Goal: Transaction & Acquisition: Subscribe to service/newsletter

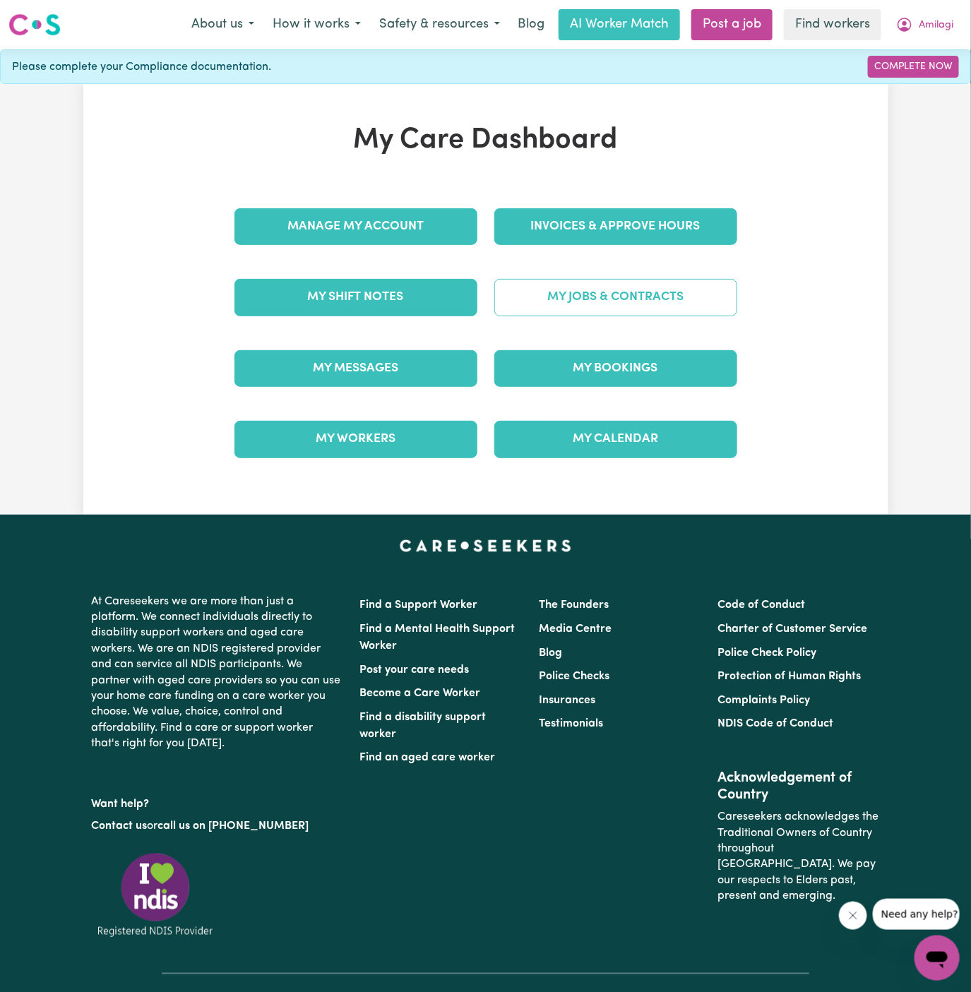
click at [609, 299] on link "My Jobs & Contracts" at bounding box center [615, 297] width 243 height 37
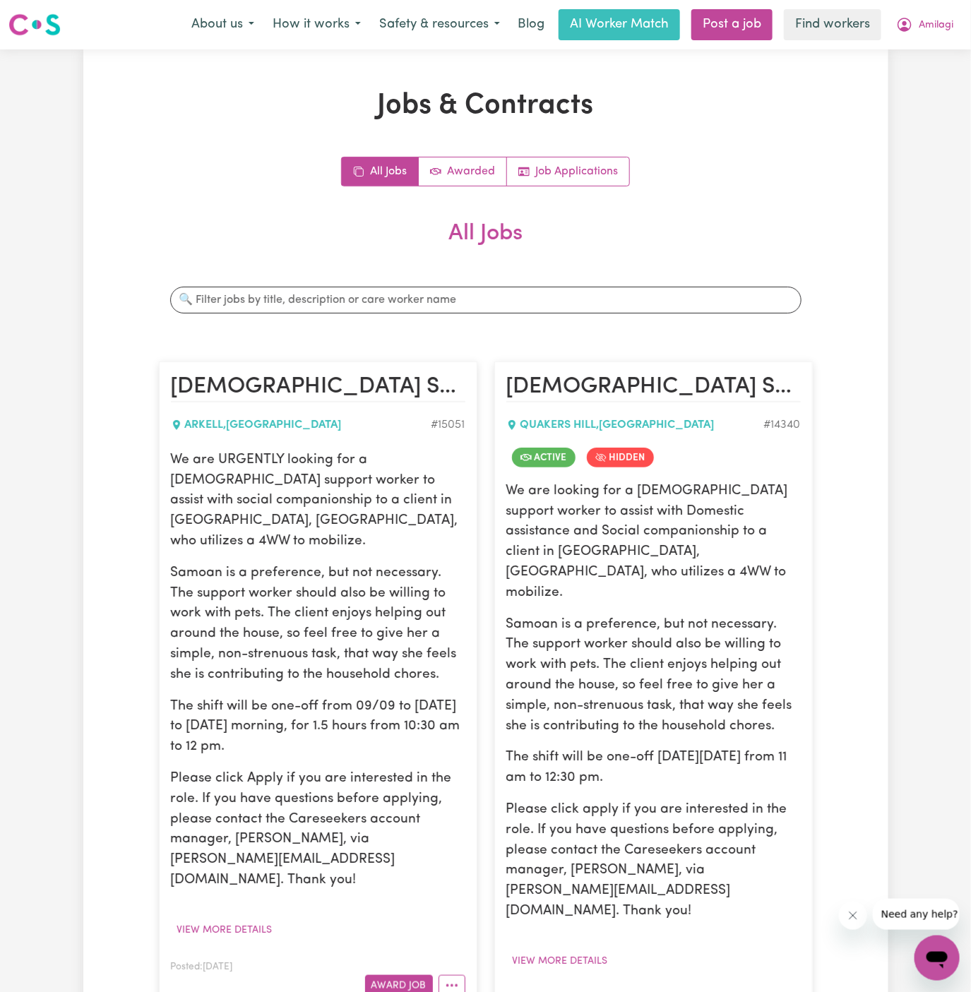
click at [836, 298] on div "Jobs & Contracts All Jobs Awarded Job Applications All Jobs Search jobs [DEMOGR…" at bounding box center [485, 941] width 805 height 1705
click at [248, 534] on div "We are URGENTLY looking for a [DEMOGRAPHIC_DATA] support worker to assist with …" at bounding box center [318, 670] width 294 height 440
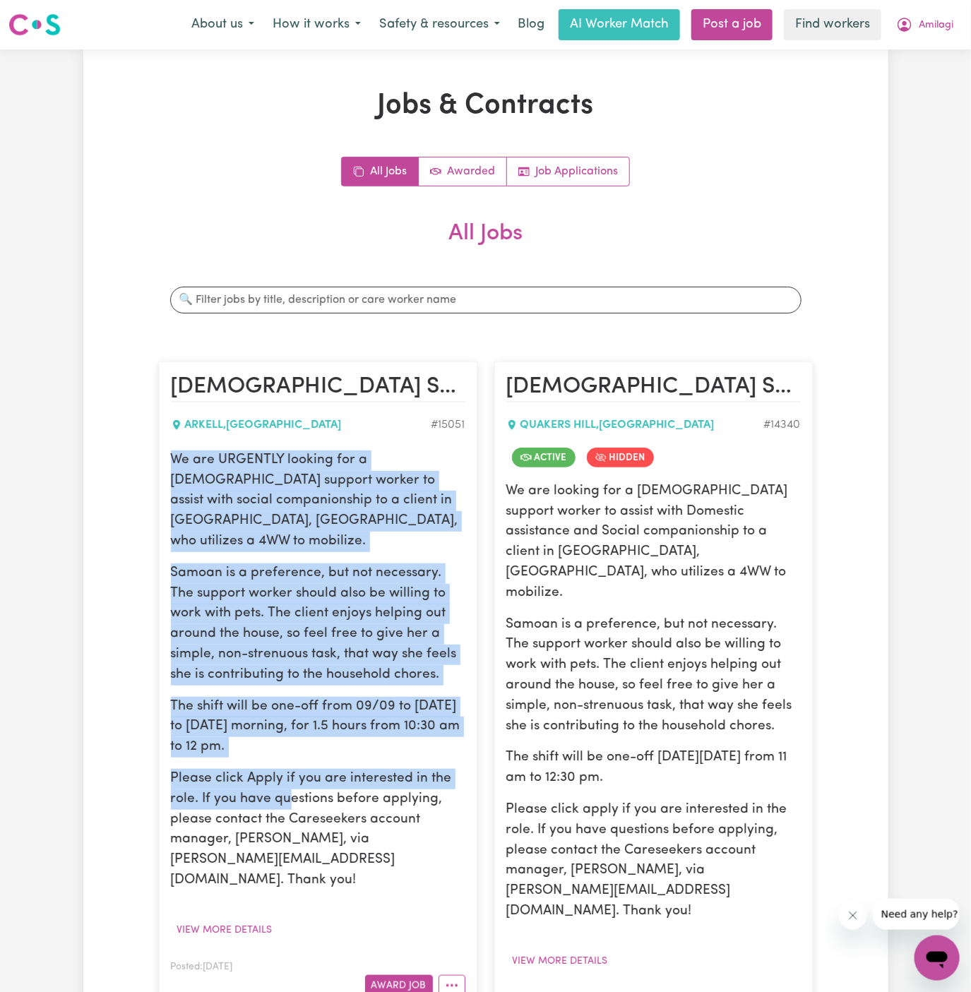
drag, startPoint x: 172, startPoint y: 457, endPoint x: 291, endPoint y: 781, distance: 344.6
click at [291, 781] on div "We are URGENTLY looking for a [DEMOGRAPHIC_DATA] support worker to assist with …" at bounding box center [318, 670] width 294 height 440
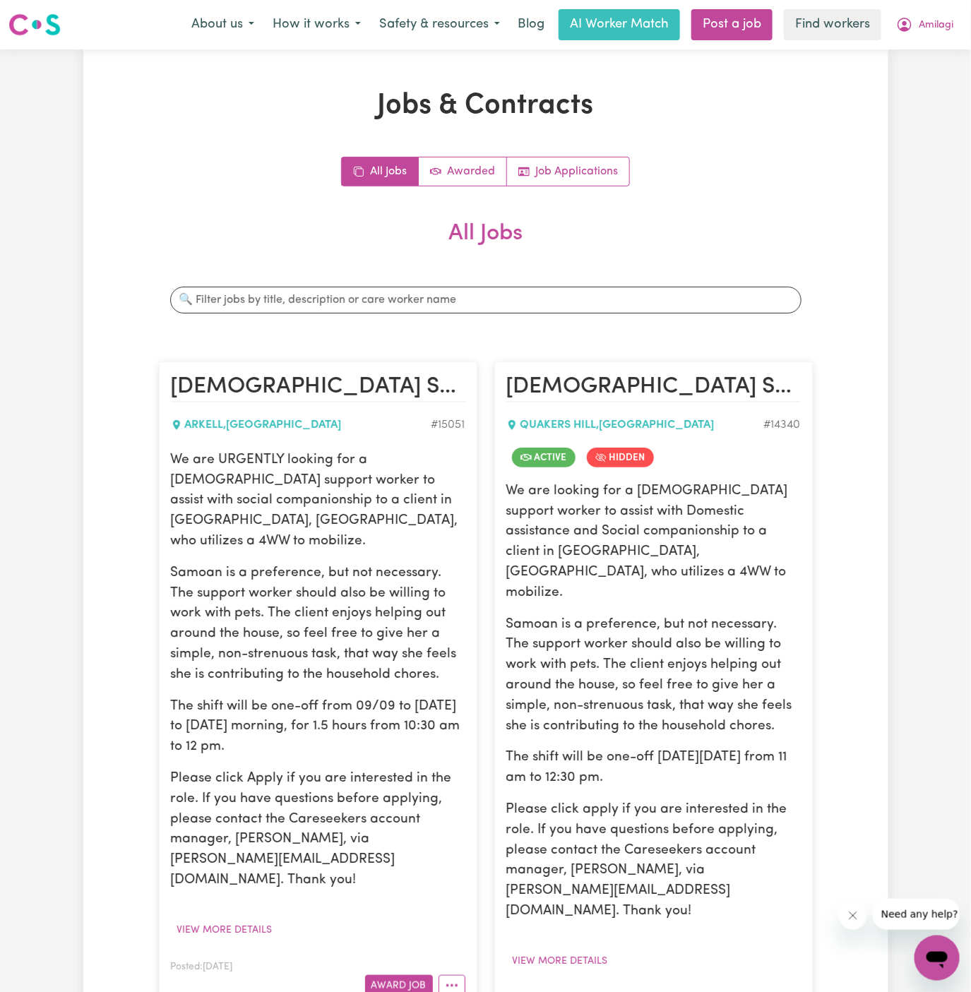
click at [292, 781] on p "Please click Apply if you are interested in the role. If you have questions bef…" at bounding box center [318, 830] width 294 height 122
click at [272, 919] on button "View more details" at bounding box center [225, 930] width 108 height 22
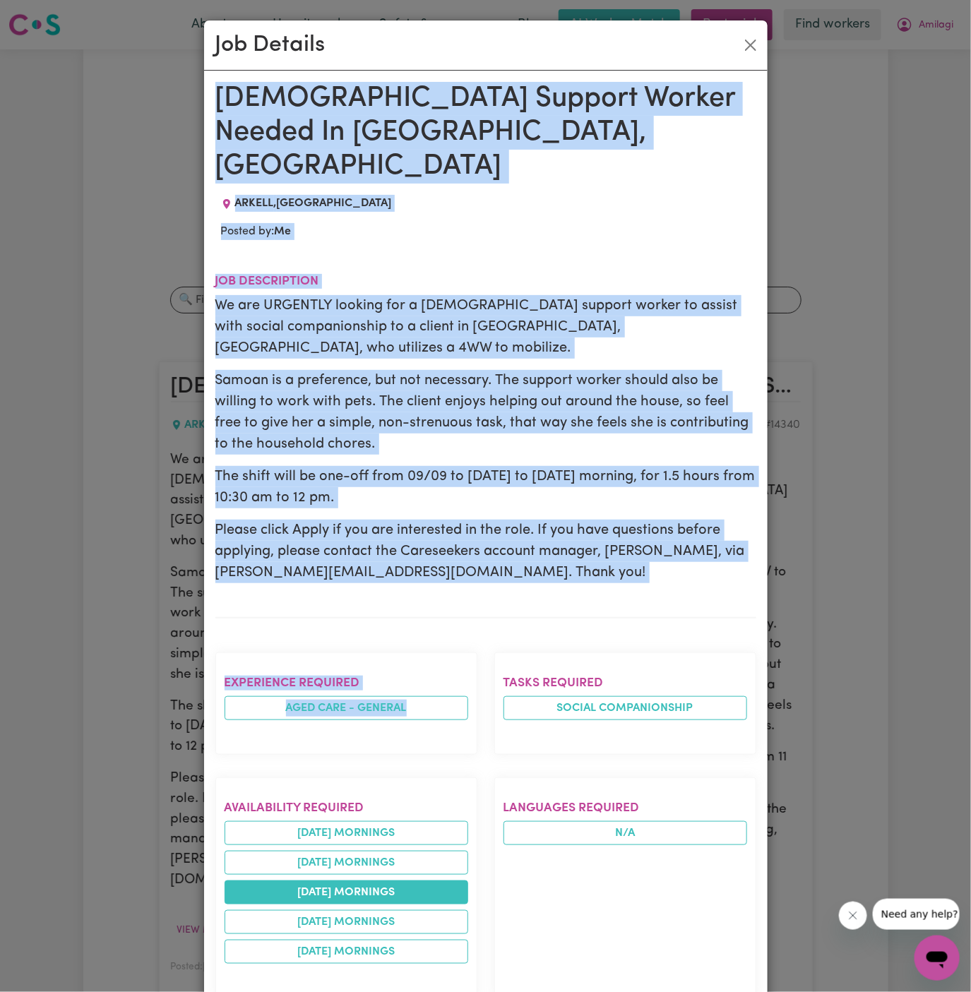
drag, startPoint x: 217, startPoint y: 97, endPoint x: 448, endPoint y: 840, distance: 778.1
click at [448, 840] on div "[DEMOGRAPHIC_DATA] Support Worker Needed In [GEOGRAPHIC_DATA], [GEOGRAPHIC_DATA…" at bounding box center [485, 850] width 541 height 1537
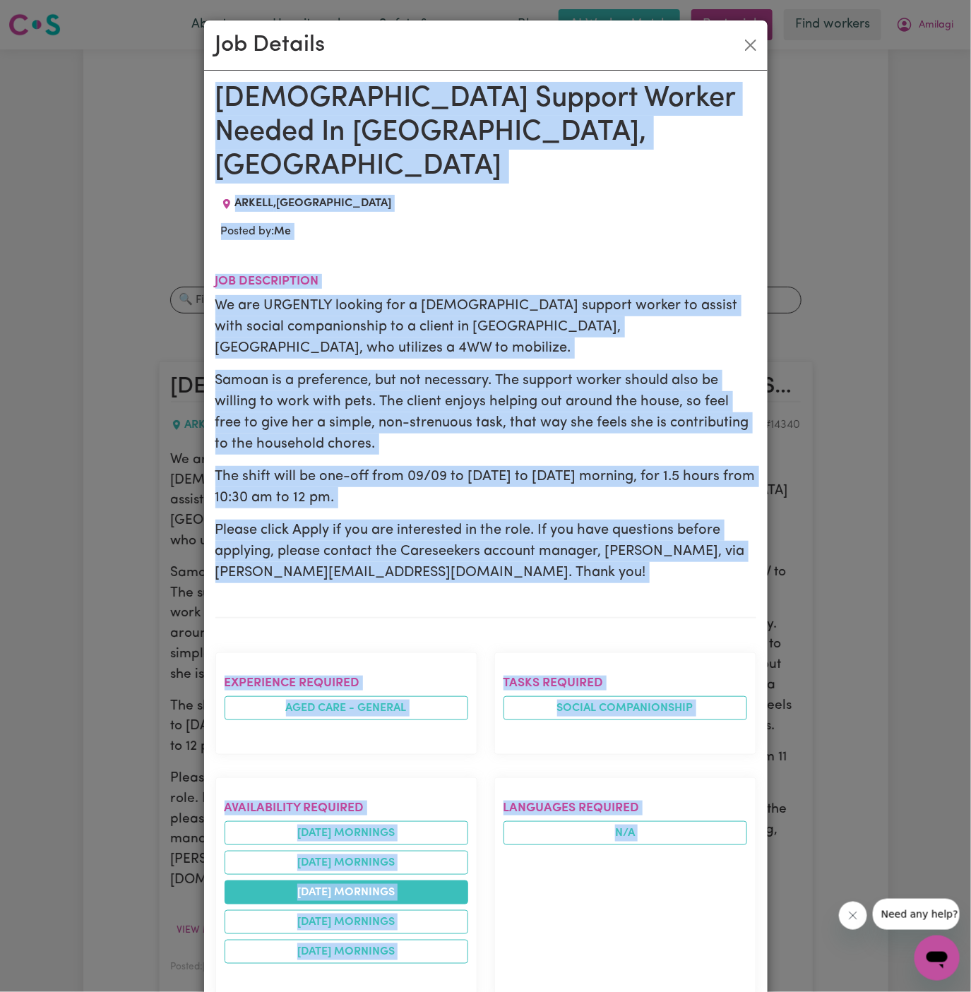
scroll to position [521, 0]
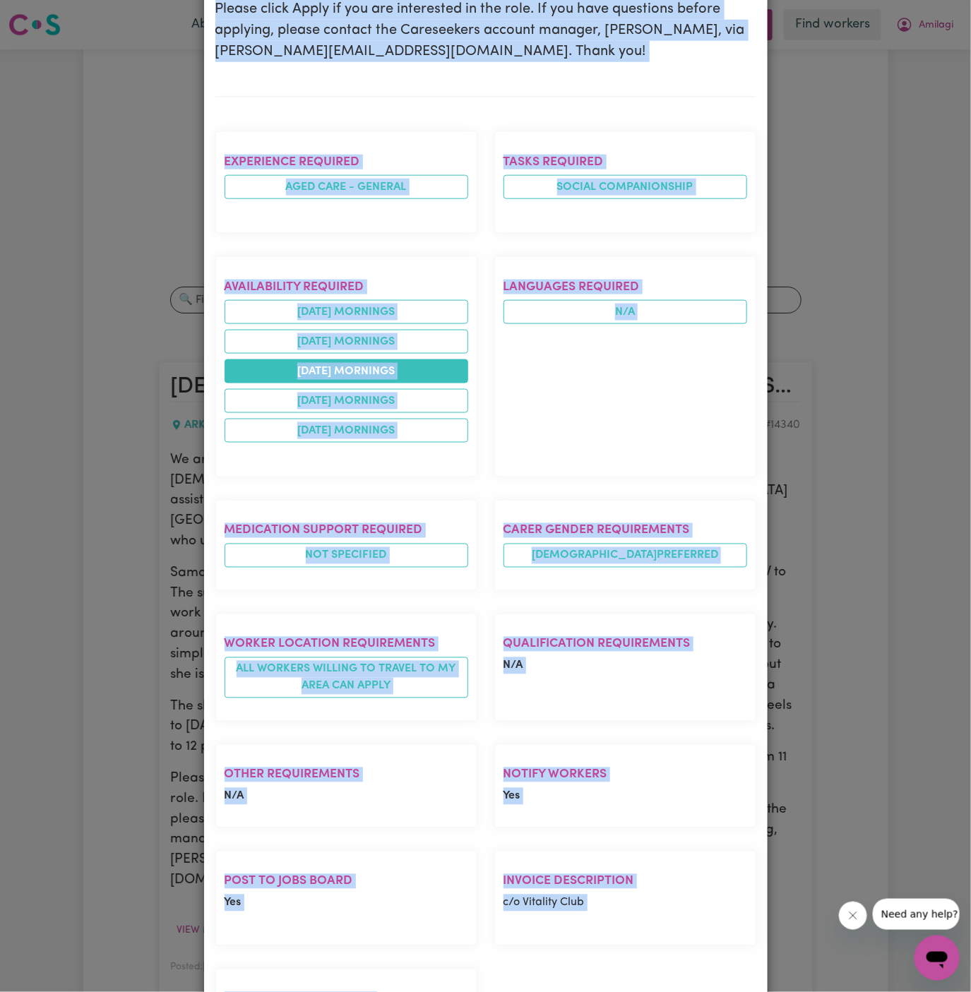
copy div "[DEMOGRAPHIC_DATA] Support Worker Needed In [GEOGRAPHIC_DATA], [GEOGRAPHIC_DATA…"
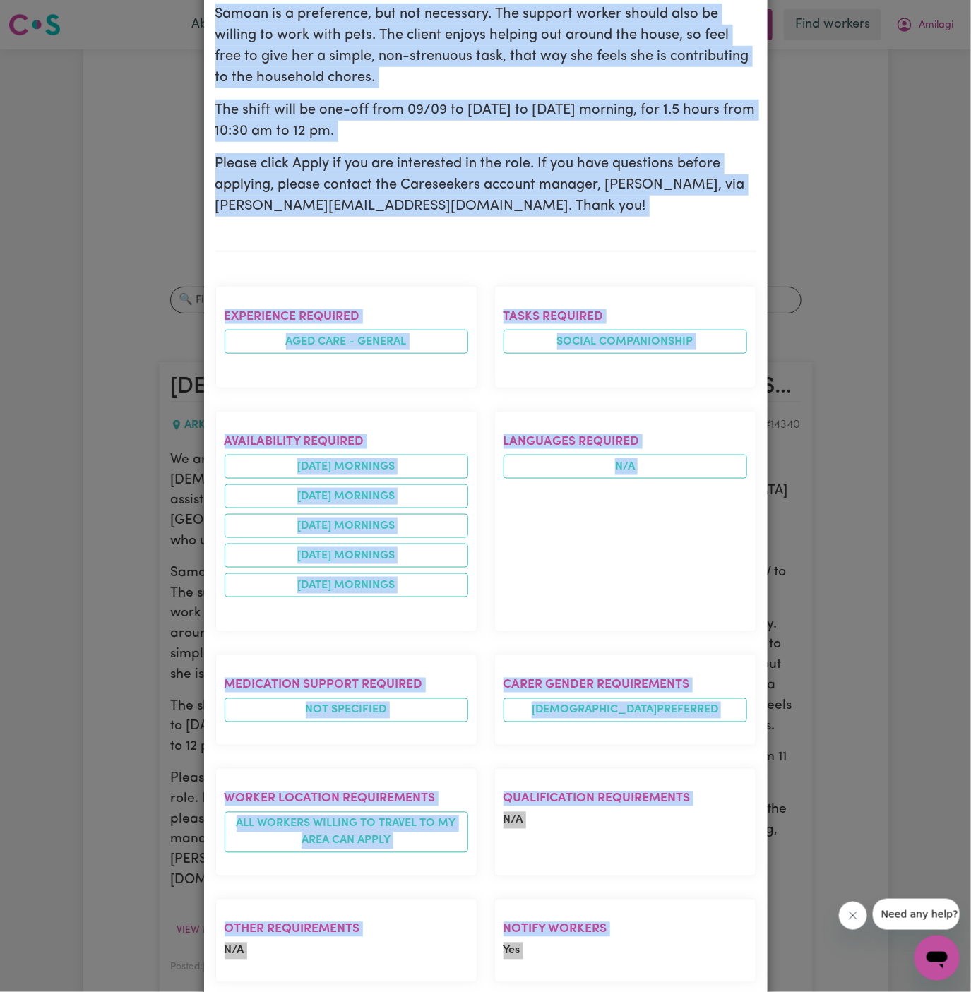
scroll to position [0, 0]
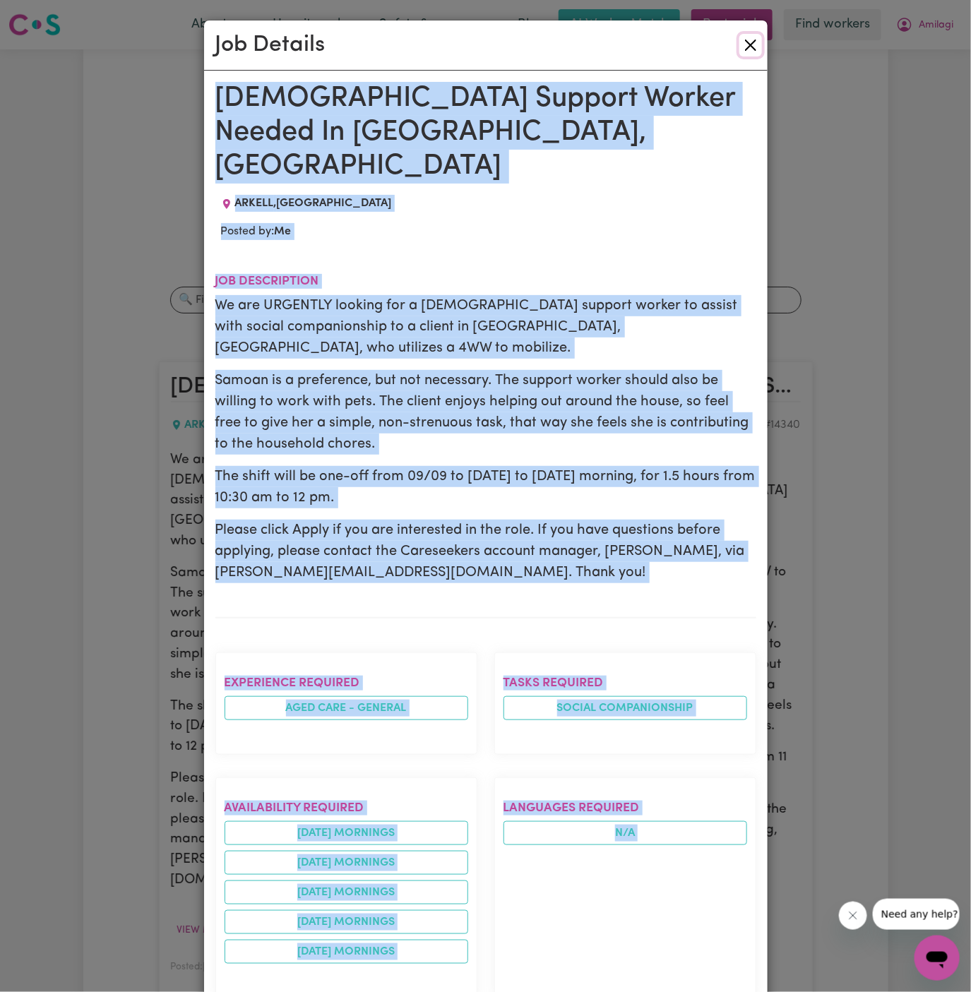
click at [749, 47] on button "Close" at bounding box center [750, 45] width 23 height 23
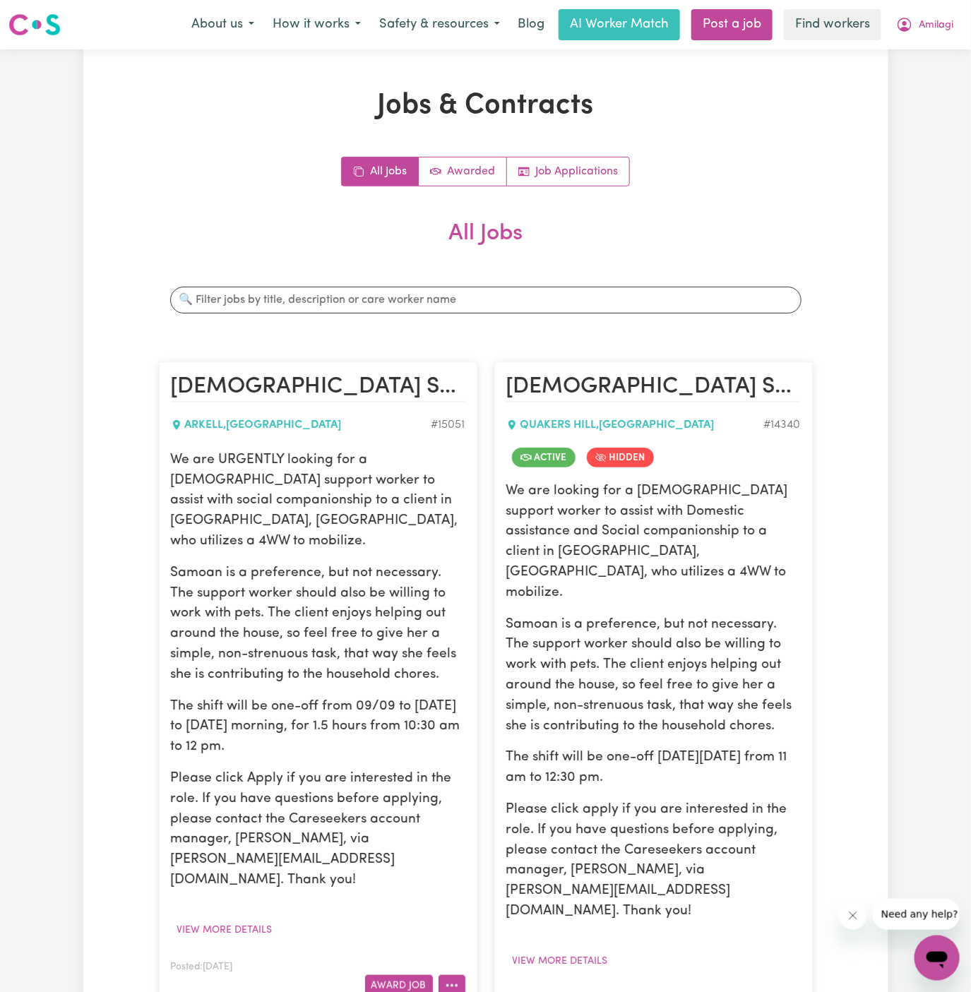
click at [452, 975] on button "More options" at bounding box center [451, 986] width 27 height 22
click at [491, 854] on link "Hide Job" at bounding box center [495, 868] width 112 height 28
click at [730, 32] on link "Post a job" at bounding box center [731, 24] width 81 height 31
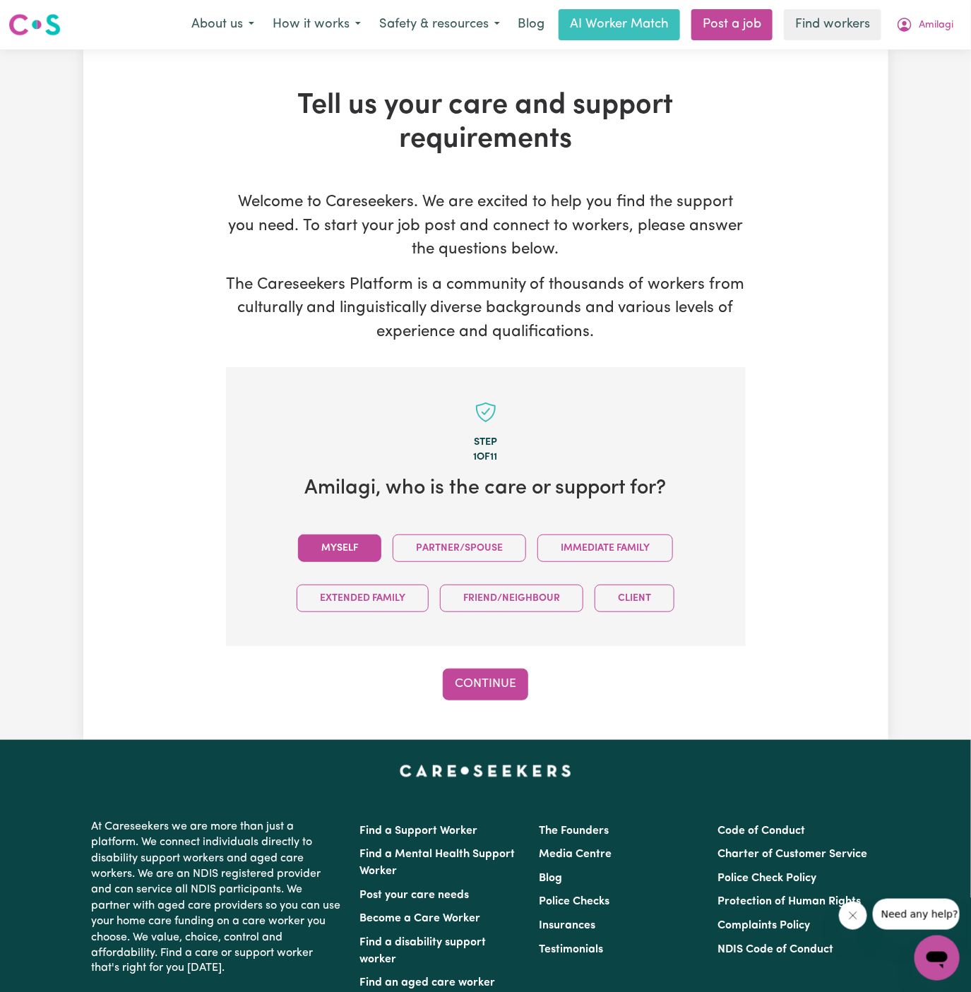
click at [364, 546] on button "Myself" at bounding box center [339, 548] width 83 height 28
click at [508, 678] on button "Continue" at bounding box center [485, 683] width 85 height 31
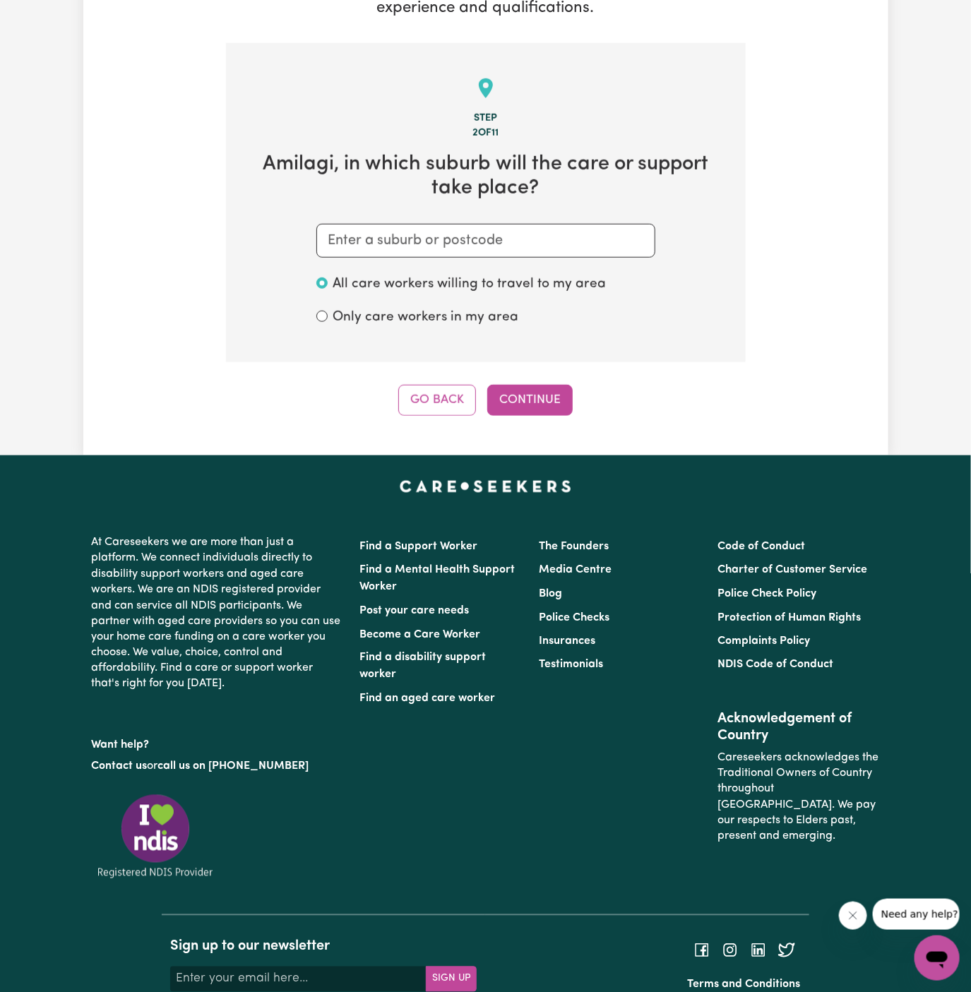
scroll to position [366, 0]
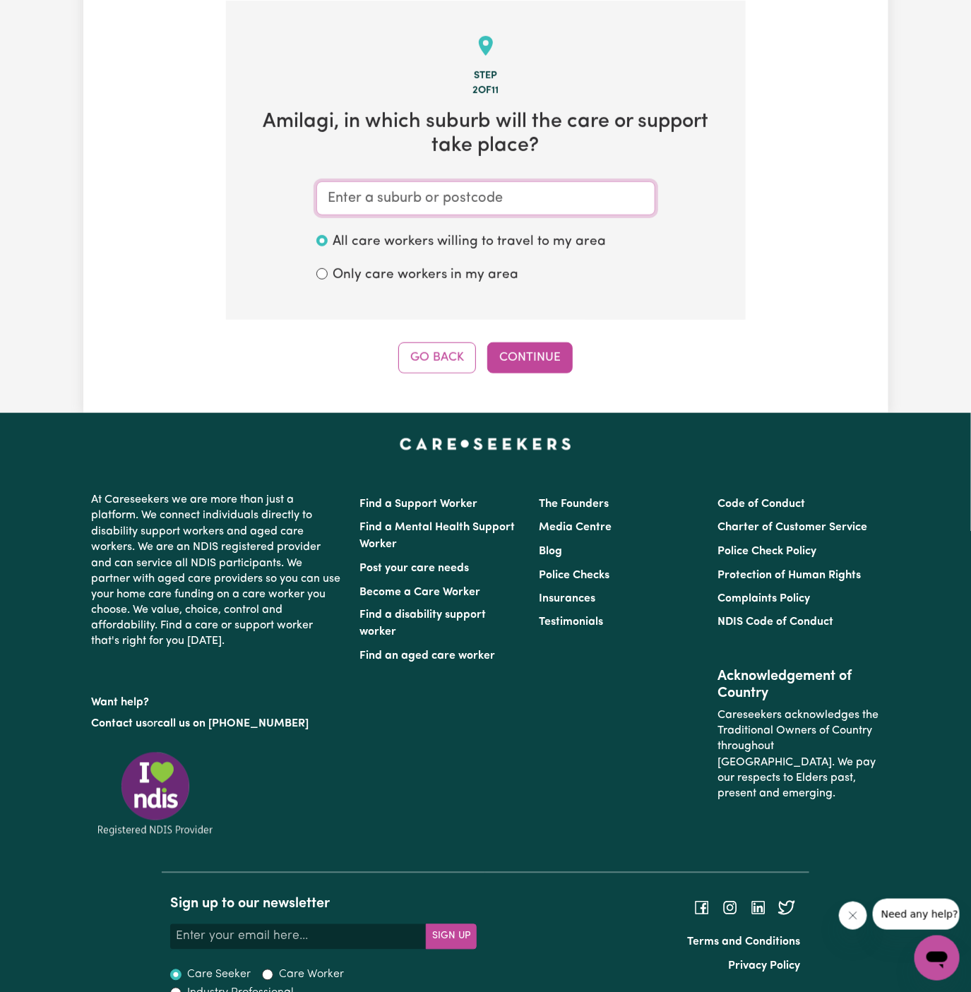
click at [424, 184] on input "text" at bounding box center [485, 198] width 339 height 34
type input "[DEMOGRAPHIC_DATA]"
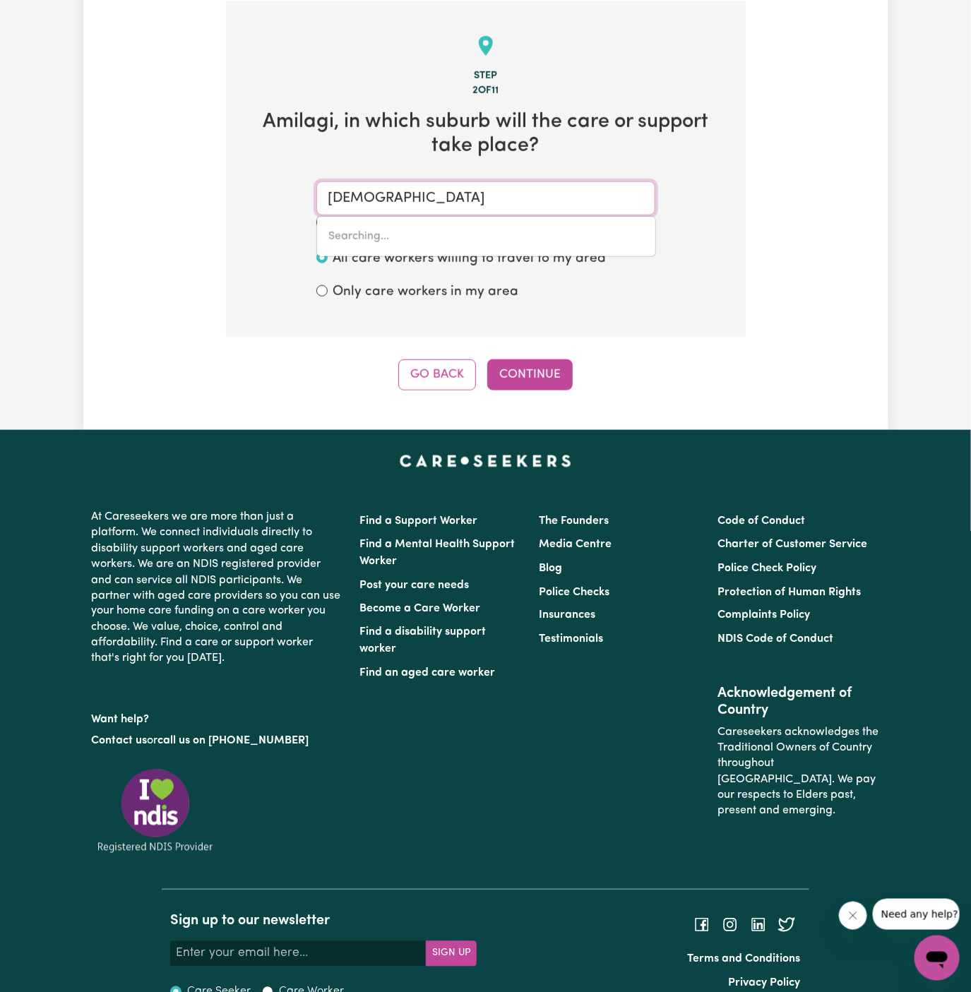
type input "[GEOGRAPHIC_DATA], [GEOGRAPHIC_DATA], 2763"
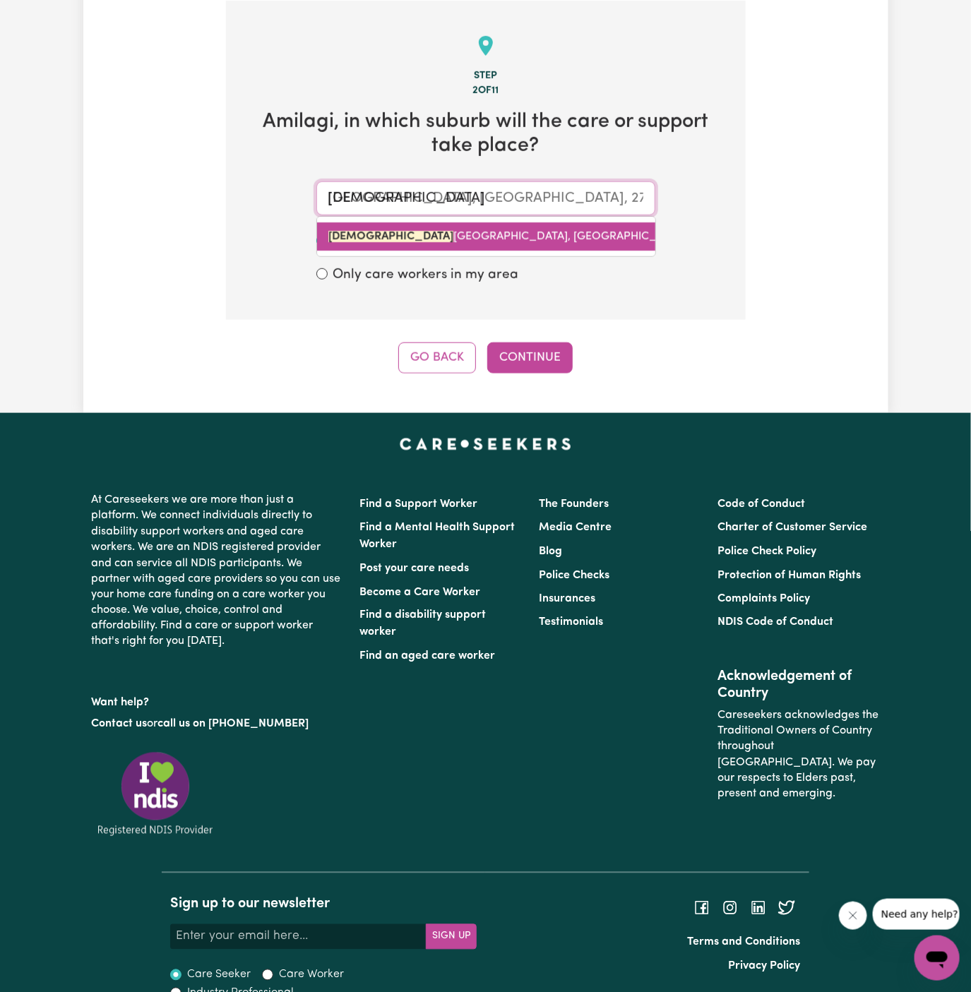
click at [435, 234] on span "[GEOGRAPHIC_DATA], [GEOGRAPHIC_DATA], 2763" at bounding box center [522, 236] width 389 height 11
type input "[GEOGRAPHIC_DATA], [GEOGRAPHIC_DATA], 2763"
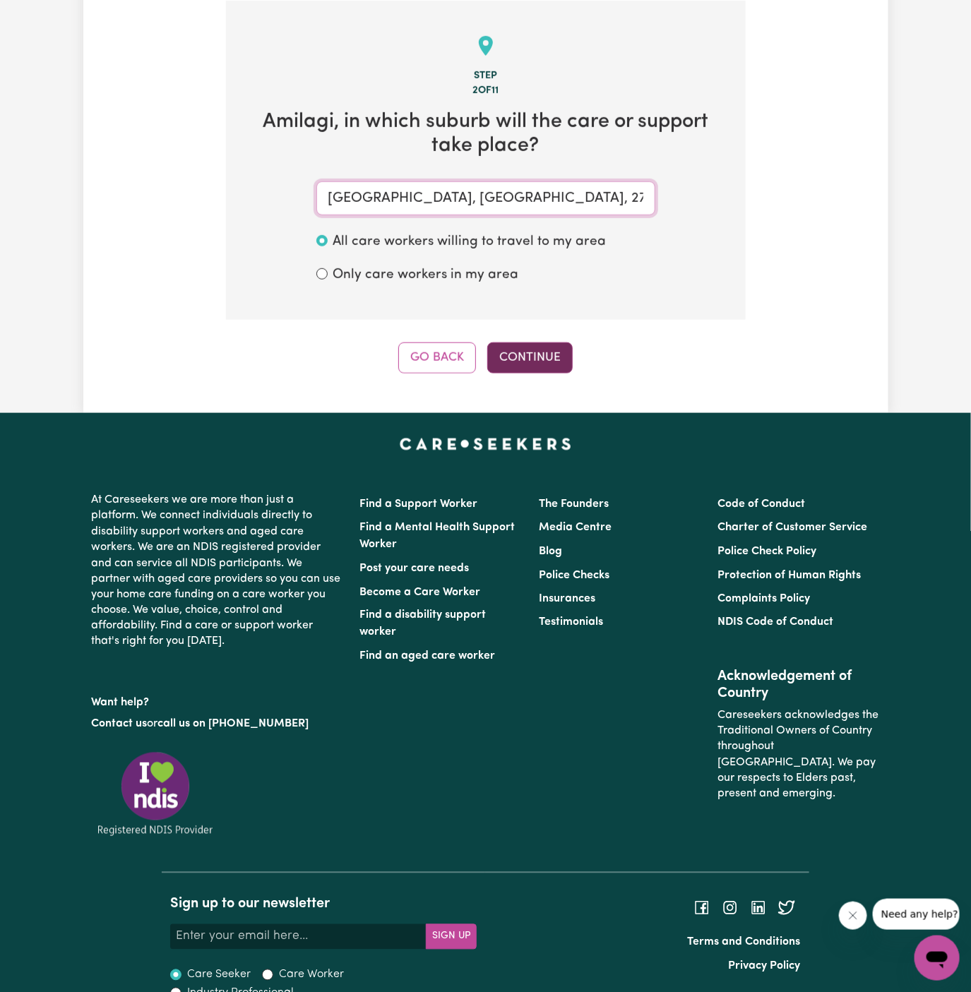
type input "[GEOGRAPHIC_DATA], [GEOGRAPHIC_DATA], 2763"
click at [524, 356] on button "Continue" at bounding box center [529, 357] width 85 height 31
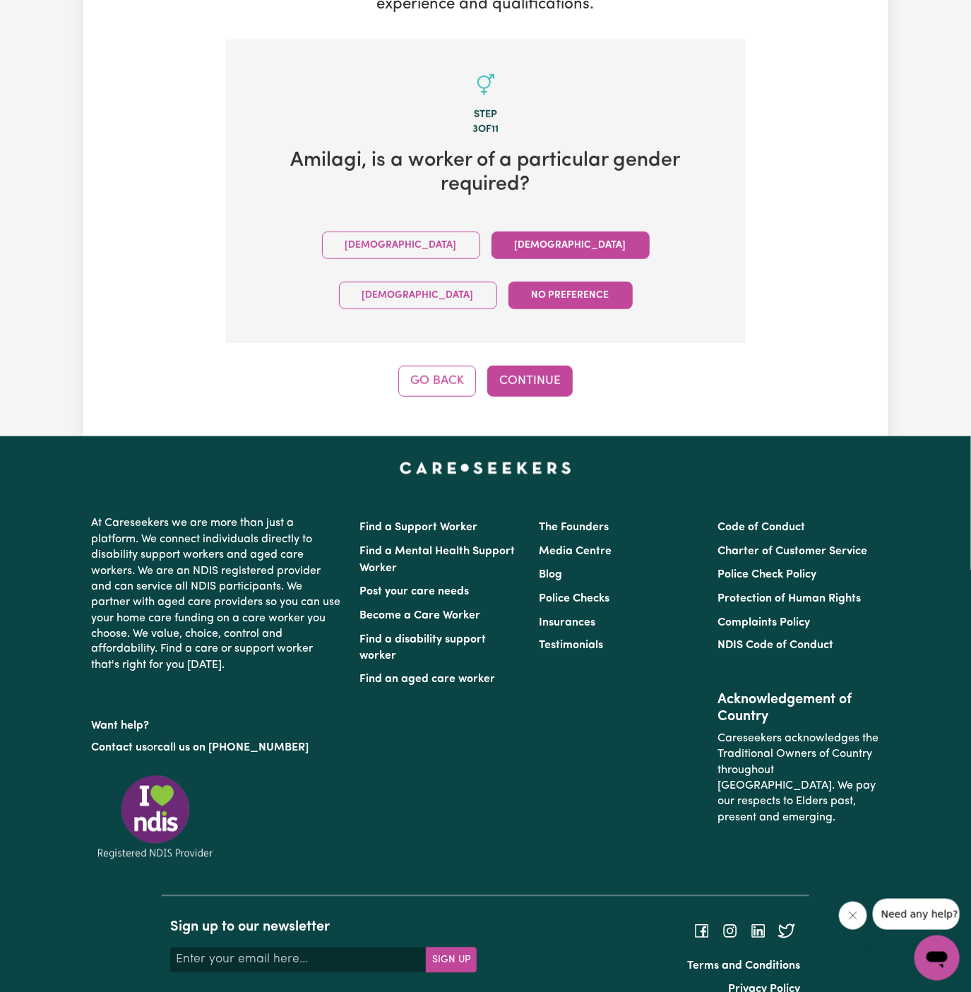
click at [491, 236] on button "[DEMOGRAPHIC_DATA]" at bounding box center [570, 246] width 158 height 28
click at [519, 366] on button "Continue" at bounding box center [529, 381] width 85 height 31
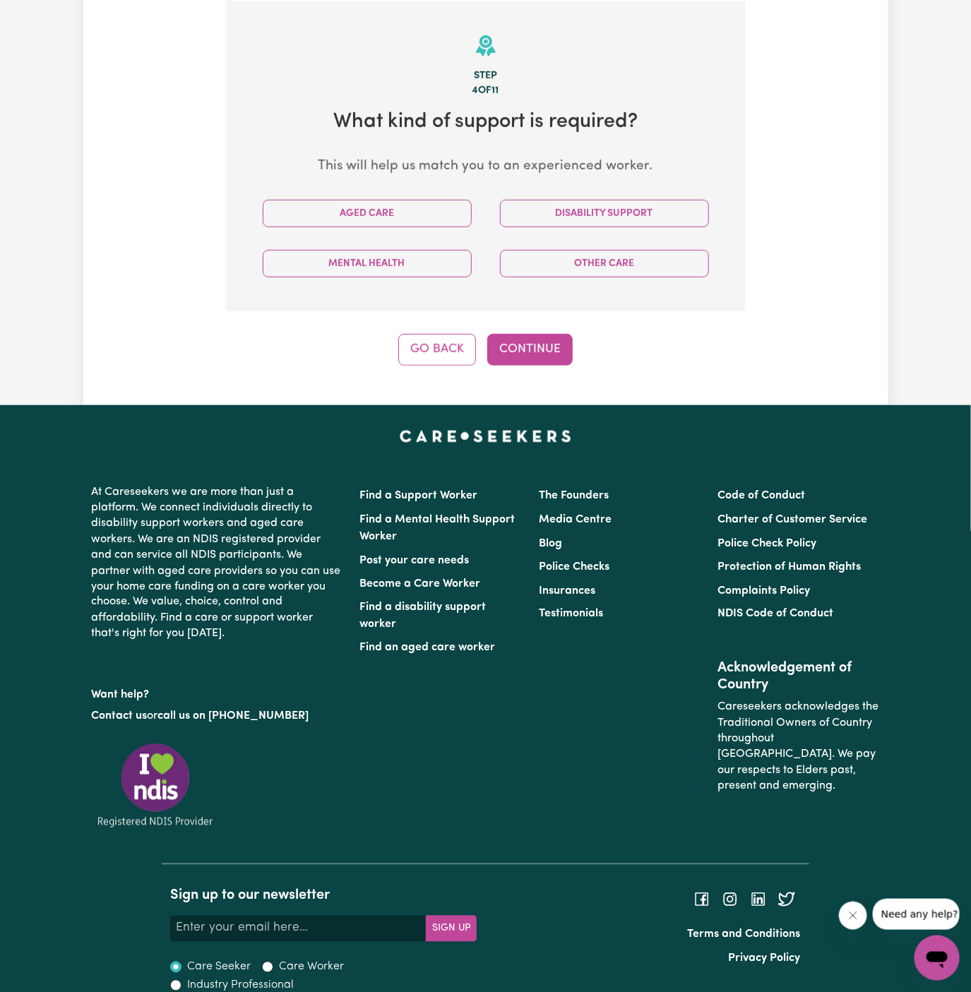
scroll to position [366, 0]
click at [383, 186] on section "Step 4 of 11 What kind of support is required? This will help us match you to a…" at bounding box center [486, 156] width 520 height 311
click at [383, 200] on button "Aged Care" at bounding box center [367, 214] width 209 height 28
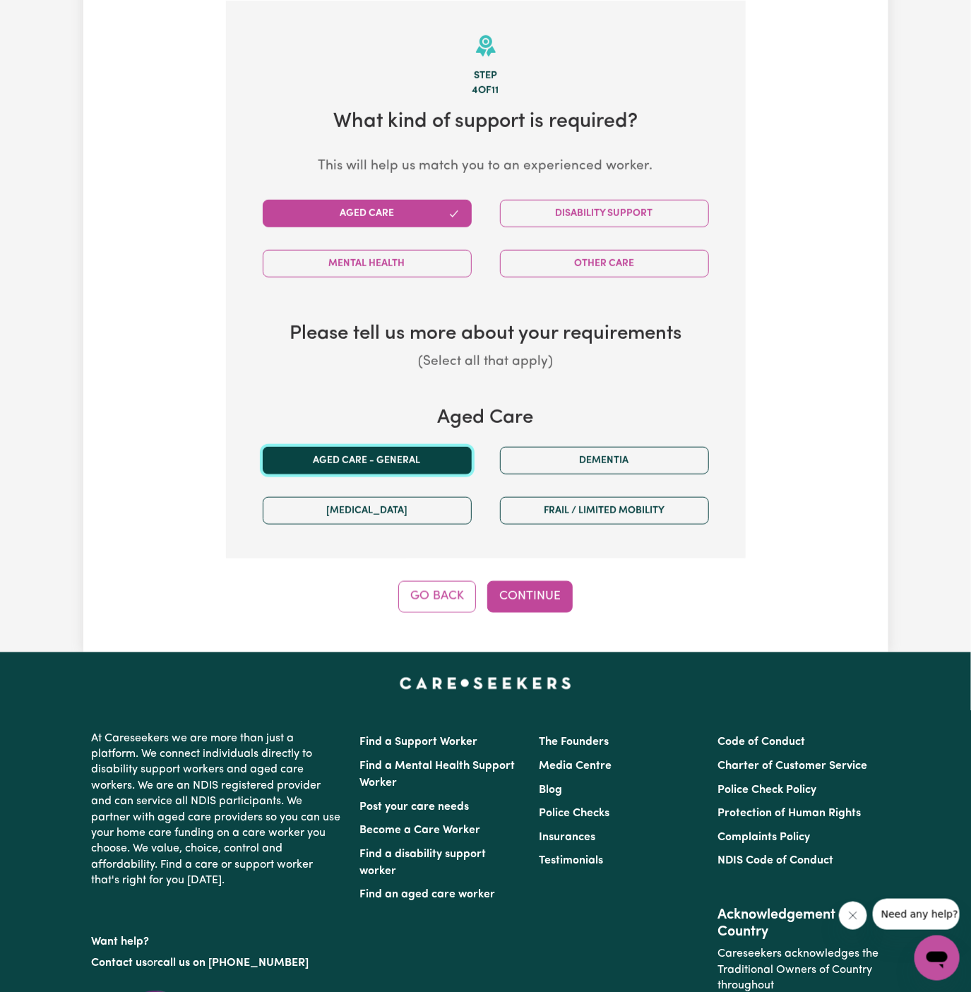
click at [395, 463] on button "Aged care - General" at bounding box center [367, 461] width 209 height 28
click at [555, 592] on button "Continue" at bounding box center [529, 596] width 85 height 31
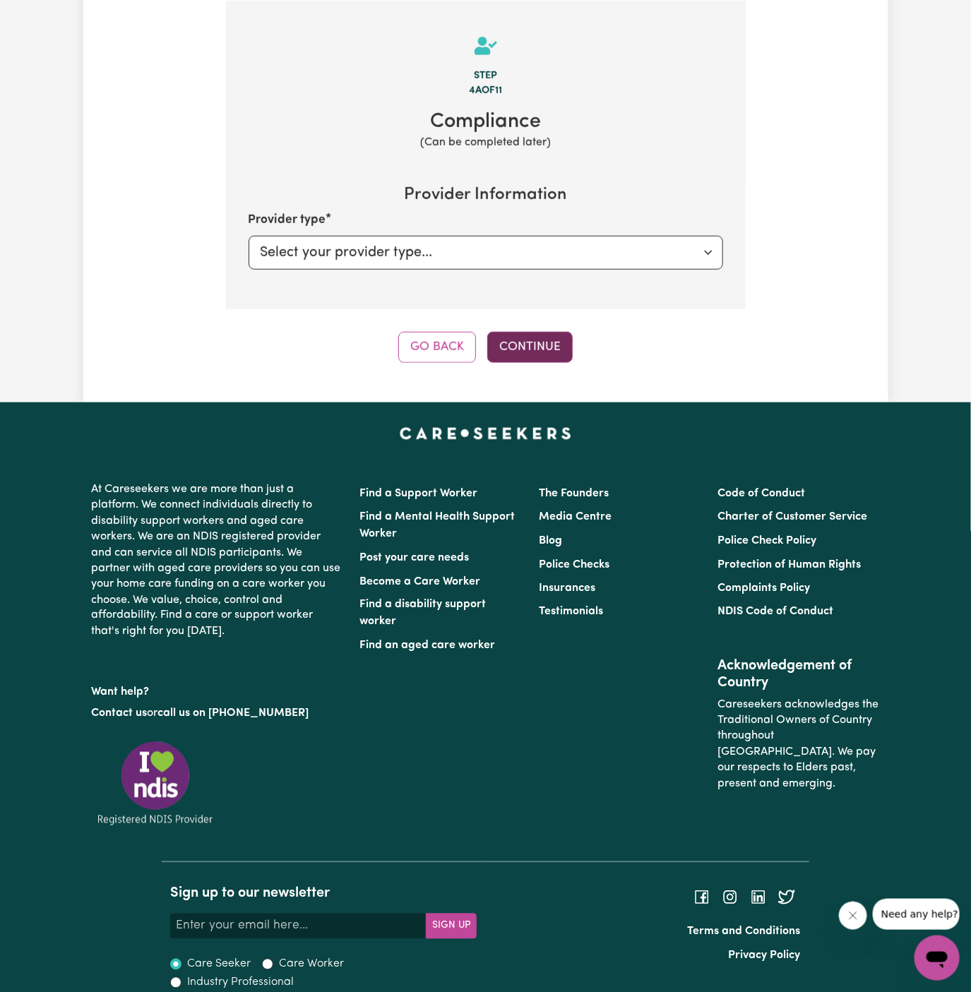
click at [541, 340] on button "Continue" at bounding box center [529, 347] width 85 height 31
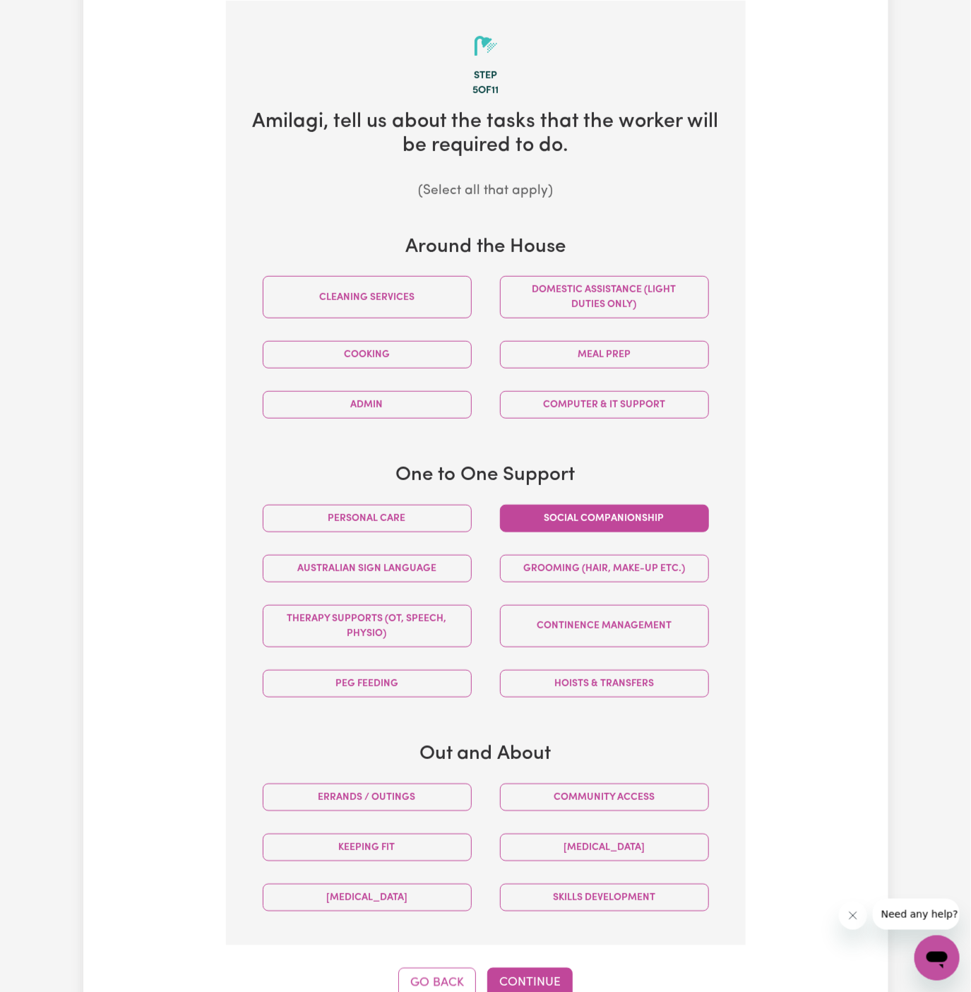
click at [627, 520] on button "Social companionship" at bounding box center [604, 519] width 209 height 28
click at [533, 975] on button "Continue" at bounding box center [529, 983] width 85 height 31
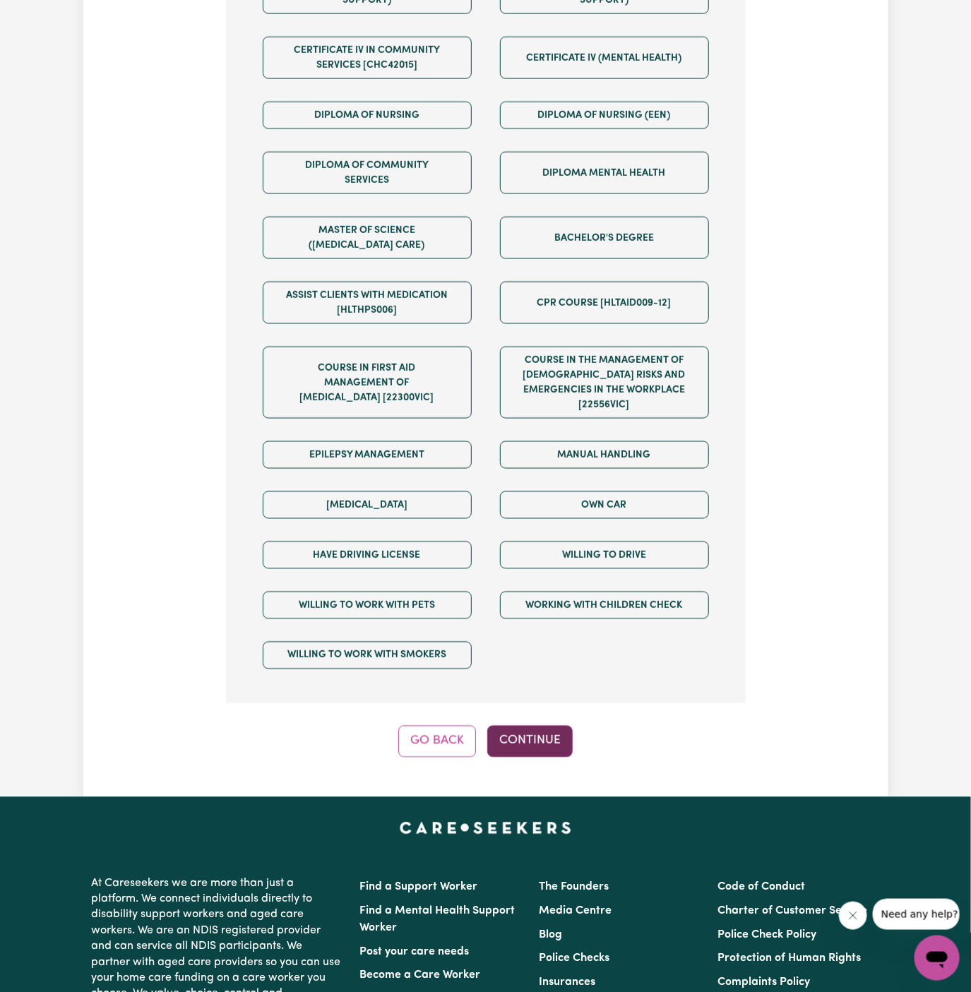
click at [524, 728] on button "Continue" at bounding box center [529, 741] width 85 height 31
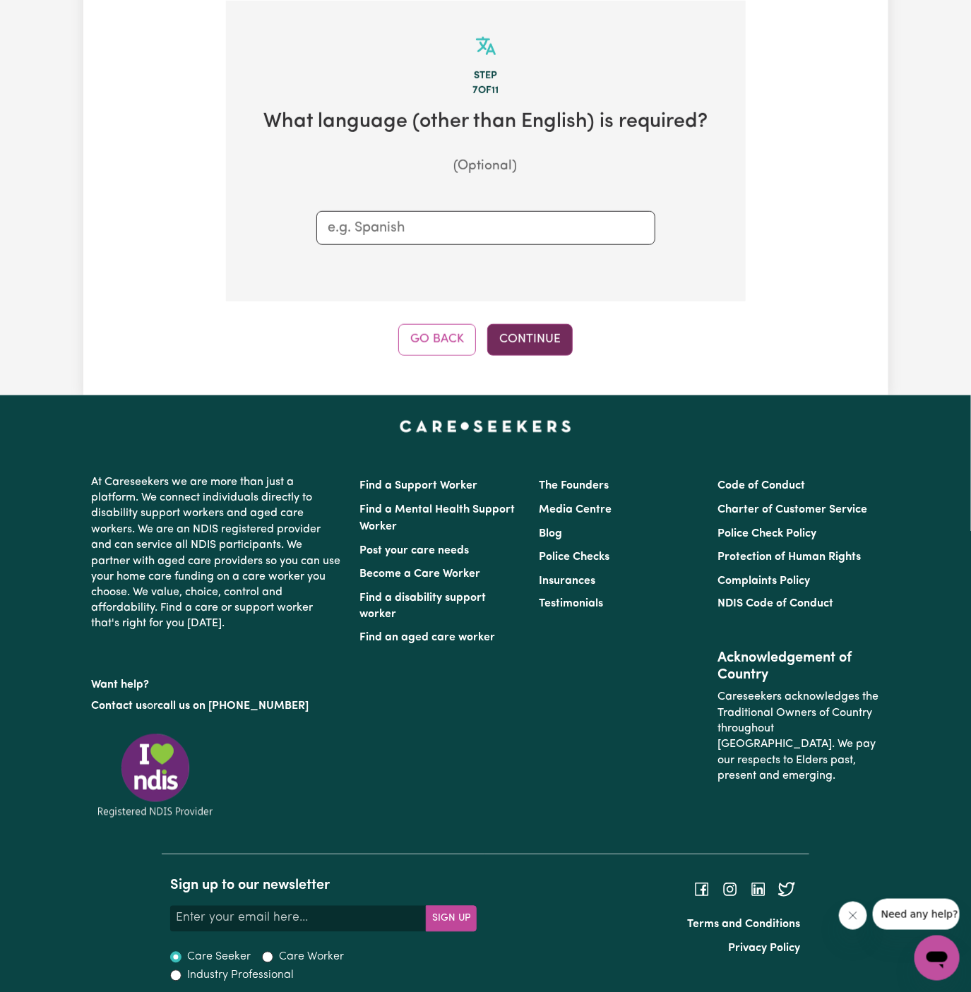
click at [533, 337] on button "Continue" at bounding box center [529, 339] width 85 height 31
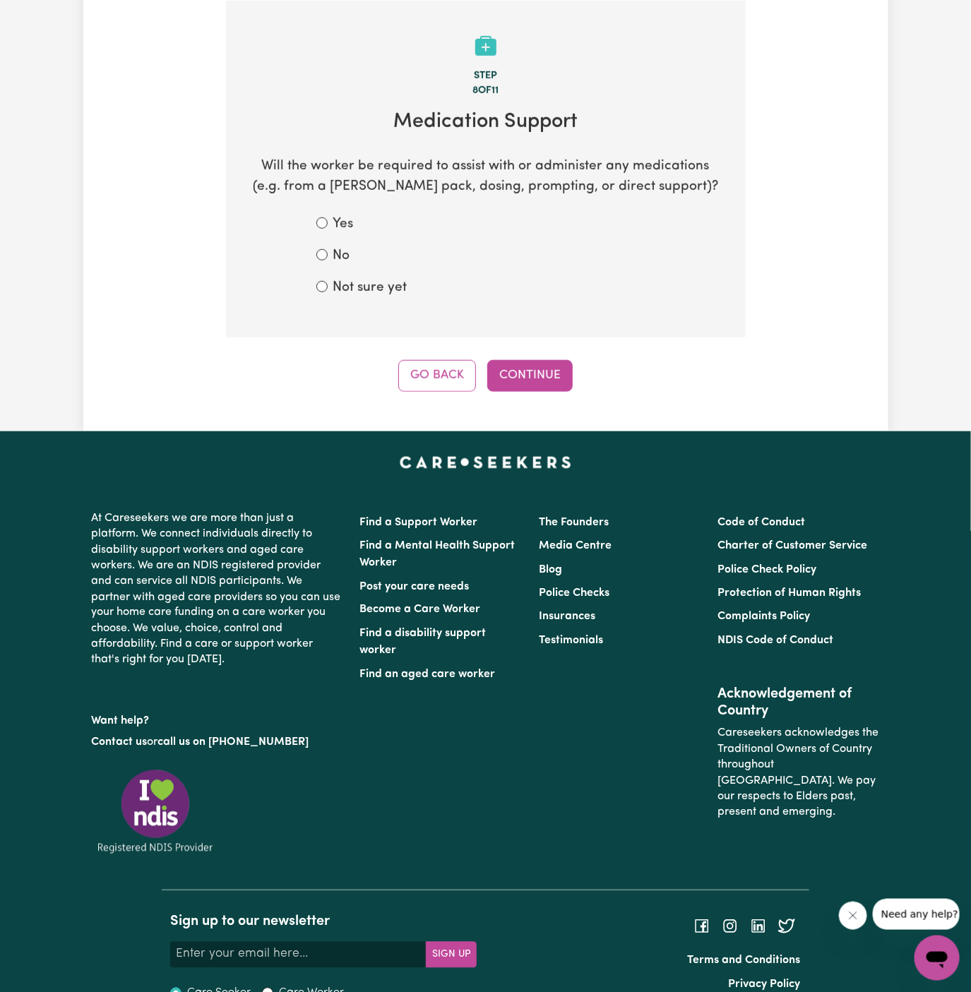
click at [338, 251] on label "No" at bounding box center [341, 256] width 17 height 20
click at [328, 251] on input "No" at bounding box center [321, 254] width 11 height 11
radio input "true"
click at [524, 375] on button "Continue" at bounding box center [529, 375] width 85 height 31
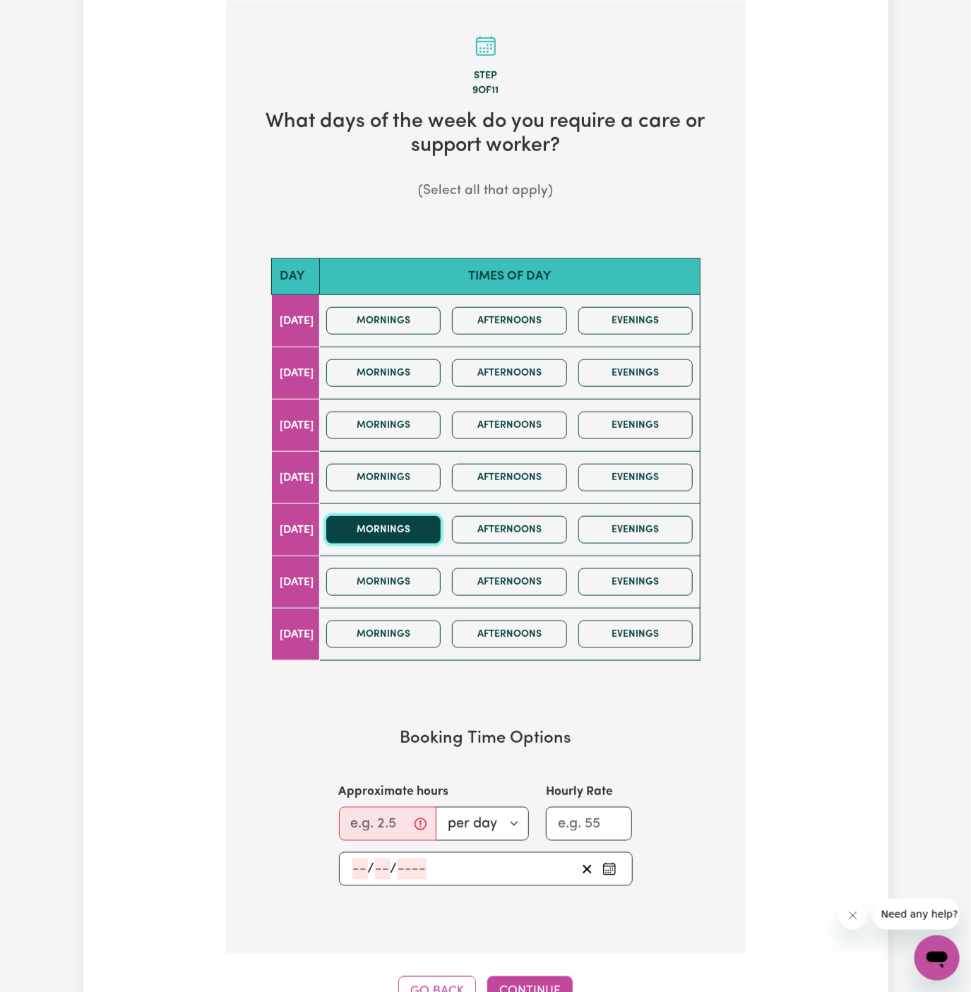
click at [428, 528] on button "Mornings" at bounding box center [383, 530] width 115 height 28
click at [374, 817] on input "Approximate hours" at bounding box center [387, 824] width 97 height 34
type input "1.5"
click at [361, 858] on input "number" at bounding box center [360, 868] width 16 height 21
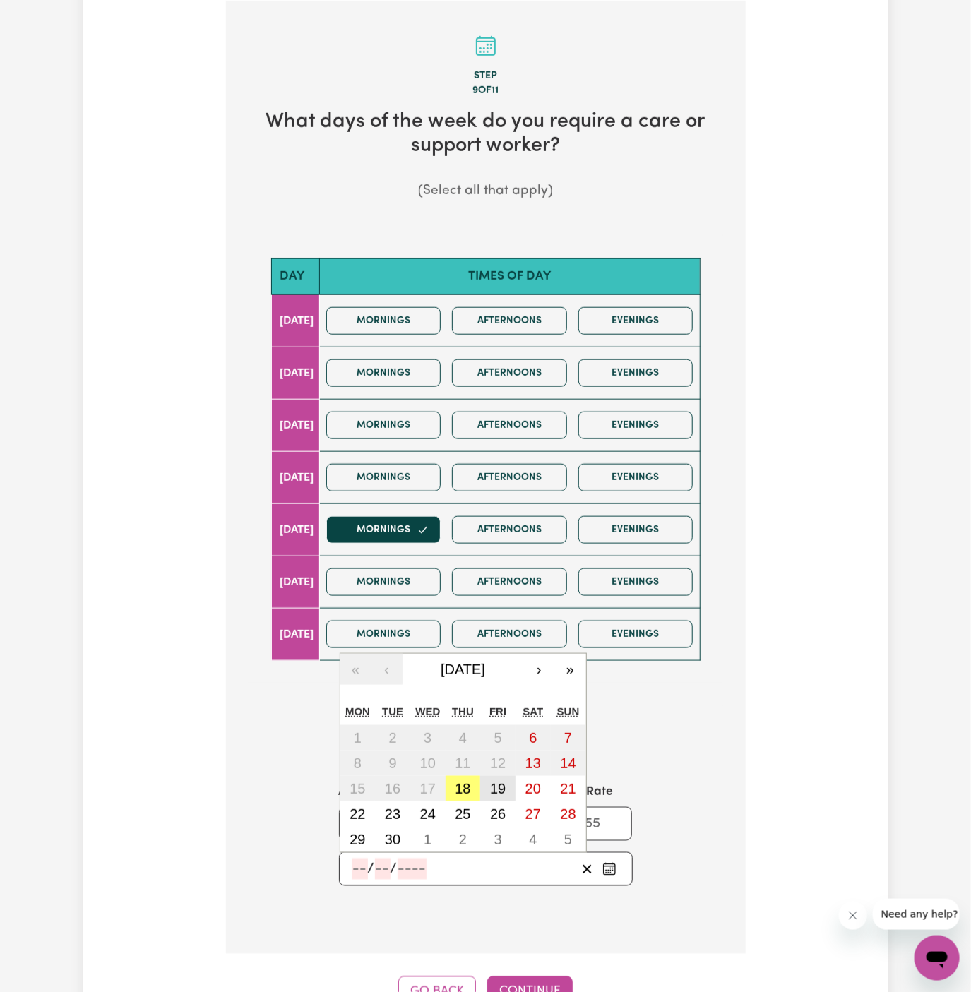
click at [502, 781] on abbr "19" at bounding box center [498, 789] width 16 height 16
type input "[DATE]"
type input "19"
type input "9"
type input "2025"
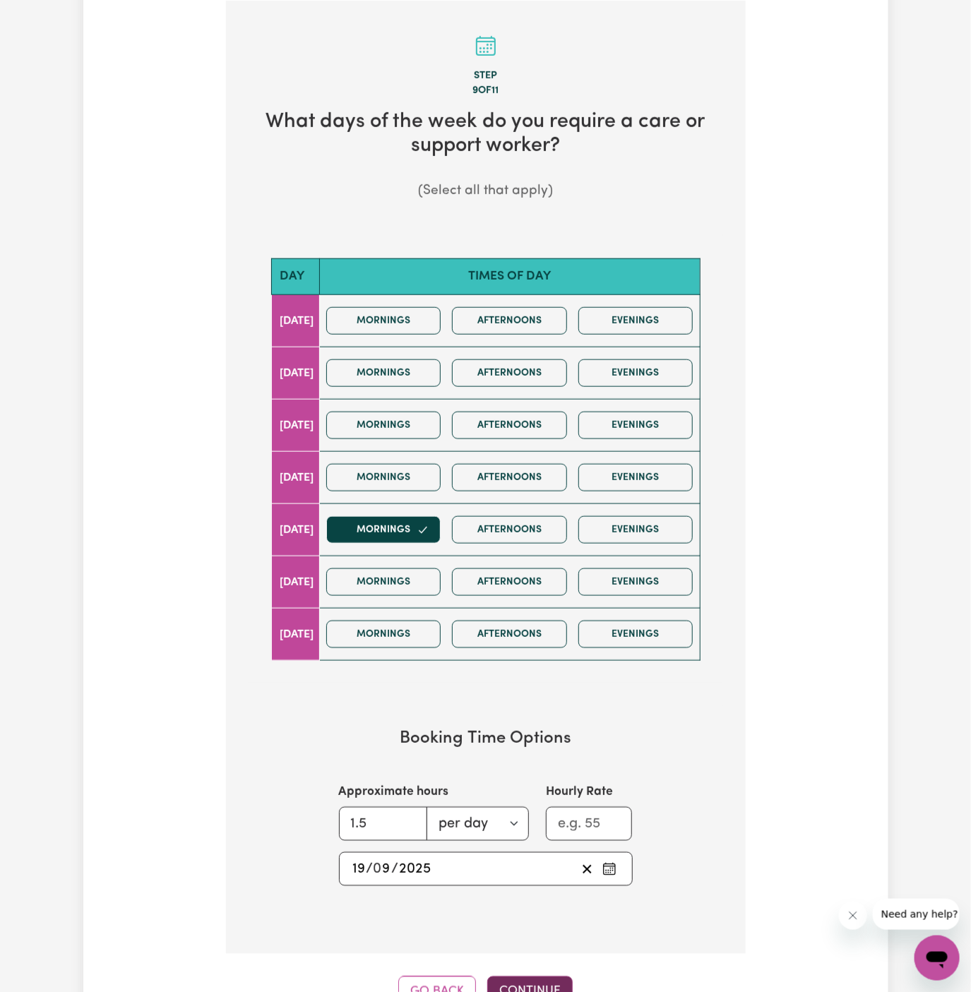
click at [527, 978] on button "Continue" at bounding box center [529, 991] width 85 height 31
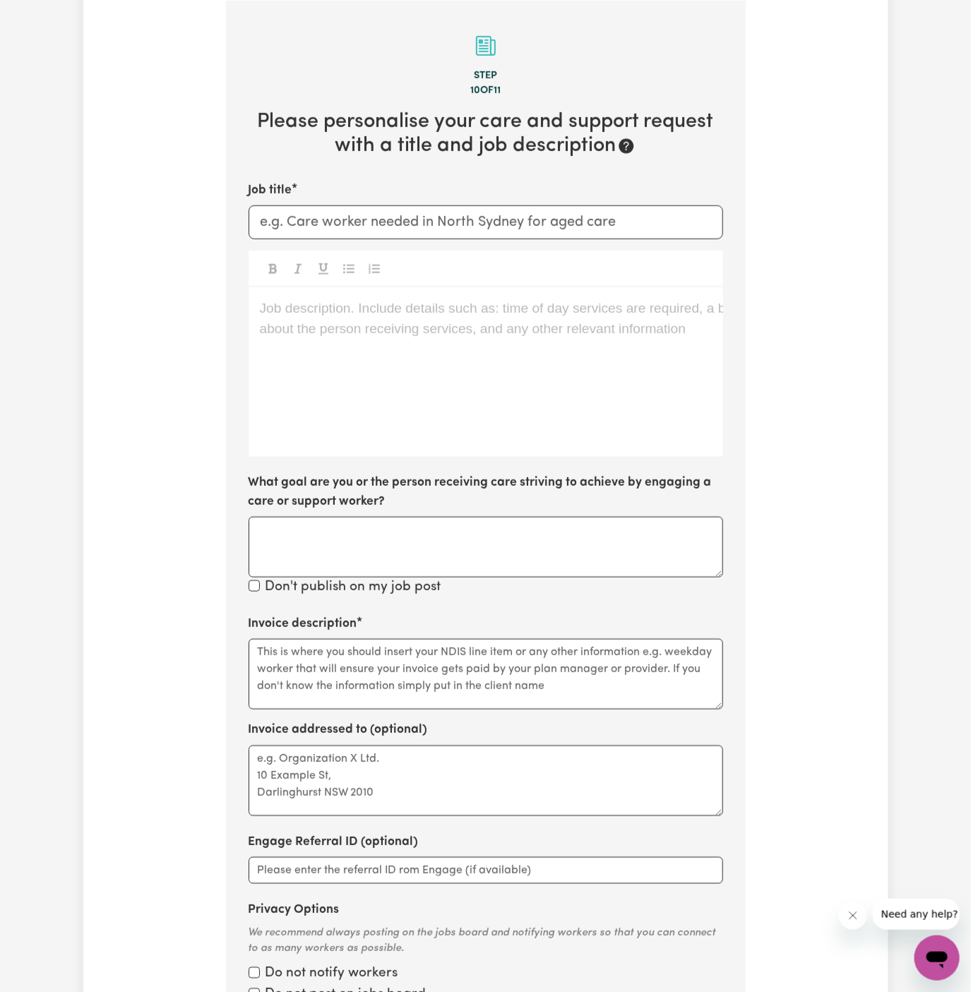
click at [410, 428] on div "Job description. Include details such as: time of day services are required, a …" at bounding box center [485, 371] width 474 height 169
click at [476, 403] on div "Job description. Include details such as: time of day services are required, a …" at bounding box center [485, 371] width 474 height 169
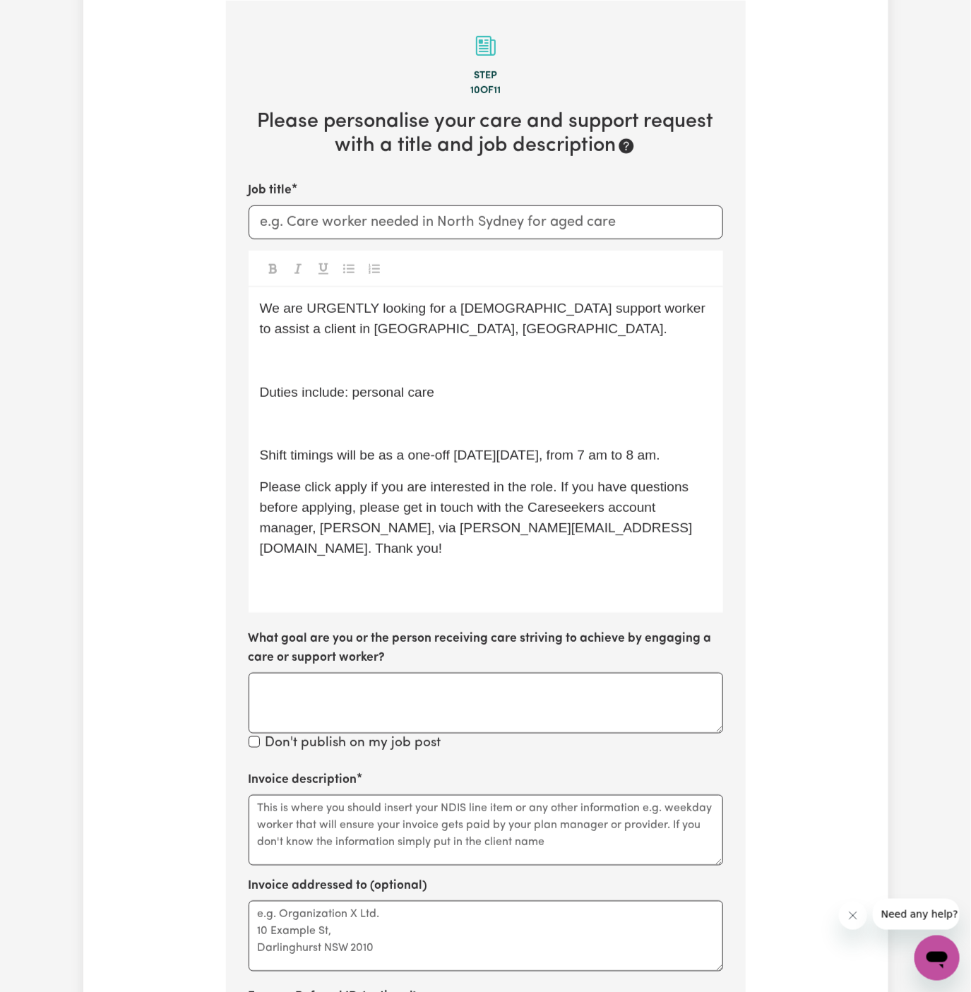
click at [385, 440] on div "We are URGENTLY looking for a [DEMOGRAPHIC_DATA] support worker to assist a cli…" at bounding box center [485, 449] width 474 height 325
click at [382, 407] on div "We are URGENTLY looking for a [DEMOGRAPHIC_DATA] support worker to assist a cli…" at bounding box center [485, 449] width 474 height 325
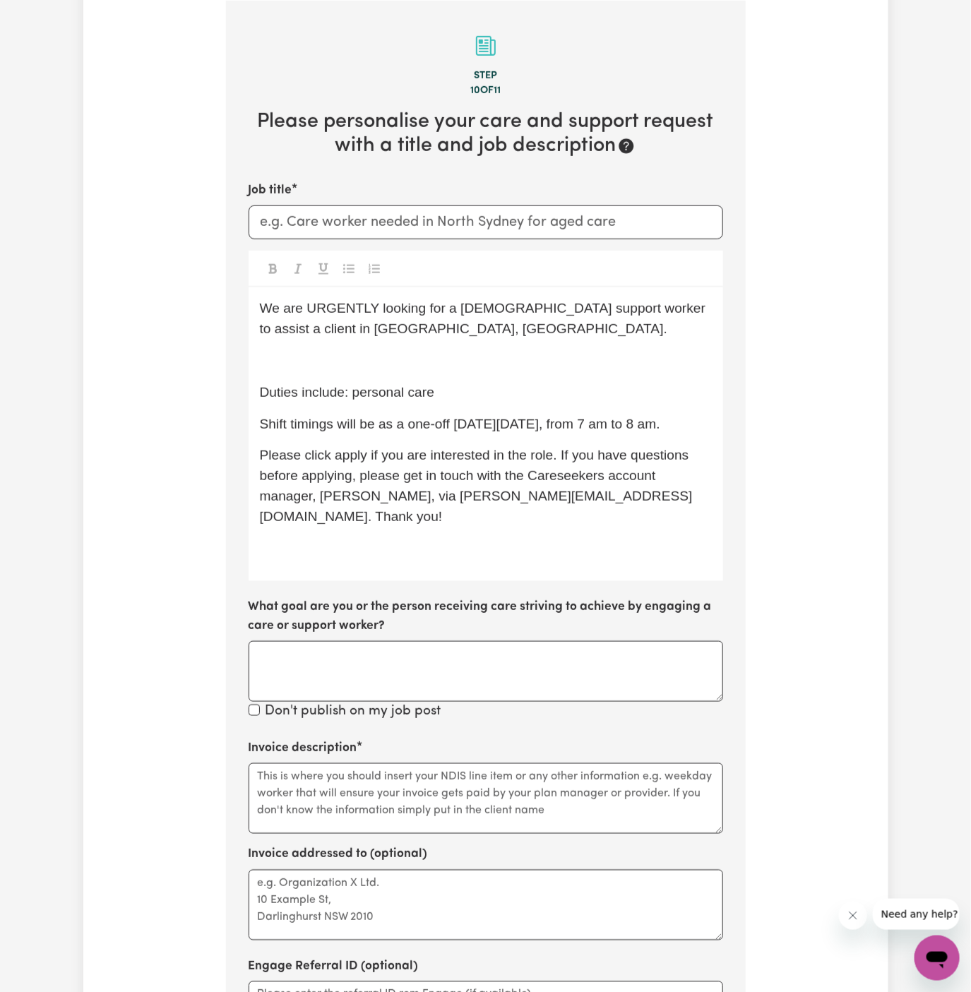
click at [367, 362] on p "﻿" at bounding box center [486, 361] width 452 height 20
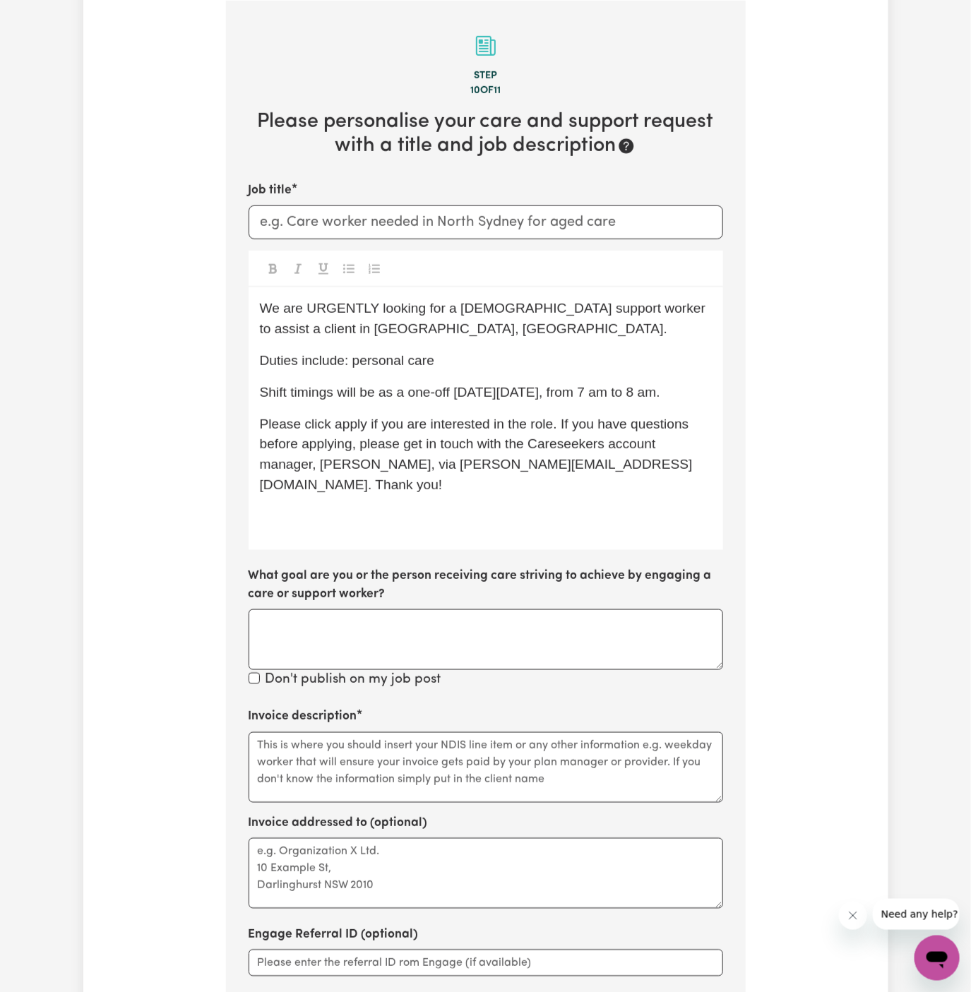
click at [402, 378] on div "We are URGENTLY looking for a [DEMOGRAPHIC_DATA] support worker to assist a cli…" at bounding box center [485, 418] width 474 height 262
drag, startPoint x: 356, startPoint y: 364, endPoint x: 572, endPoint y: 364, distance: 216.7
click at [572, 364] on p "Duties include: personal care" at bounding box center [486, 361] width 452 height 20
click at [390, 334] on span "We are URGENTLY looking for a [DEMOGRAPHIC_DATA] support worker to assist a cli…" at bounding box center [485, 318] width 450 height 35
drag, startPoint x: 397, startPoint y: 336, endPoint x: 253, endPoint y: 337, distance: 143.3
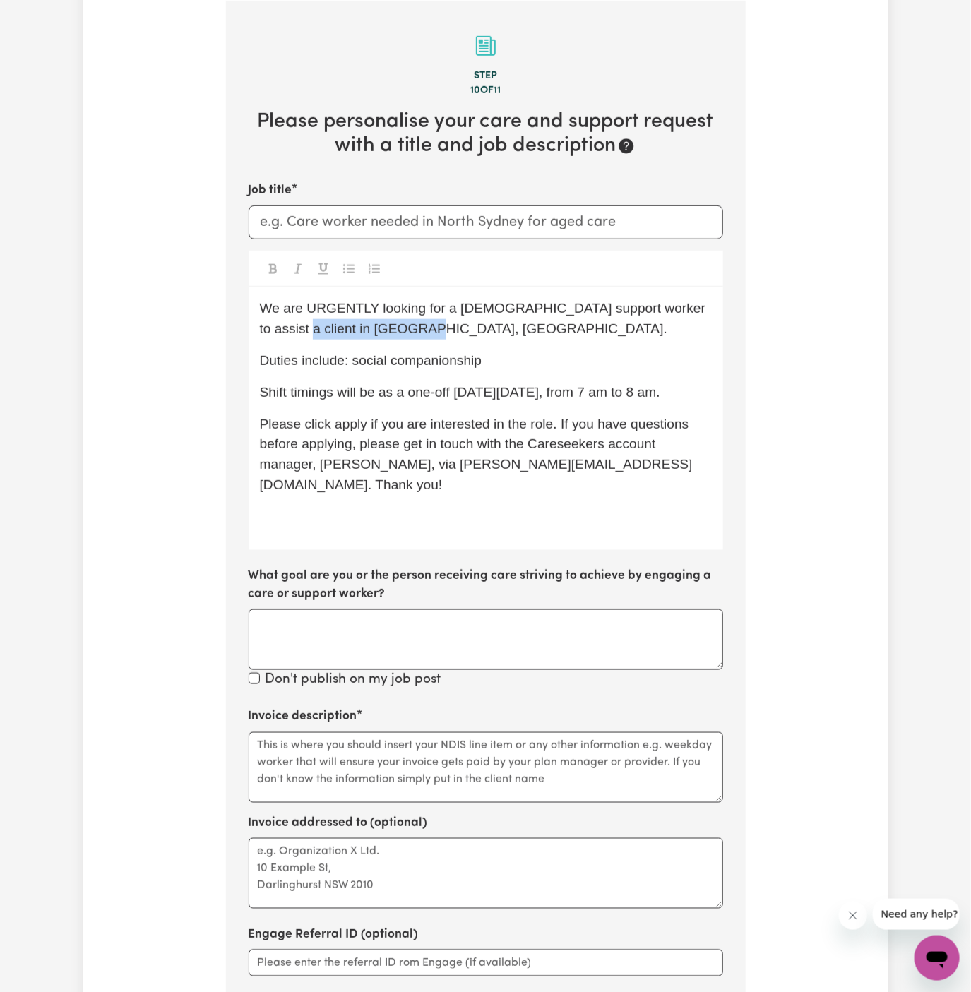
click at [253, 337] on div "We are URGENTLY looking for a [DEMOGRAPHIC_DATA] support worker to assist a cli…" at bounding box center [485, 418] width 474 height 262
click at [317, 335] on span "We are URGENTLY looking for a [DEMOGRAPHIC_DATA] support worker to assist a cli…" at bounding box center [485, 318] width 450 height 35
click at [486, 335] on p "We are URGENTLY looking for a [DEMOGRAPHIC_DATA] support worker to assist a cli…" at bounding box center [486, 319] width 452 height 41
click at [404, 367] on span "Duties include: social companionship" at bounding box center [371, 360] width 222 height 15
click at [493, 390] on span "Shift timings will be as a one-off [DATE][DATE], from 7 am to 8 am." at bounding box center [460, 392] width 400 height 15
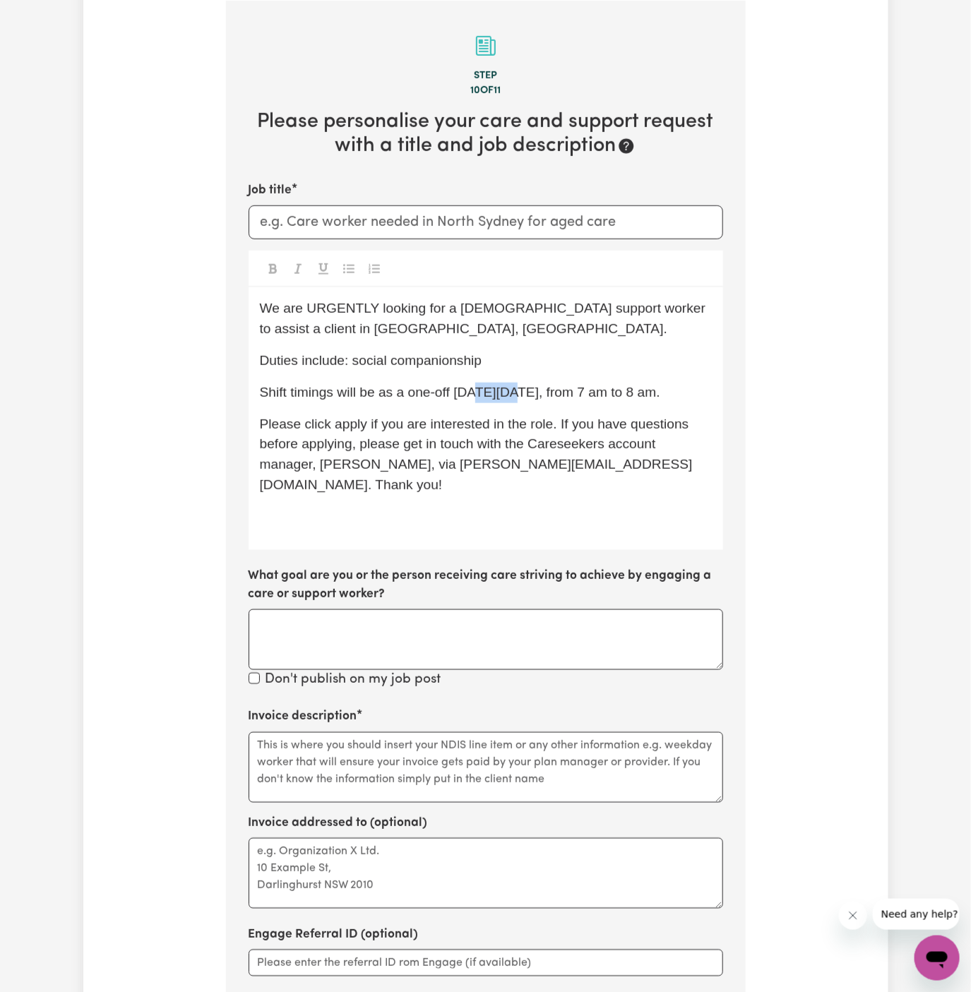
click at [493, 390] on span "Shift timings will be as a one-off [DATE][DATE], from 7 am to 8 am." at bounding box center [460, 392] width 400 height 15
click at [526, 393] on span "Shift timings will be as a one-off [DATE], 22/09, from 7 am to 8 am." at bounding box center [460, 392] width 400 height 15
click at [520, 388] on span "Shift timings will be as a one-off [DATE], 19/09, from 7 am to 8 am." at bounding box center [460, 392] width 400 height 15
drag, startPoint x: 632, startPoint y: 392, endPoint x: 677, endPoint y: 413, distance: 49.0
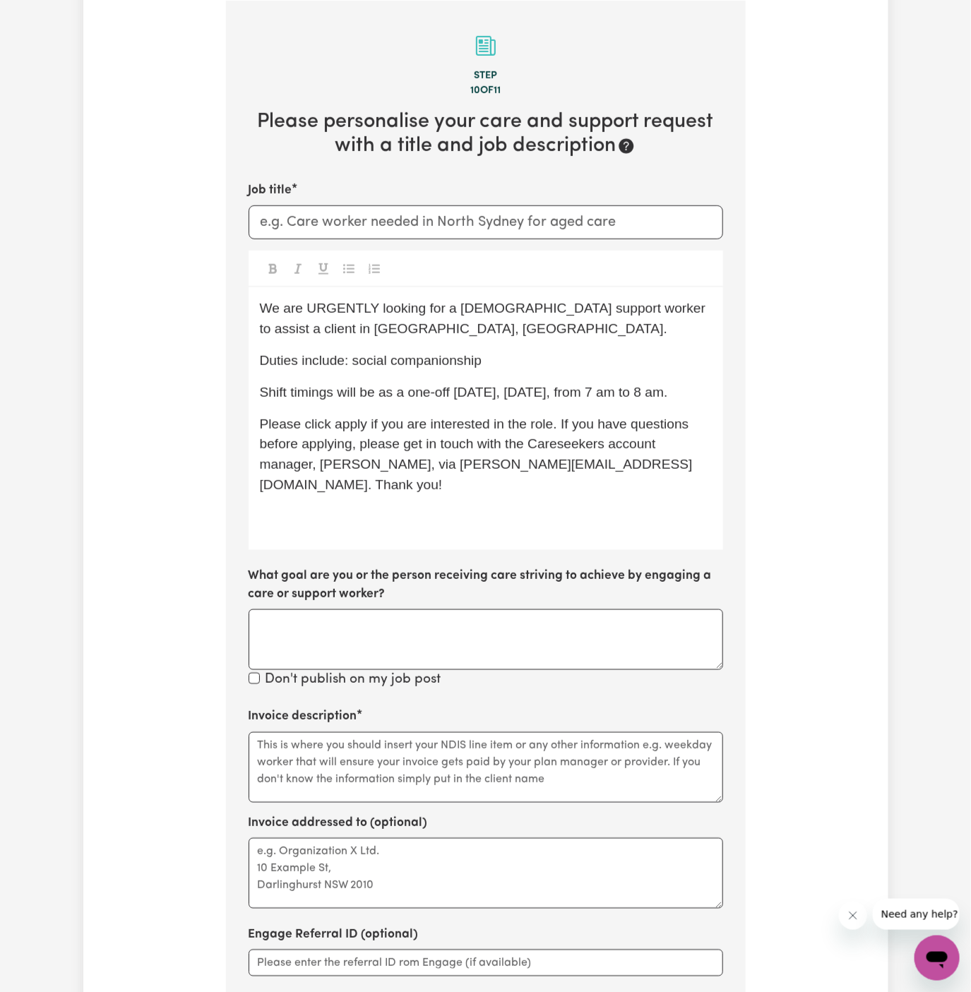
click at [677, 403] on p "Shift timings will be as a one-off [DATE], [DATE], from 7 am to 8 am." at bounding box center [486, 393] width 452 height 20
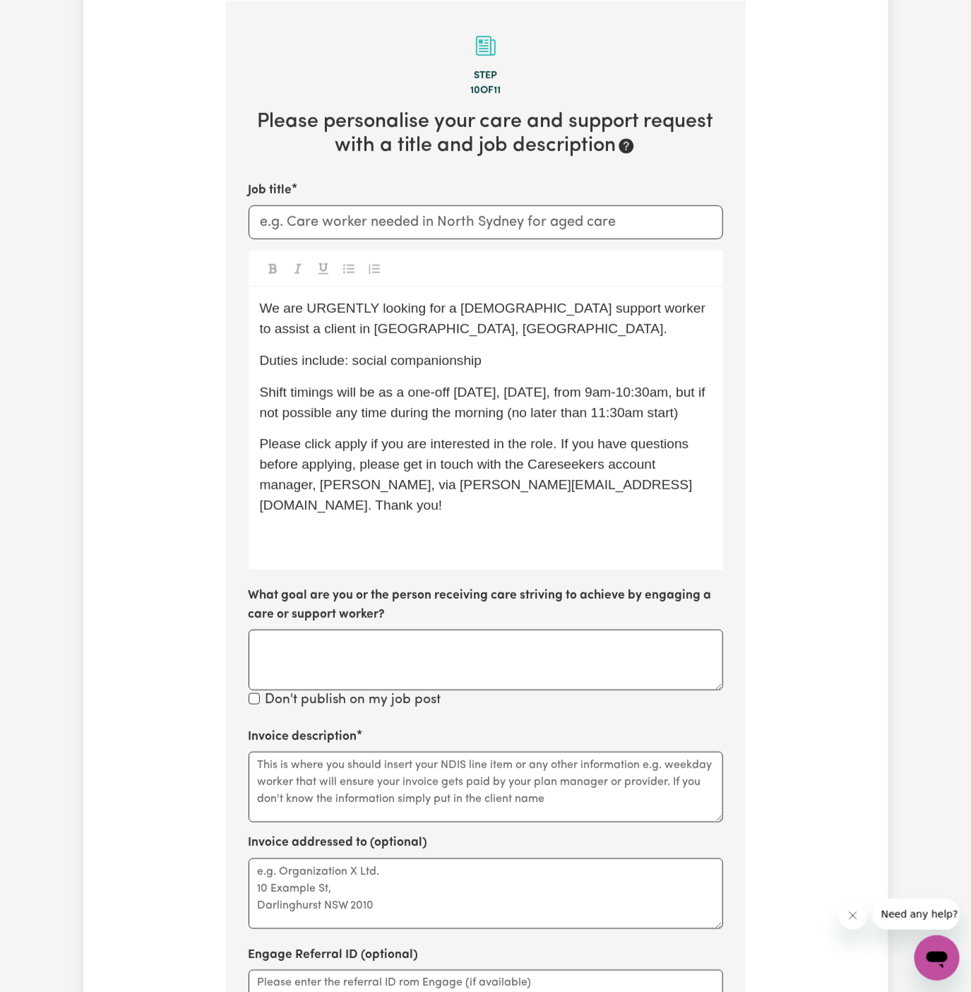
click at [640, 389] on span "Shift timings will be as a one-off [DATE], [DATE], from 9am-10:30am, but if not…" at bounding box center [485, 402] width 450 height 35
click at [666, 393] on span "Shift timings will be as a one-off [DATE], [DATE], from 9 am-10:30am, but if no…" at bounding box center [486, 402] width 453 height 35
click at [289, 419] on span "Shift timings will be as a one-off [DATE], [DATE], from 9 am to 10:30am, but if…" at bounding box center [486, 402] width 452 height 35
click at [289, 417] on span "Shift timings will be as a one-off [DATE], [DATE], from 9 am to 10:30am, but if…" at bounding box center [486, 402] width 452 height 35
click at [312, 403] on span "Shift timings will be as a one-off [DATE], [DATE], from 9 am to 10:30am, but if…" at bounding box center [486, 402] width 452 height 35
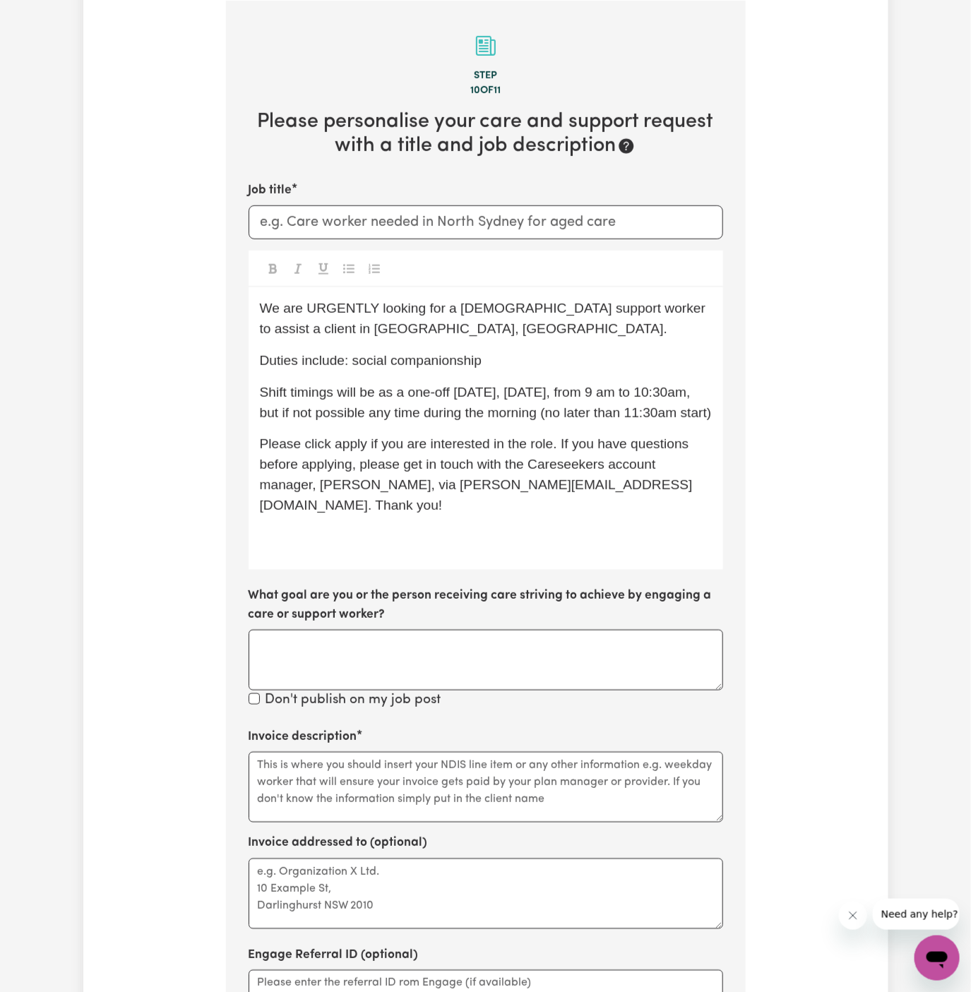
click at [294, 412] on span "Shift timings will be as a one-off [DATE], [DATE], from 9 am to 10:30am, but if…" at bounding box center [486, 402] width 452 height 35
click at [349, 413] on span "Shift timings will be as a one-off [DATE], [DATE], from 9 am to 10:30 am, but i…" at bounding box center [486, 402] width 452 height 35
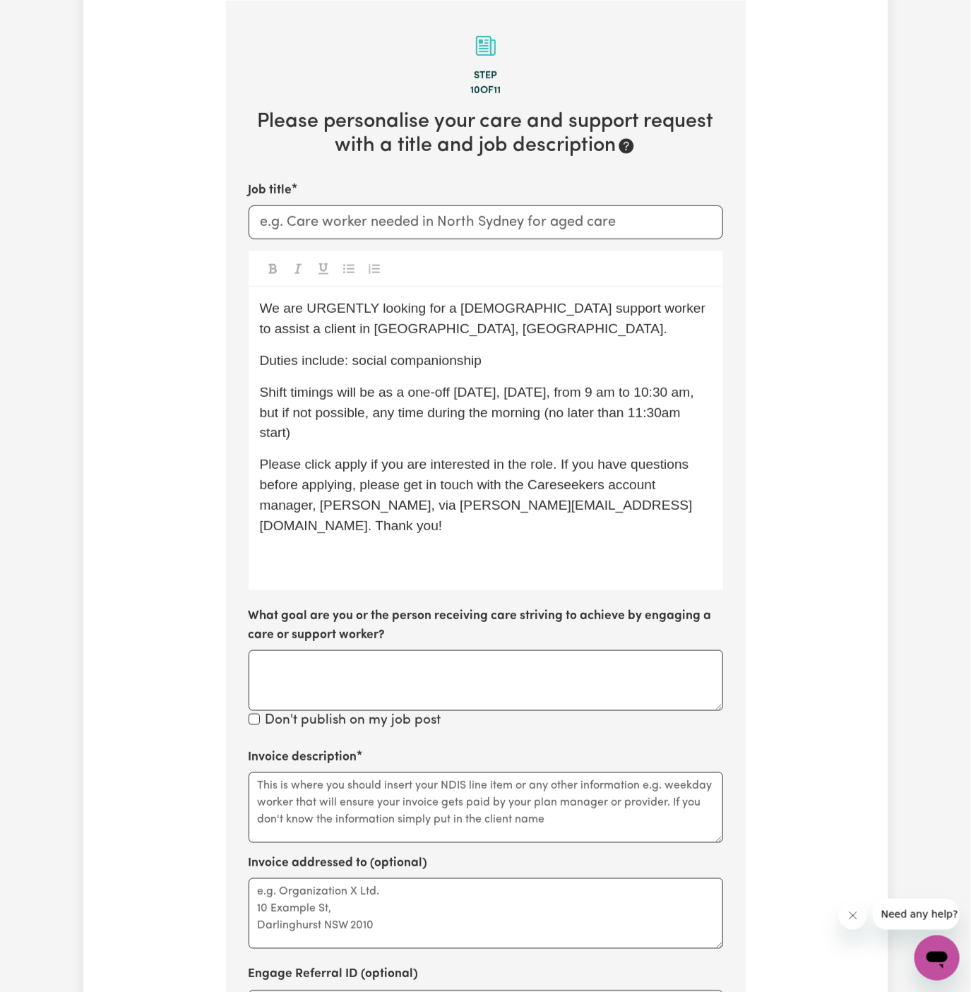
click at [613, 415] on span "Shift timings will be as a one-off [DATE], [DATE], from 9 am to 10:30 am, but i…" at bounding box center [479, 413] width 438 height 56
click at [536, 434] on p "Shift timings will be as a one-off [DATE], [DATE], from 9 am to 10:30 am, but i…" at bounding box center [486, 413] width 452 height 61
drag, startPoint x: 438, startPoint y: 416, endPoint x: 329, endPoint y: 421, distance: 109.5
click at [329, 421] on p "Shift timings will be as a one-off [DATE], [DATE], from 9 am to 10:30 am, but i…" at bounding box center [486, 413] width 452 height 61
click at [322, 415] on span "Shift timings will be as a one-off [DATE], [DATE], from 9 am to 10:30 am, but i…" at bounding box center [479, 413] width 438 height 56
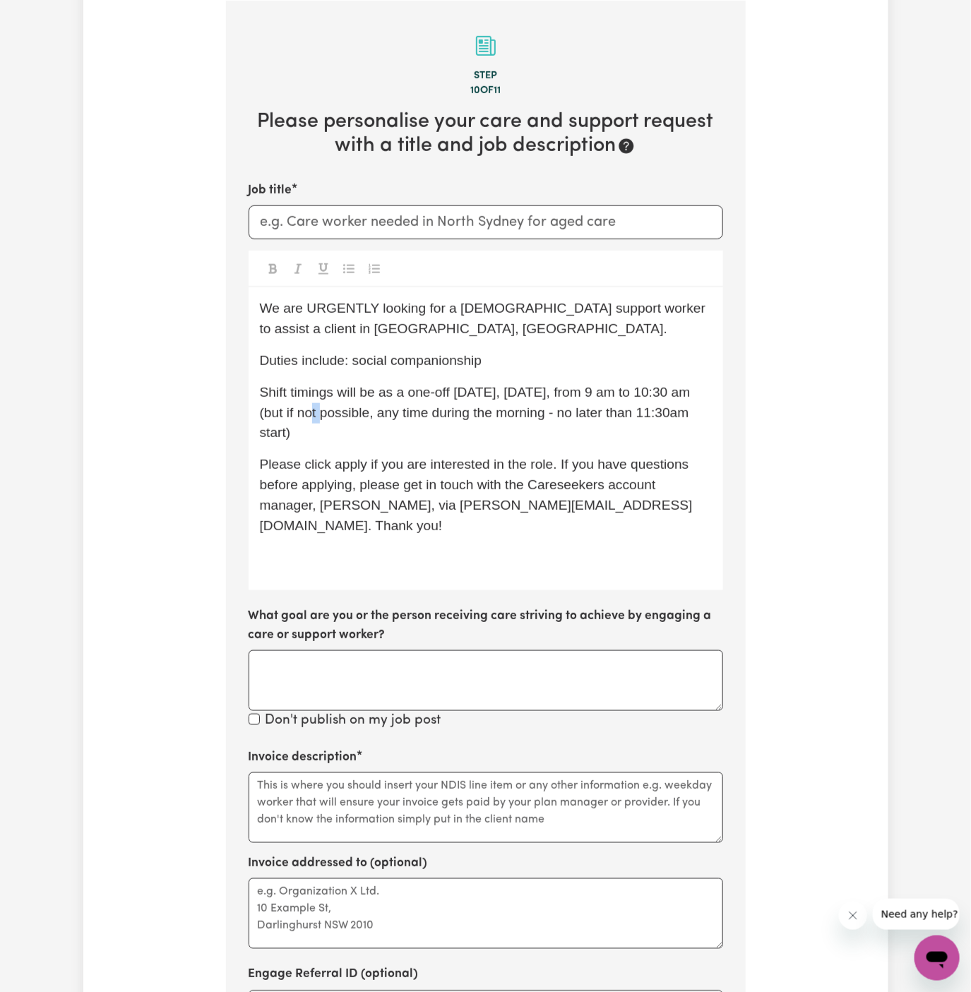
drag, startPoint x: 344, startPoint y: 415, endPoint x: 335, endPoint y: 415, distance: 9.9
click at [335, 415] on span "Shift timings will be as a one-off [DATE], [DATE], from 9 am to 10:30 am (but i…" at bounding box center [477, 413] width 434 height 56
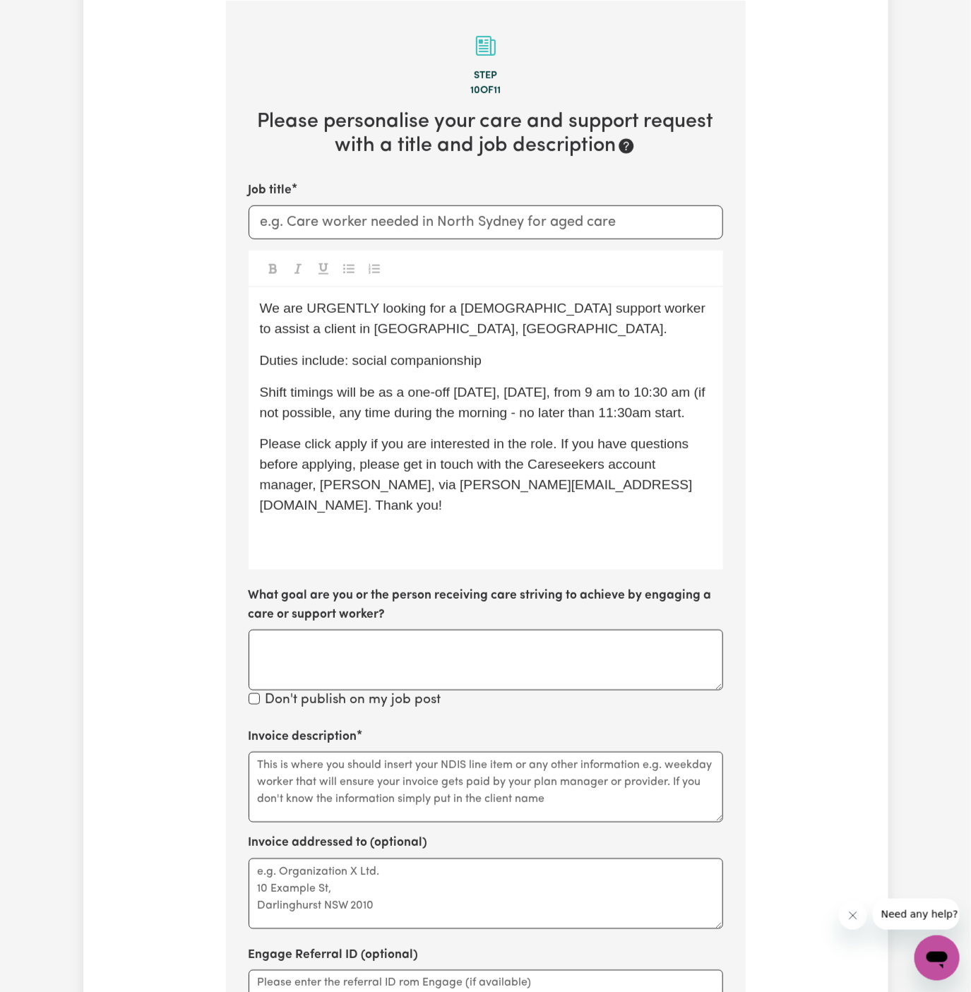
click at [292, 420] on span "Shift timings will be as a one-off [DATE], [DATE], from 9 am to 10:30 am (if no…" at bounding box center [485, 402] width 450 height 35
click at [323, 414] on span "Shift timings will be as a one-off [DATE], [DATE], from 9 am to 10:30 am (if no…" at bounding box center [485, 402] width 450 height 35
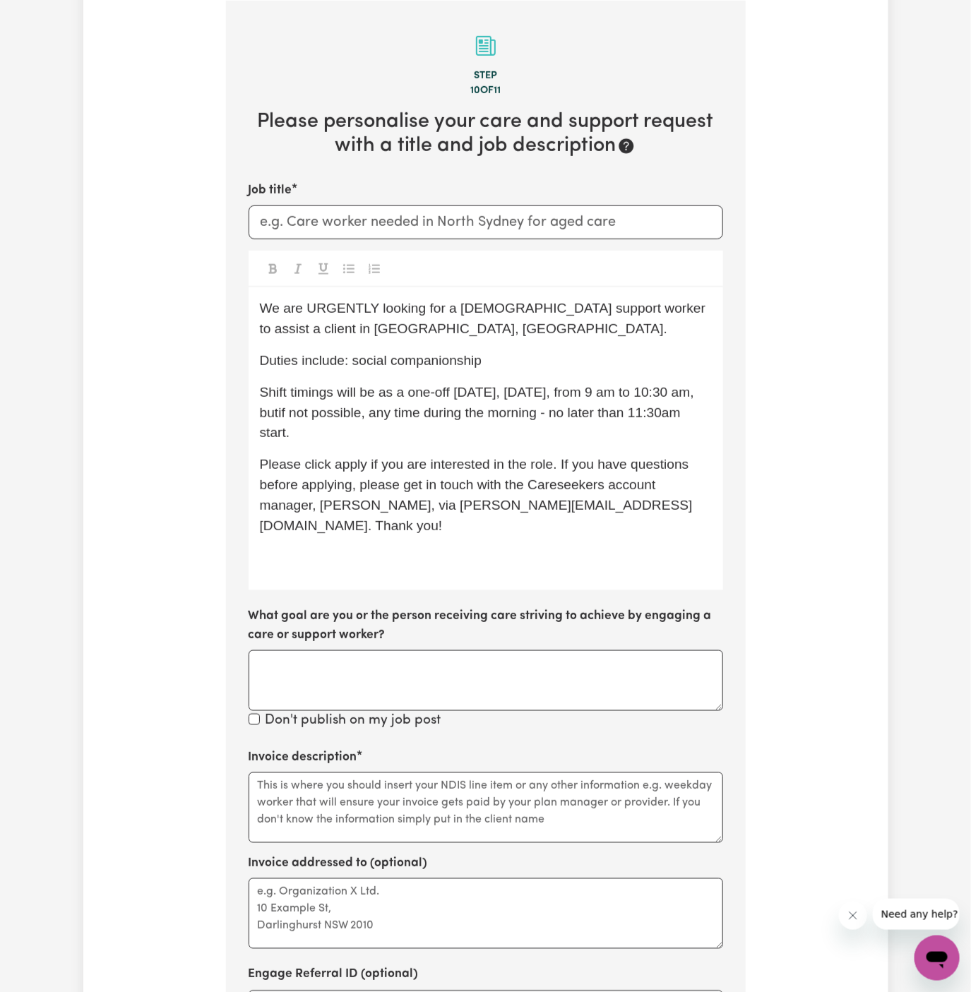
click at [396, 457] on span "Please click apply if you are interested in the role. If you have questions bef…" at bounding box center [476, 495] width 433 height 76
click at [334, 419] on span "Shift timings will be as a one-off [DATE], [DATE], from 9 am to 10:30 am, butif…" at bounding box center [479, 413] width 438 height 56
click at [437, 421] on p "Shift timings will be as a one-off [DATE], [DATE], from 9 am to 10:30 am, but i…" at bounding box center [486, 413] width 452 height 61
click at [294, 438] on span "Shift timings will be as a one-off [DATE], [DATE], from 9 am to 10:30 am, but i…" at bounding box center [479, 413] width 438 height 56
click at [426, 433] on p "Shift timings will be as a one-off [DATE], [DATE], from 9 am to 10:30 am, but i…" at bounding box center [486, 413] width 452 height 61
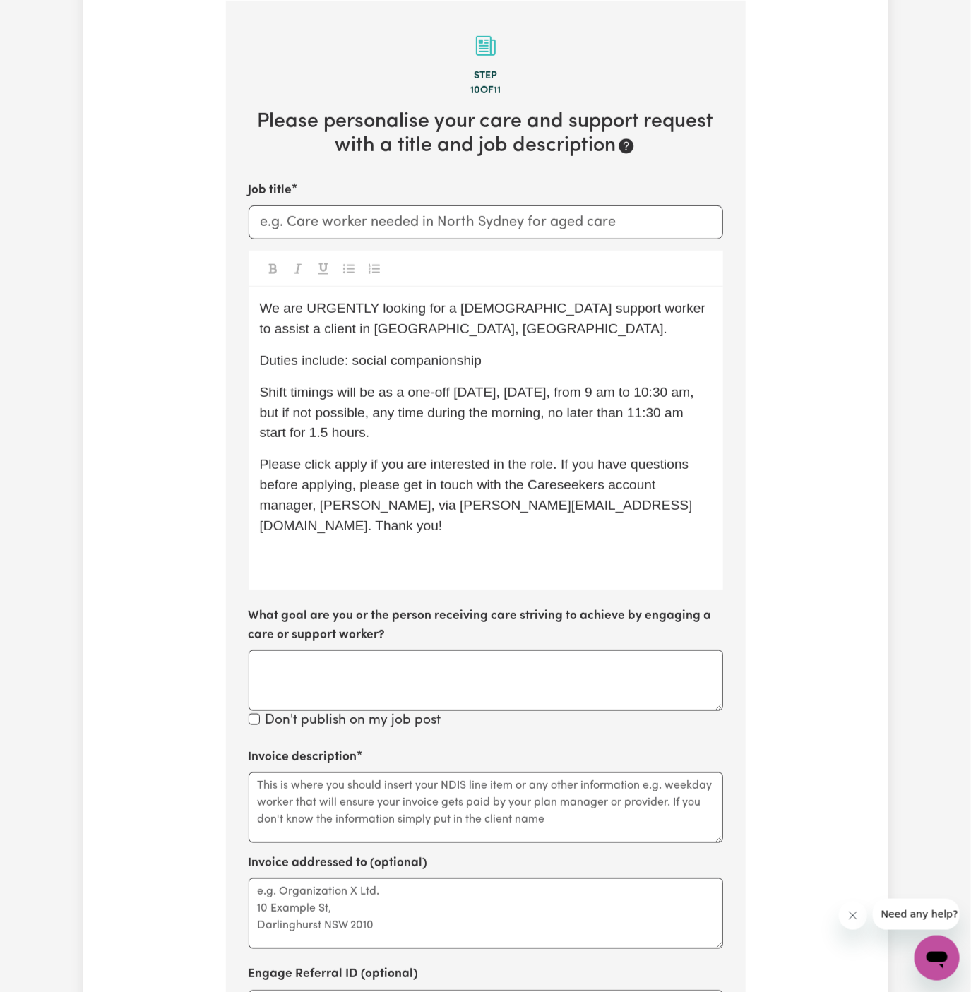
click at [417, 434] on span "Shift timings will be as a one-off [DATE], [DATE], from 9 am to 10:30 am, but i…" at bounding box center [479, 413] width 438 height 56
click at [354, 468] on span "Please click apply if you are interested in the role. If you have questions bef…" at bounding box center [476, 495] width 433 height 76
click at [440, 524] on div "We are URGENTLY looking for a [DEMOGRAPHIC_DATA] support worker to assist a cli…" at bounding box center [485, 438] width 474 height 303
click at [448, 548] on div "We are URGENTLY looking for a [DEMOGRAPHIC_DATA] support worker to assist a cli…" at bounding box center [485, 438] width 474 height 303
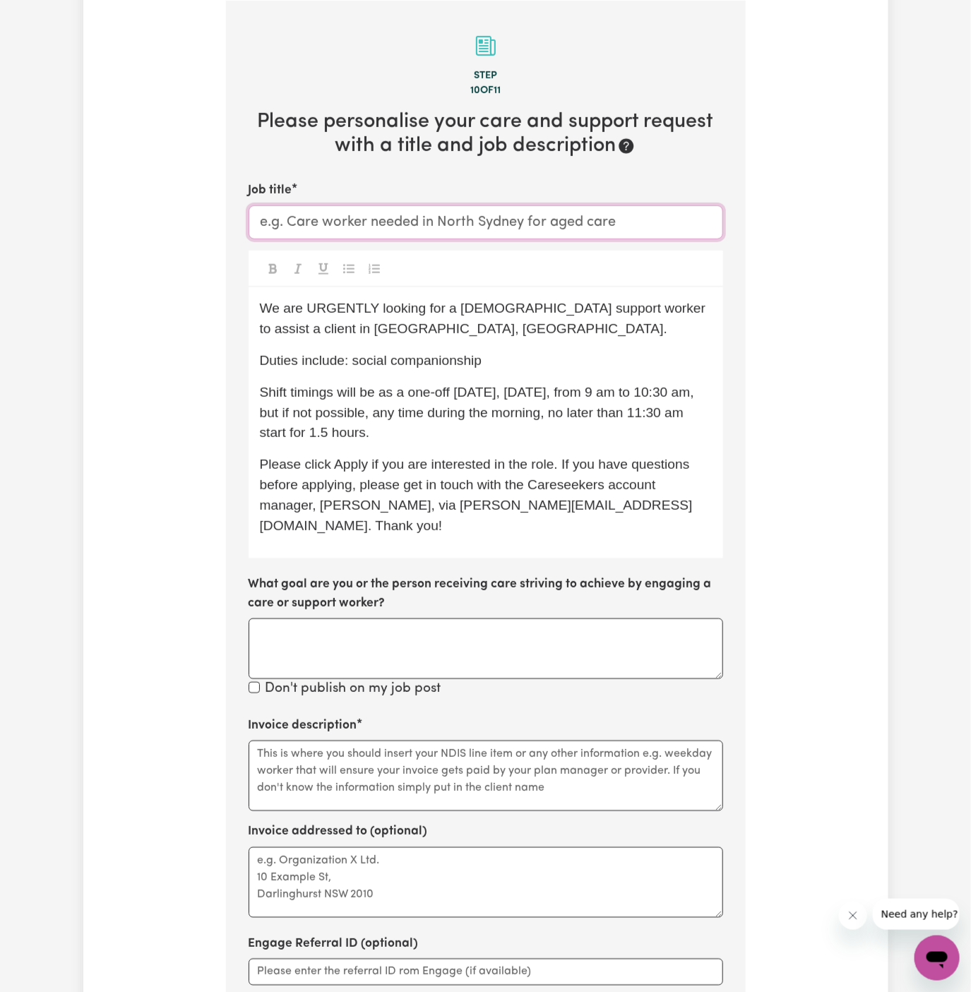
click at [455, 223] on input "Job title" at bounding box center [485, 222] width 474 height 34
drag, startPoint x: 364, startPoint y: 332, endPoint x: 249, endPoint y: 332, distance: 115.1
click at [249, 332] on div "We are URGENTLY looking for a [DEMOGRAPHIC_DATA] support worker to assist a cli…" at bounding box center [485, 422] width 474 height 271
copy span "[GEOGRAPHIC_DATA], [GEOGRAPHIC_DATA]"
click at [531, 226] on input "[DEMOGRAPHIC_DATA] Support Worker Needed In" at bounding box center [485, 222] width 474 height 34
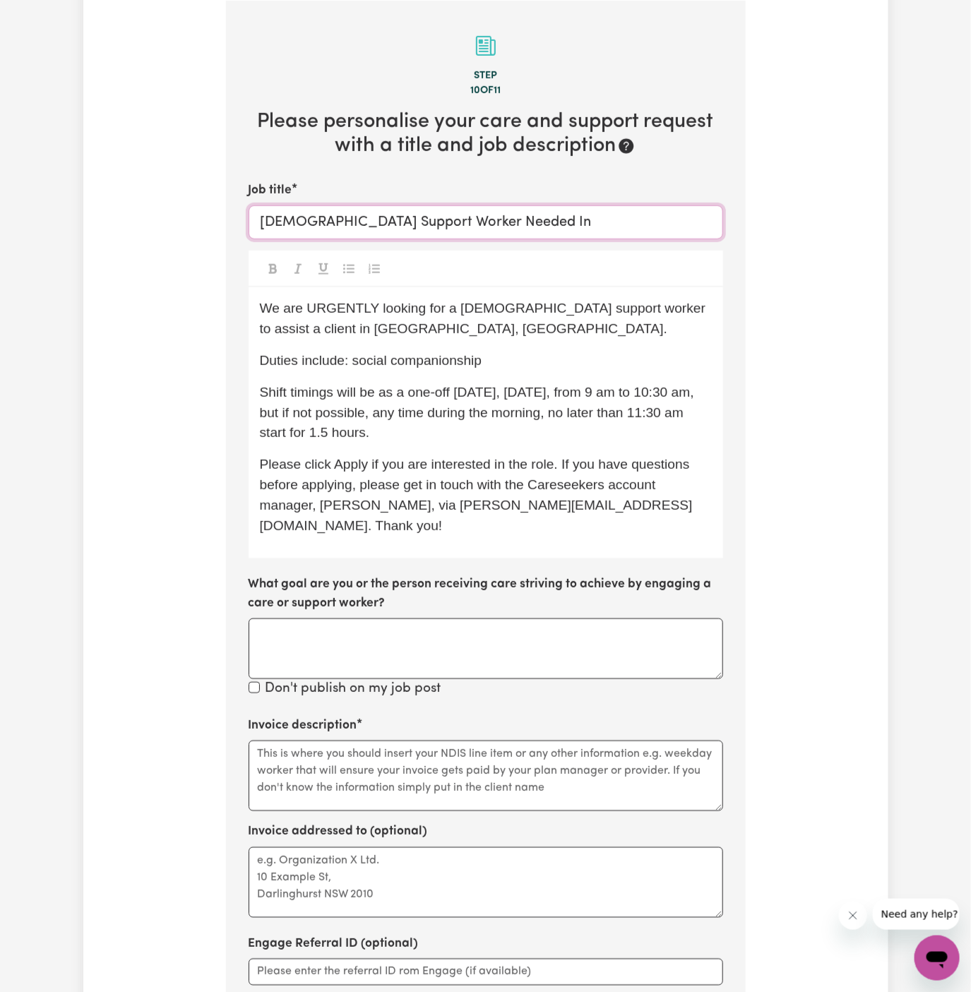
paste input "[GEOGRAPHIC_DATA], [GEOGRAPHIC_DATA]"
type input "[DEMOGRAPHIC_DATA] Support Worker Needed In [GEOGRAPHIC_DATA], [GEOGRAPHIC_DATA]"
click at [555, 303] on span "We are URGENTLY looking for a [DEMOGRAPHIC_DATA] support worker to assist a cli…" at bounding box center [485, 318] width 450 height 35
click at [484, 741] on textarea "Invoice description" at bounding box center [485, 775] width 474 height 71
click at [475, 412] on span "Shift timings will be as a one-off [DATE], [DATE], from 9 am to 10:30 am, but i…" at bounding box center [479, 413] width 438 height 56
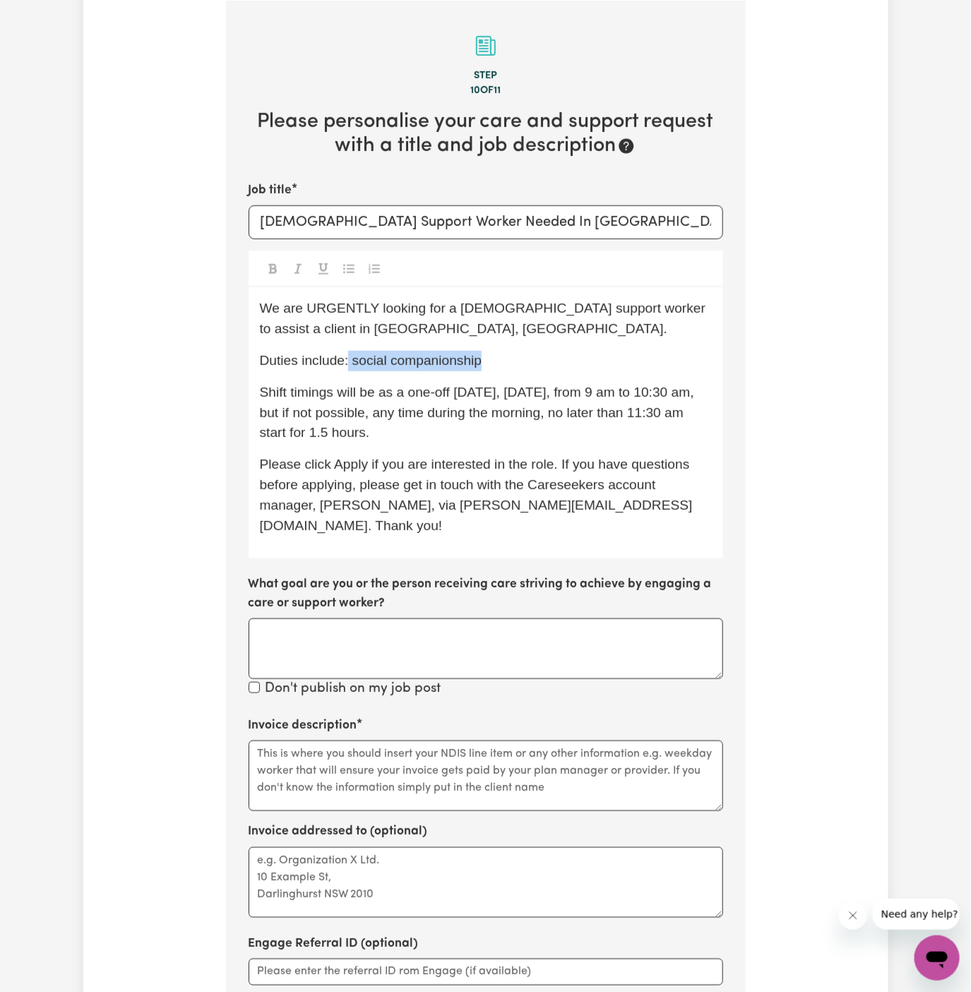
drag, startPoint x: 486, startPoint y: 364, endPoint x: 351, endPoint y: 364, distance: 135.5
click at [351, 364] on p "Duties include: social companionship" at bounding box center [486, 361] width 452 height 20
copy span "social companionship"
click at [411, 754] on textarea "Invoice description" at bounding box center [485, 775] width 474 height 71
paste textarea "social companionship"
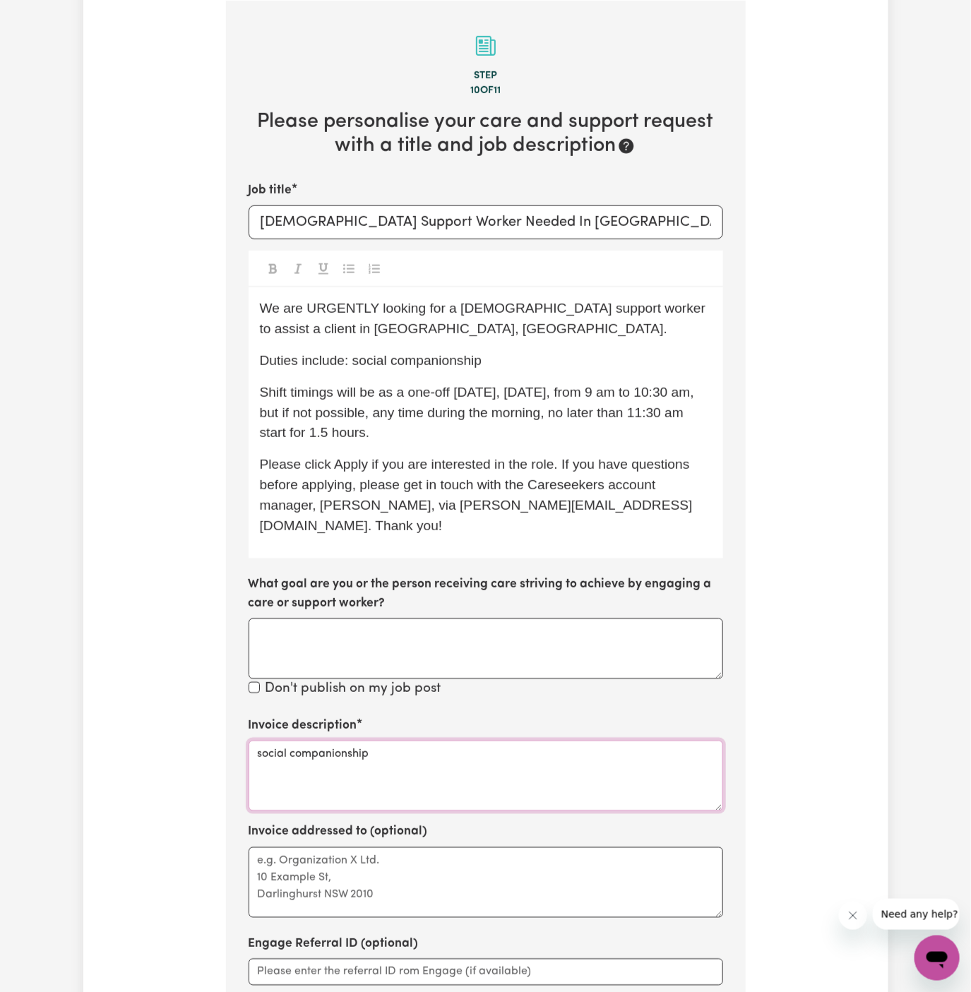
type textarea "social companionship"
click at [416, 793] on div "Invoice description social companionship Invoice addressed to (optional) Engage…" at bounding box center [485, 911] width 474 height 391
click at [544, 847] on textarea "Invoice addressed to (optional)" at bounding box center [485, 882] width 474 height 71
paste textarea "Vitality Club"
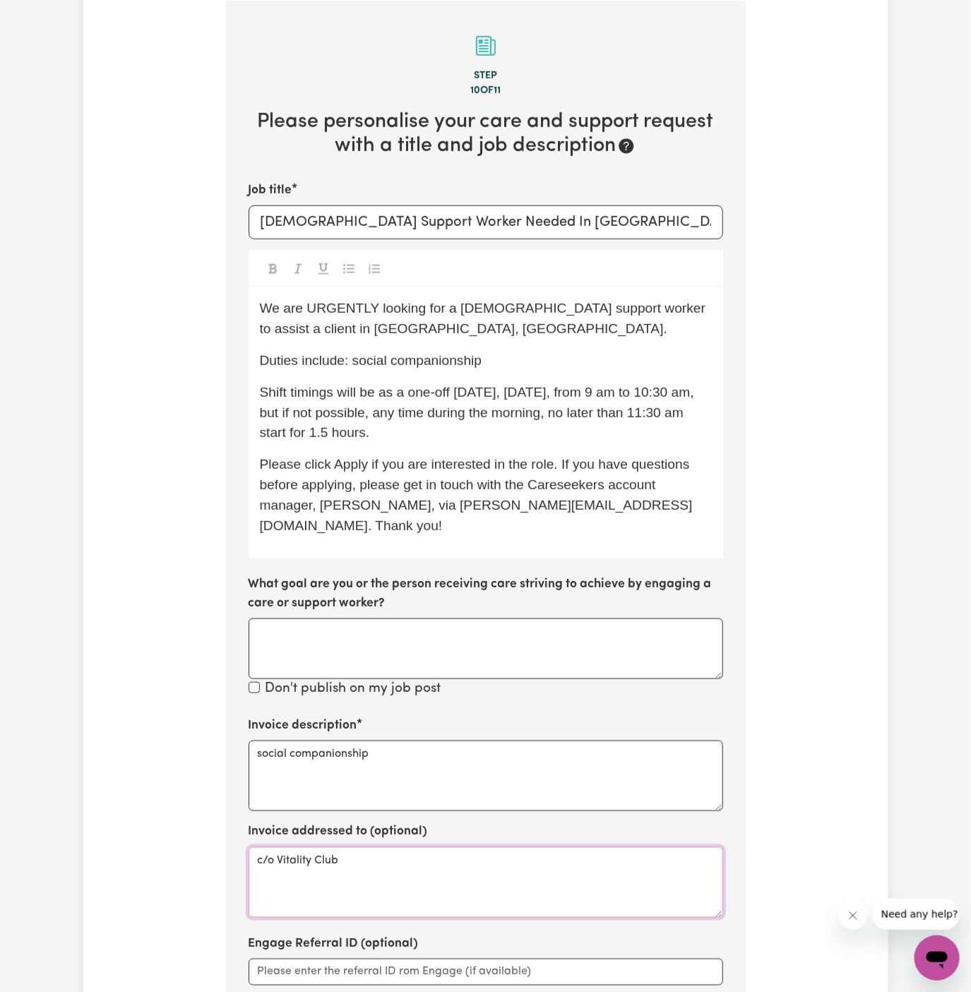
type textarea "c/o Vitality Club"
drag, startPoint x: 462, startPoint y: 306, endPoint x: 503, endPoint y: 306, distance: 40.2
click at [484, 306] on span "We are URGENTLY looking for a [DEMOGRAPHIC_DATA] support worker to assist a cli…" at bounding box center [485, 318] width 450 height 35
click at [590, 340] on div "We are URGENTLY looking for a [DEMOGRAPHIC_DATA] support worker to assist a cli…" at bounding box center [485, 422] width 474 height 271
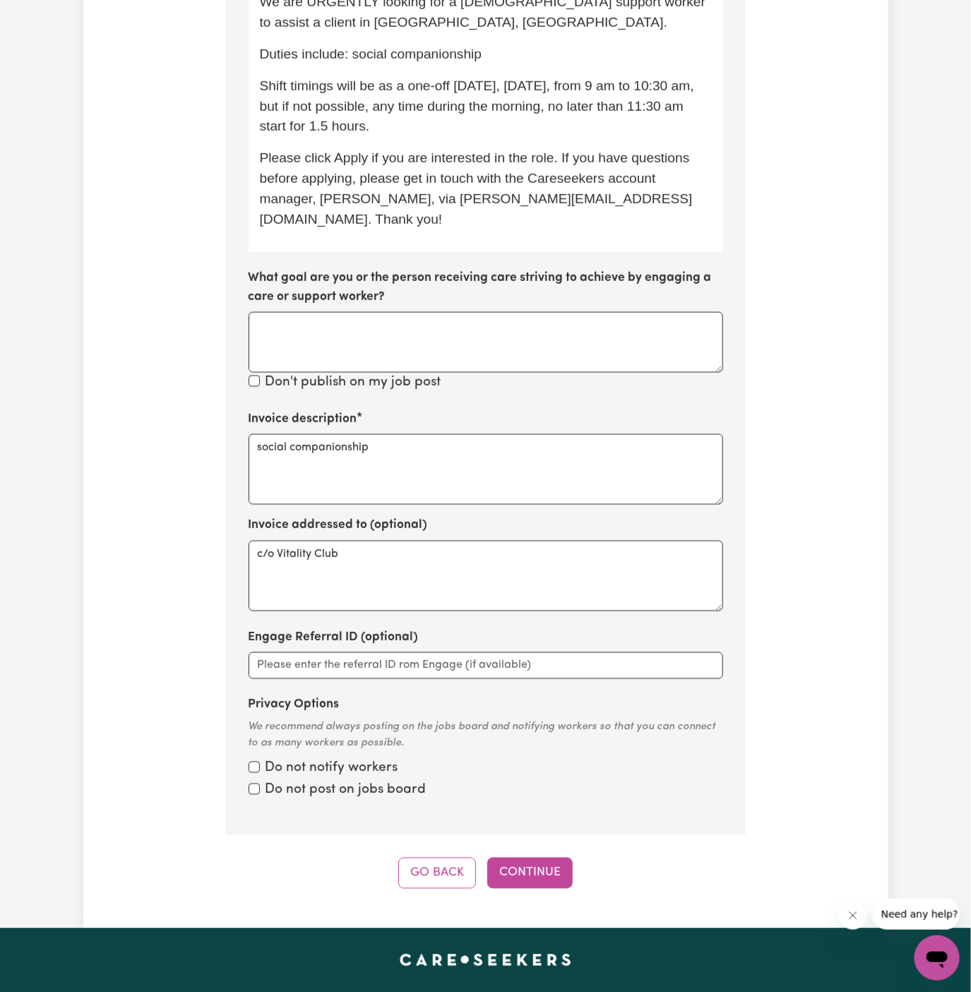
scroll to position [817, 0]
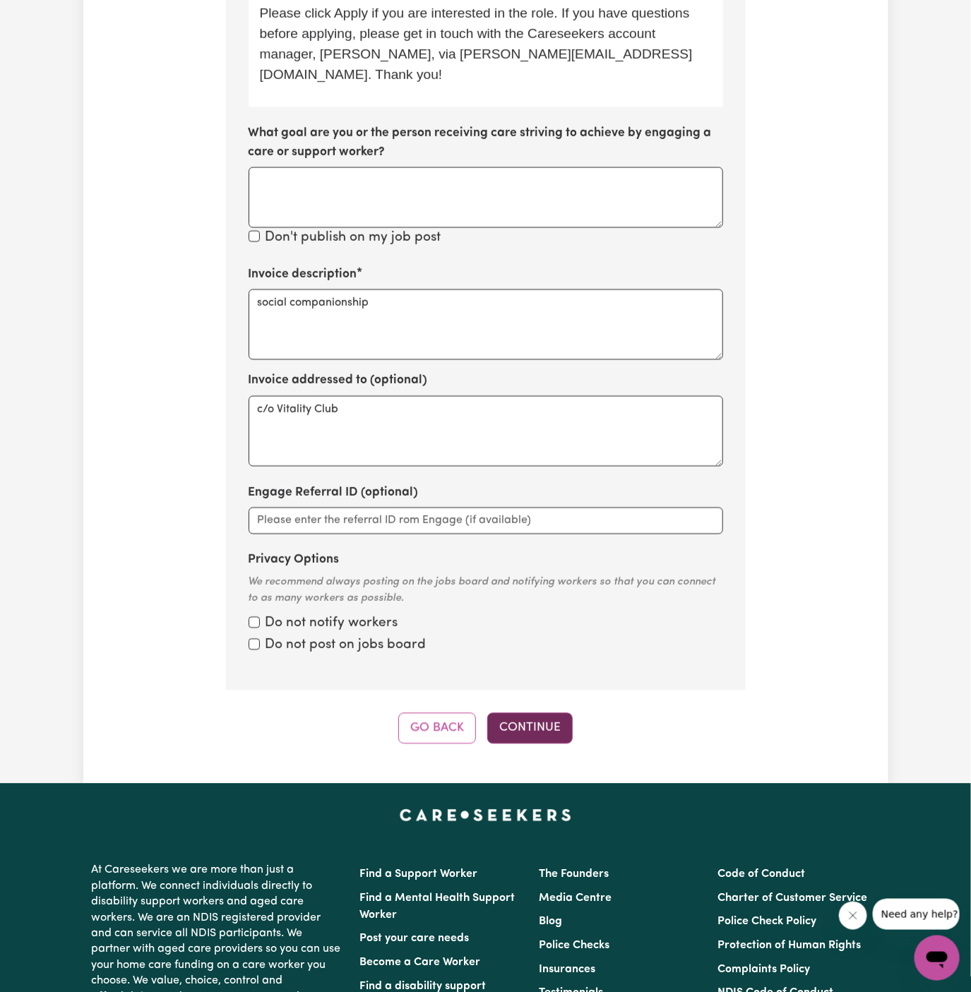
click at [558, 713] on button "Continue" at bounding box center [529, 728] width 85 height 31
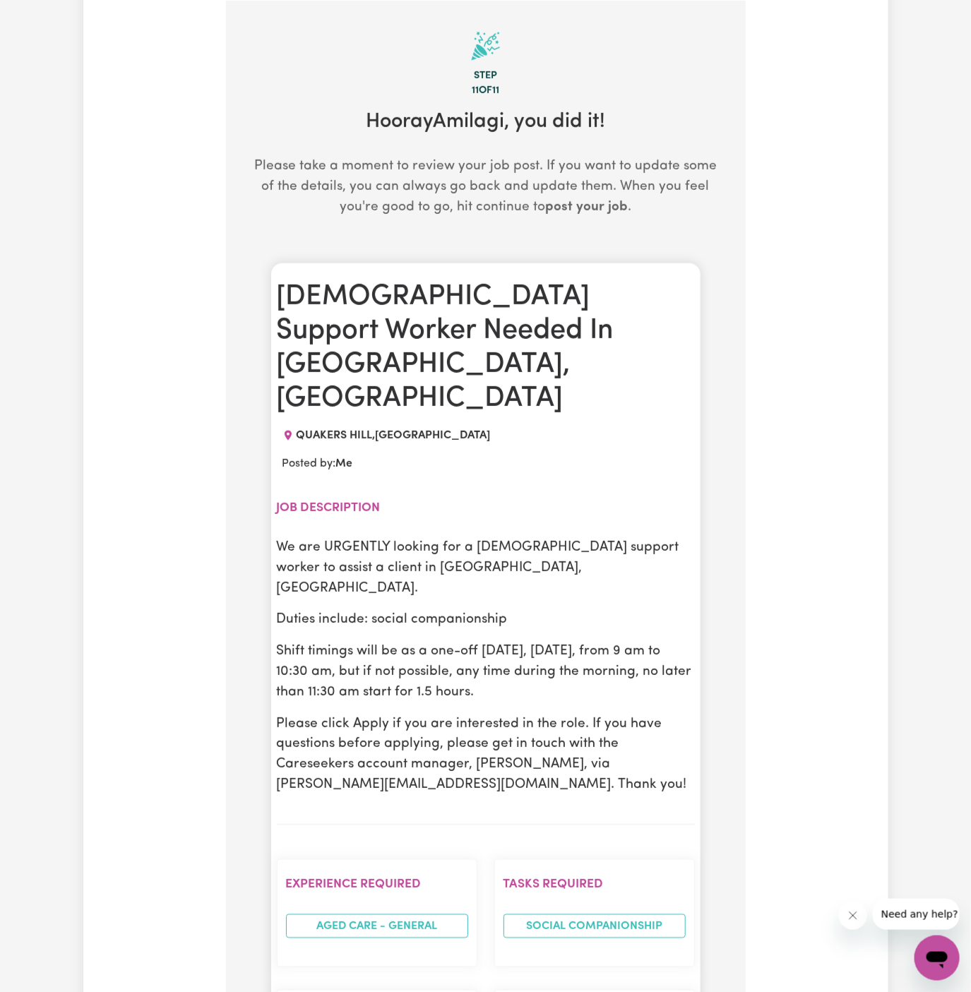
click at [557, 548] on div "We are URGENTLY looking for a [DEMOGRAPHIC_DATA] support worker to assist a cli…" at bounding box center [486, 667] width 418 height 258
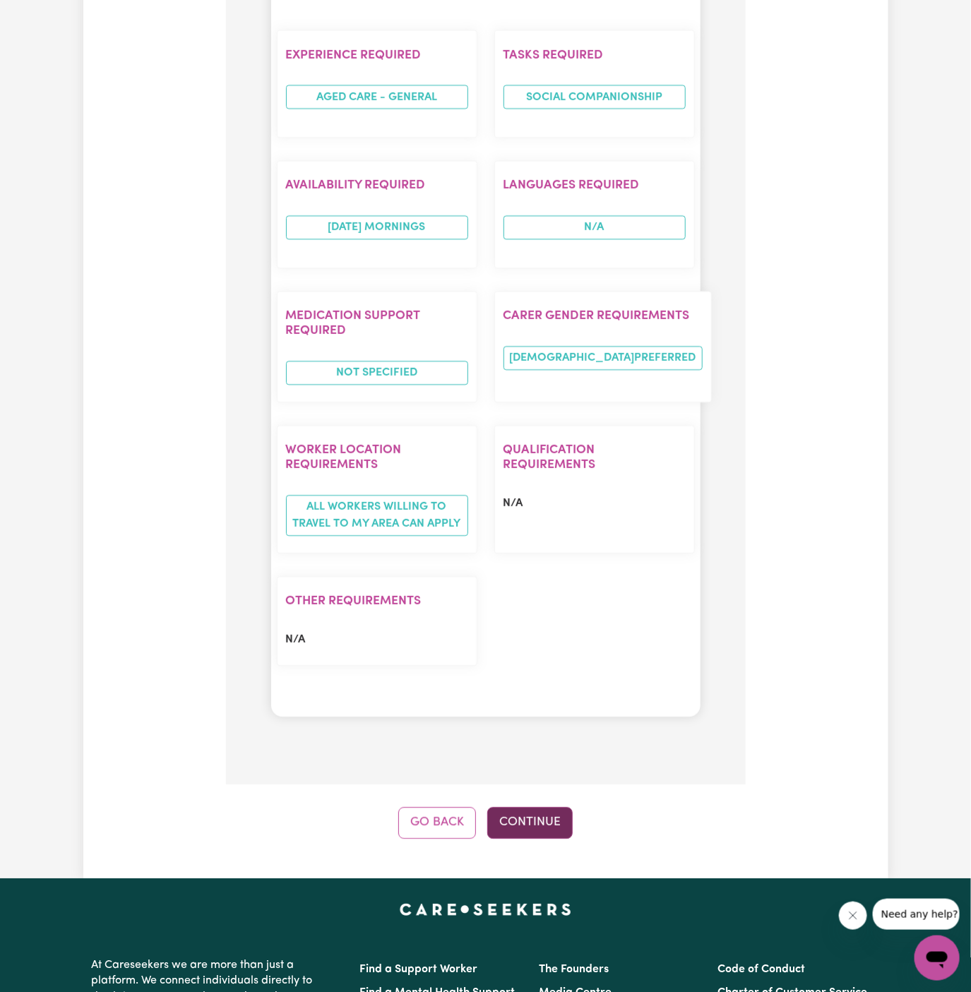
click at [532, 807] on button "Continue" at bounding box center [529, 822] width 85 height 31
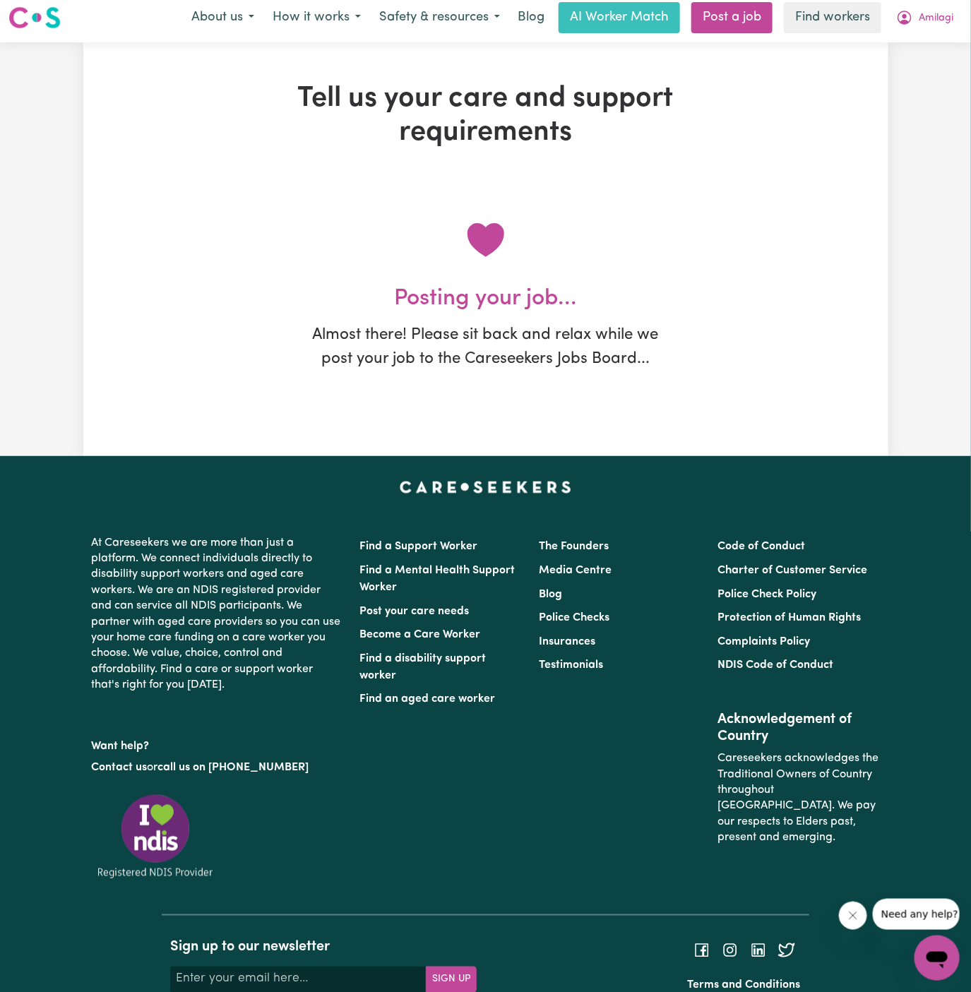
scroll to position [0, 0]
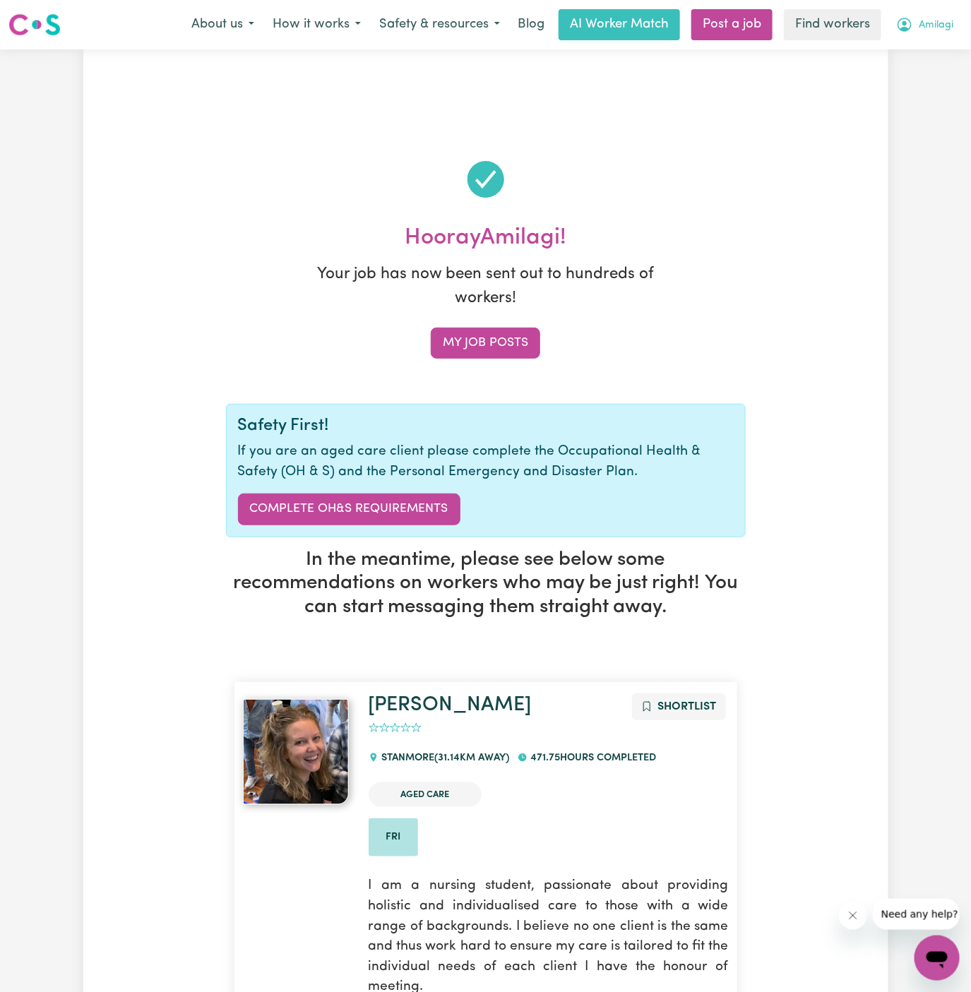
click at [939, 17] on button "Amilagi" at bounding box center [925, 25] width 76 height 30
click at [937, 47] on link "My Dashboard" at bounding box center [906, 55] width 112 height 27
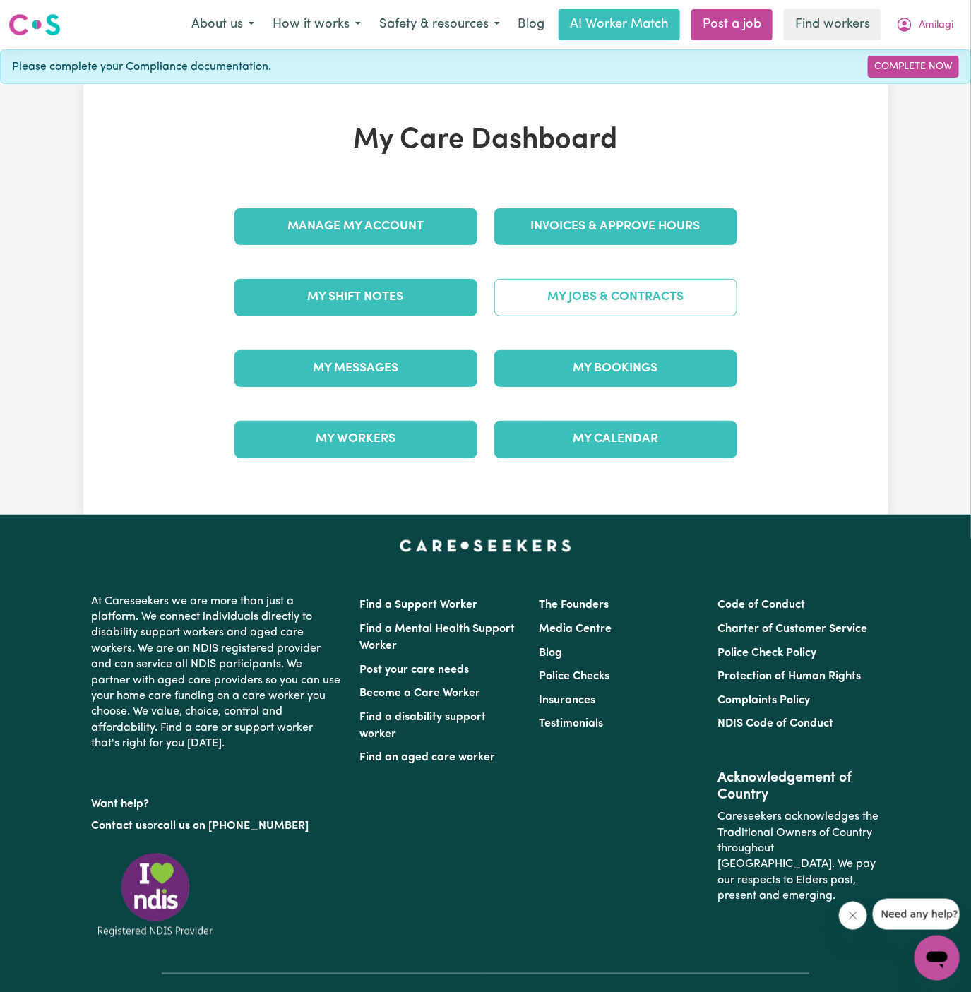
click at [643, 299] on link "My Jobs & Contracts" at bounding box center [615, 297] width 243 height 37
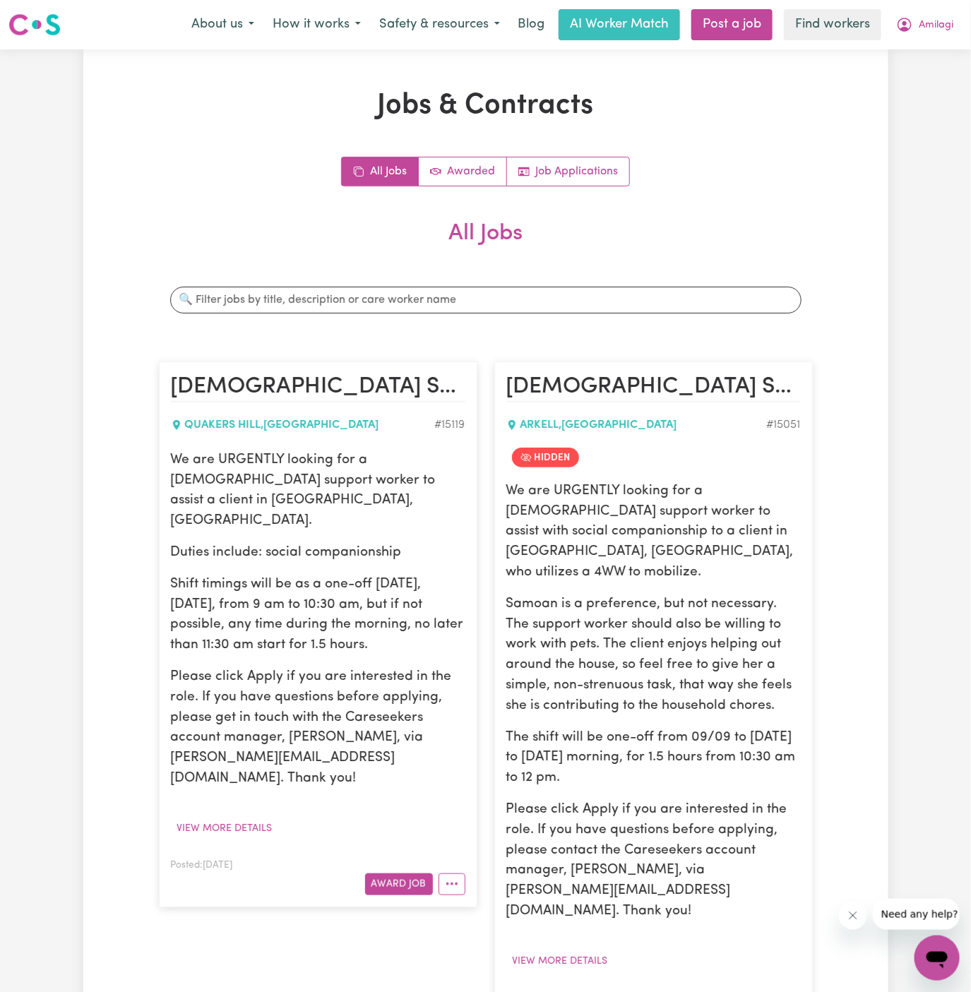
drag, startPoint x: 175, startPoint y: 452, endPoint x: 424, endPoint y: 613, distance: 296.0
click at [424, 613] on div "We are URGENTLY looking for a [DEMOGRAPHIC_DATA] support worker to assist a cli…" at bounding box center [318, 619] width 294 height 339
copy div "We are URGENTLY looking for a [DEMOGRAPHIC_DATA] support worker to assist a cli…"
click at [418, 606] on p "Shift timings will be as a one-off [DATE], [DATE], from 9 am to 10:30 am, but i…" at bounding box center [318, 615] width 294 height 81
click at [936, 26] on span "Amilagi" at bounding box center [935, 26] width 35 height 16
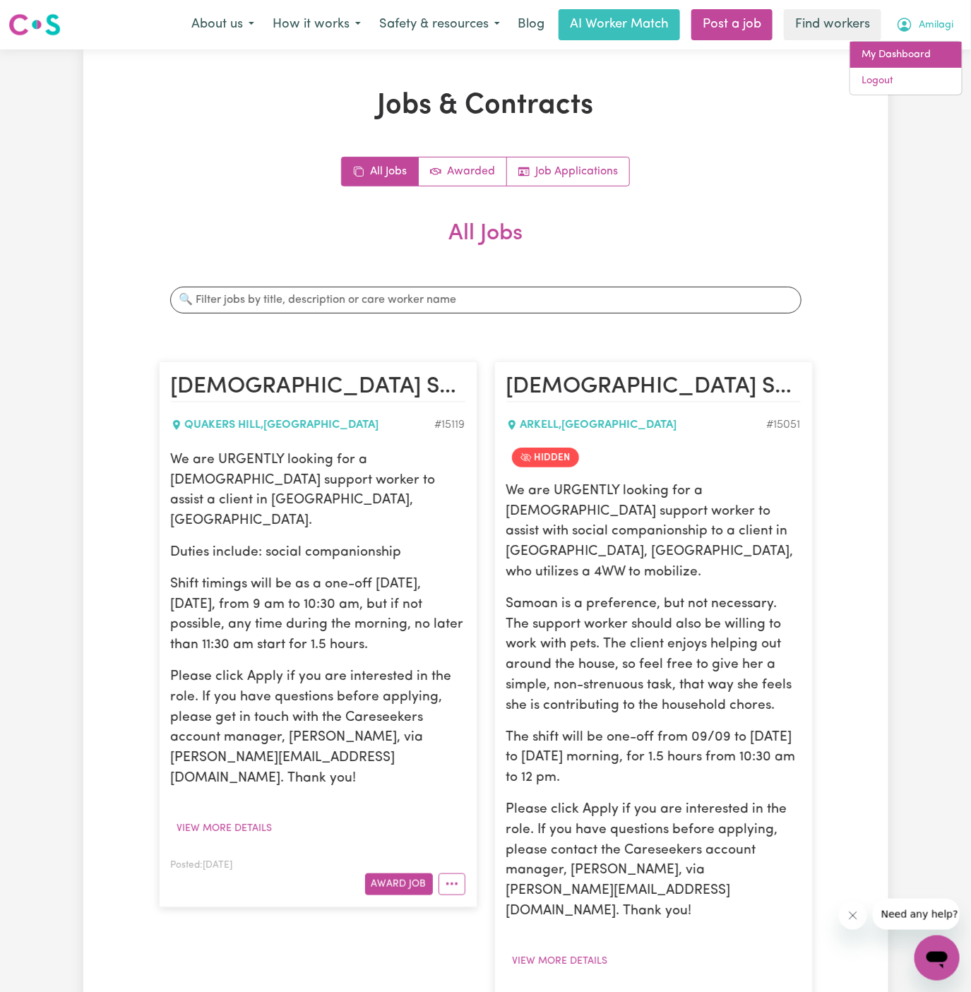
click at [919, 61] on link "My Dashboard" at bounding box center [906, 55] width 112 height 27
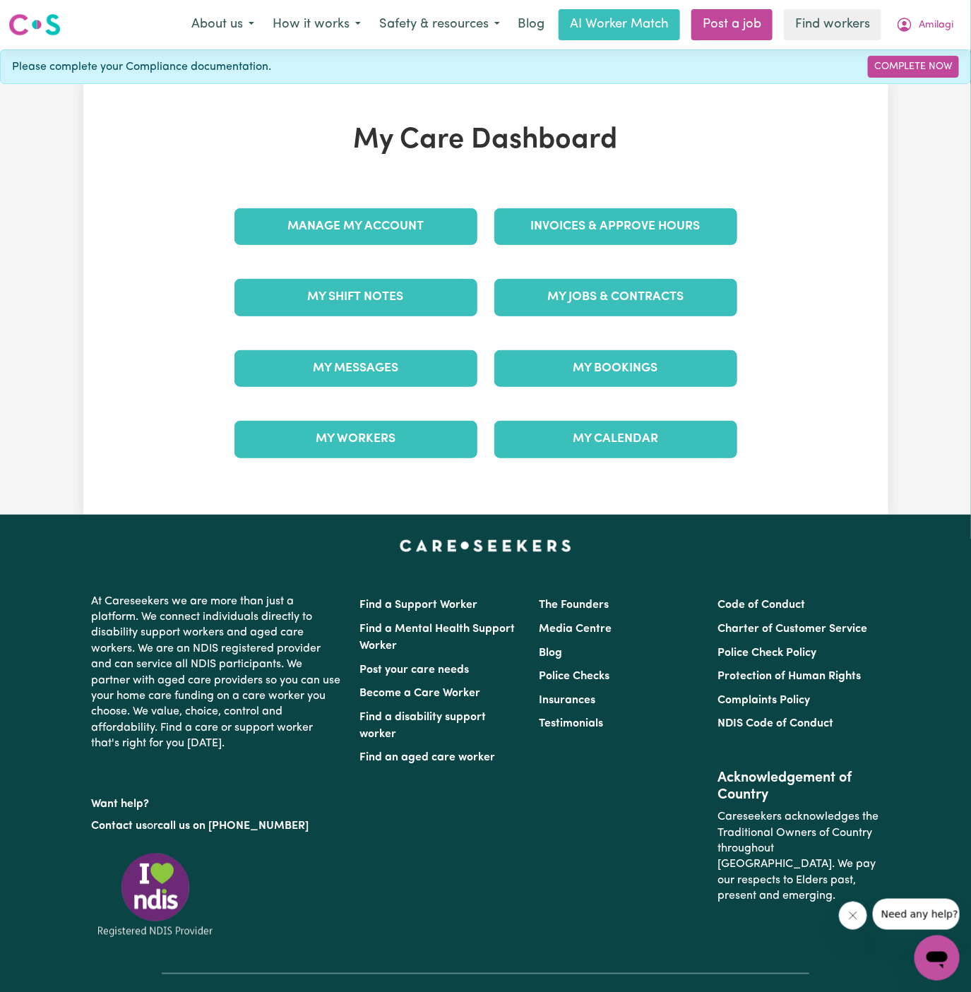
click at [447, 245] on div "Manage My Account" at bounding box center [356, 226] width 260 height 71
click at [433, 227] on link "Manage My Account" at bounding box center [355, 226] width 243 height 37
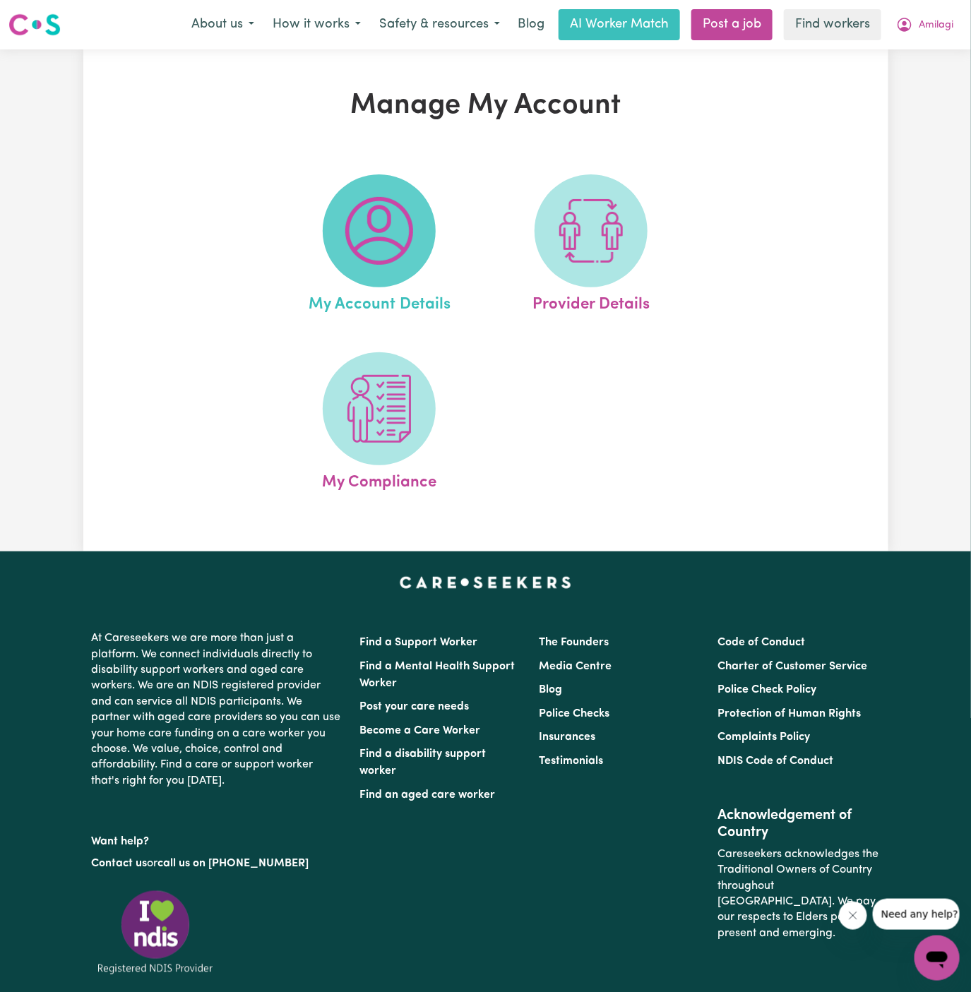
click at [403, 236] on img at bounding box center [379, 231] width 68 height 68
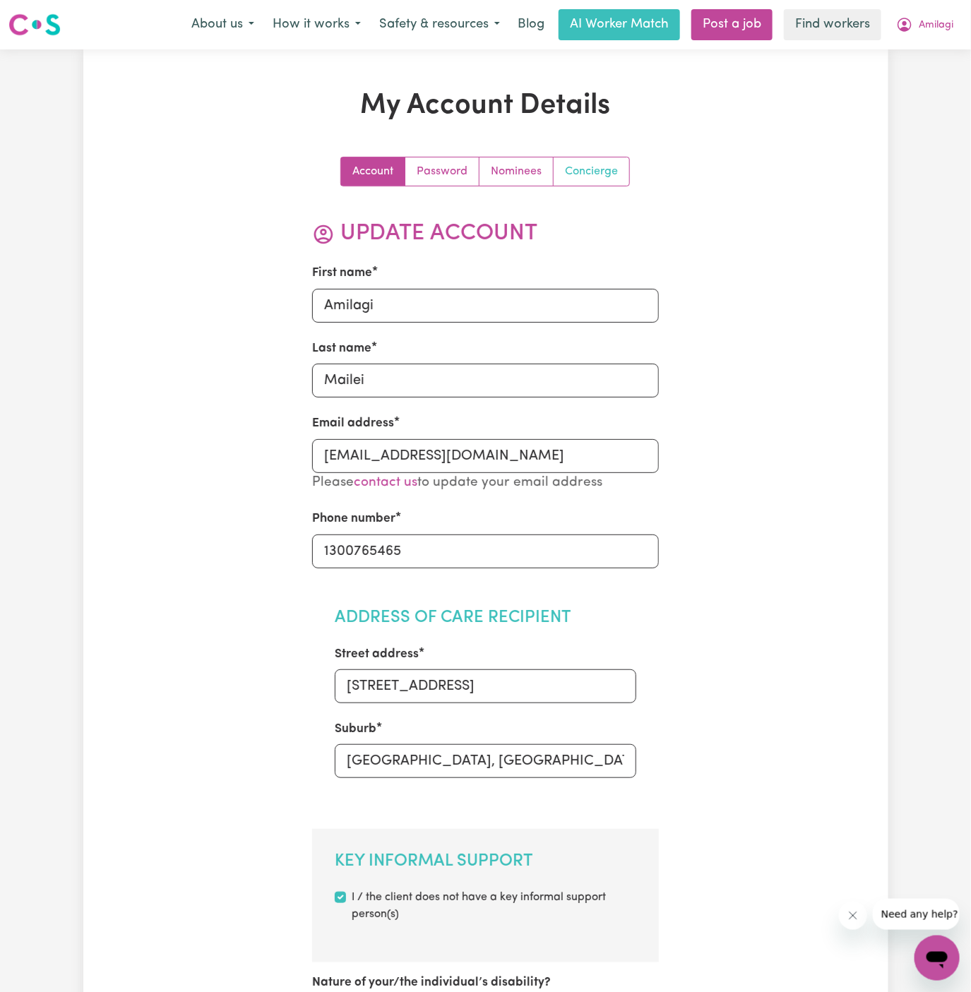
click at [599, 169] on link "Concierge" at bounding box center [591, 171] width 76 height 28
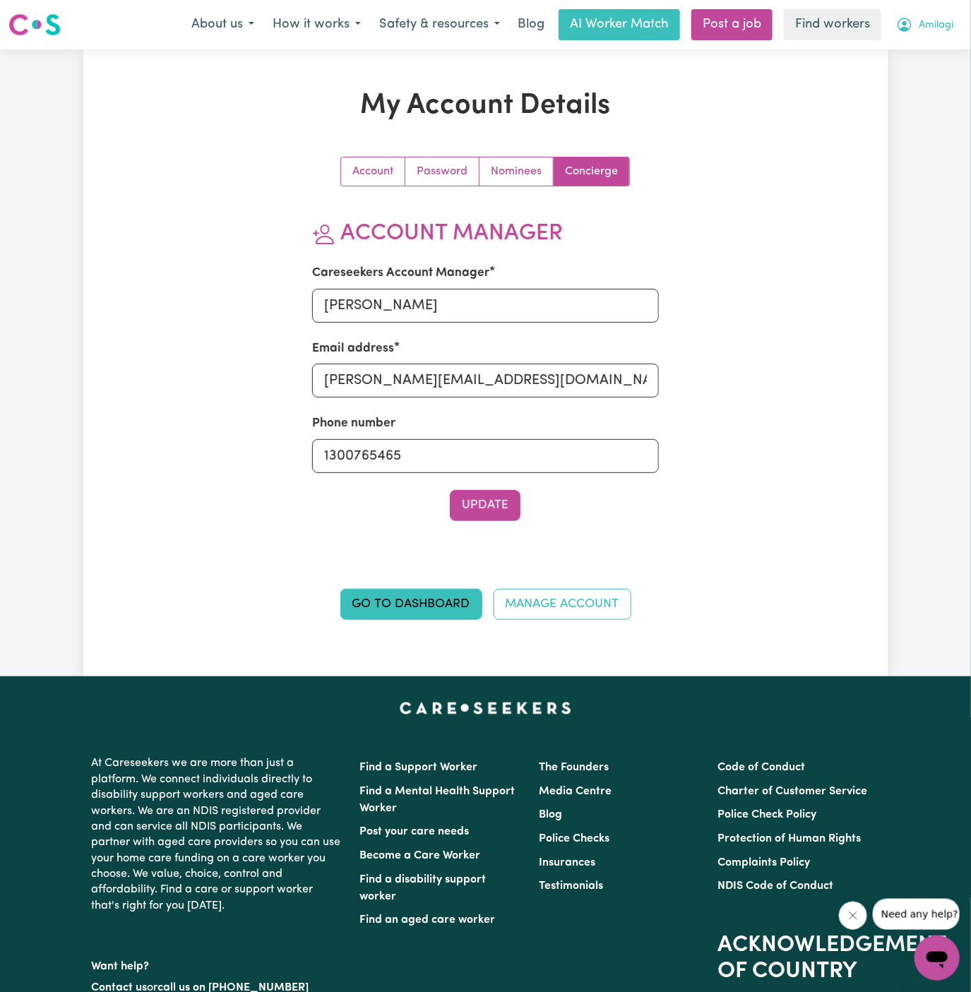
click at [939, 31] on span "Amilagi" at bounding box center [935, 26] width 35 height 16
click at [938, 50] on link "My Dashboard" at bounding box center [906, 55] width 112 height 27
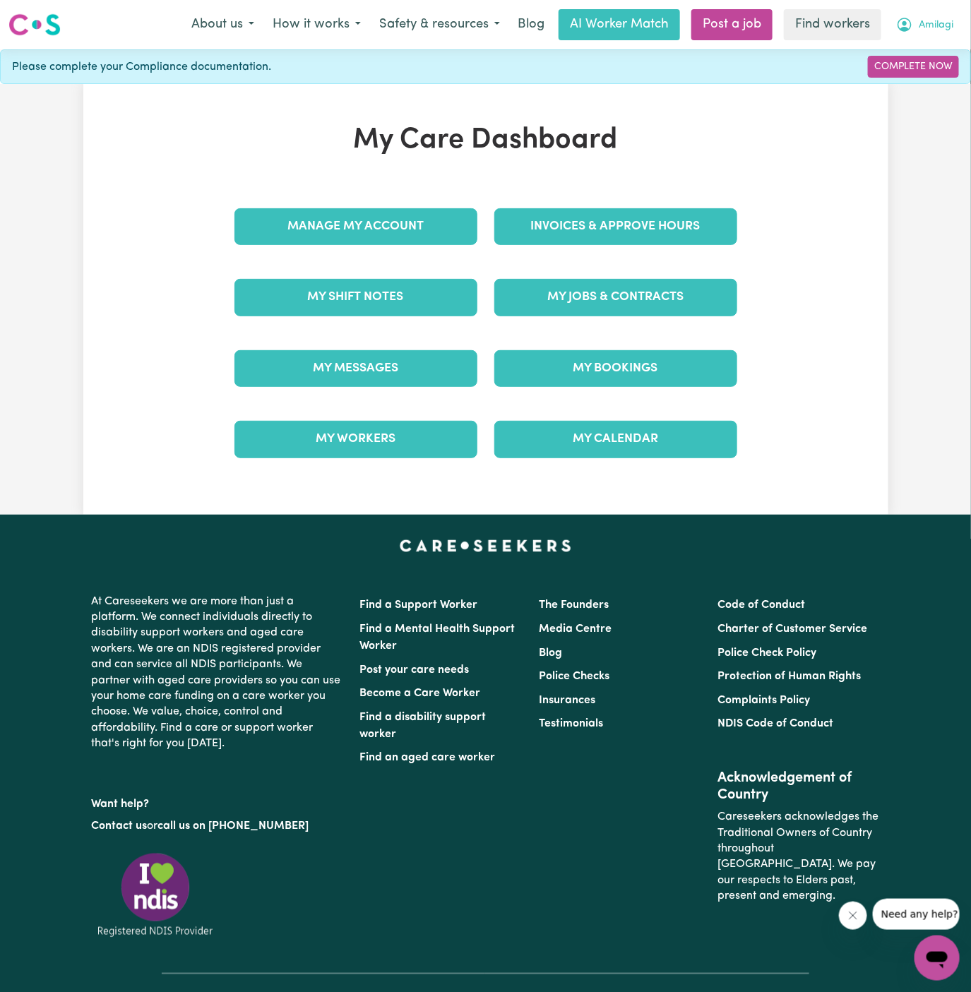
click at [937, 25] on span "Amilagi" at bounding box center [935, 26] width 35 height 16
click at [932, 45] on link "My Dashboard" at bounding box center [906, 55] width 112 height 27
click at [914, 76] on link "Logout" at bounding box center [906, 81] width 112 height 27
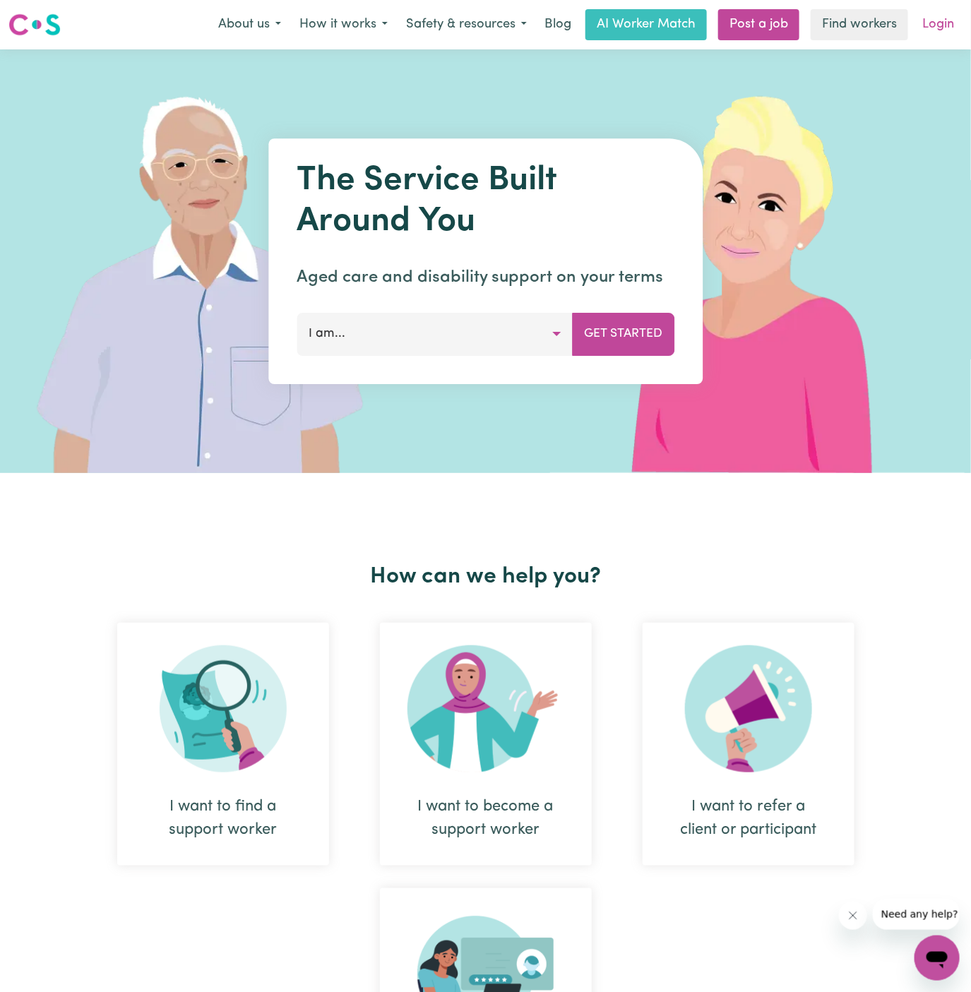
click at [937, 32] on link "Login" at bounding box center [937, 24] width 49 height 31
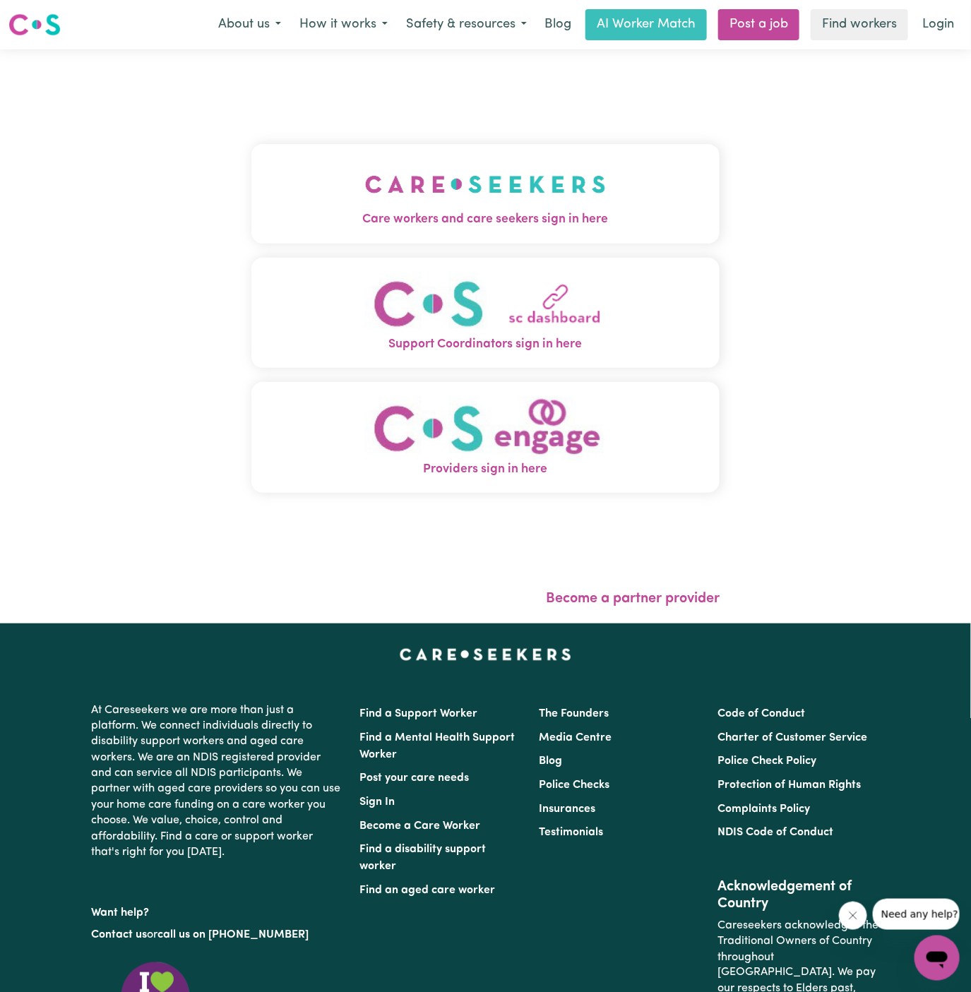
click at [513, 183] on img "Care workers and care seekers sign in here" at bounding box center [485, 184] width 241 height 52
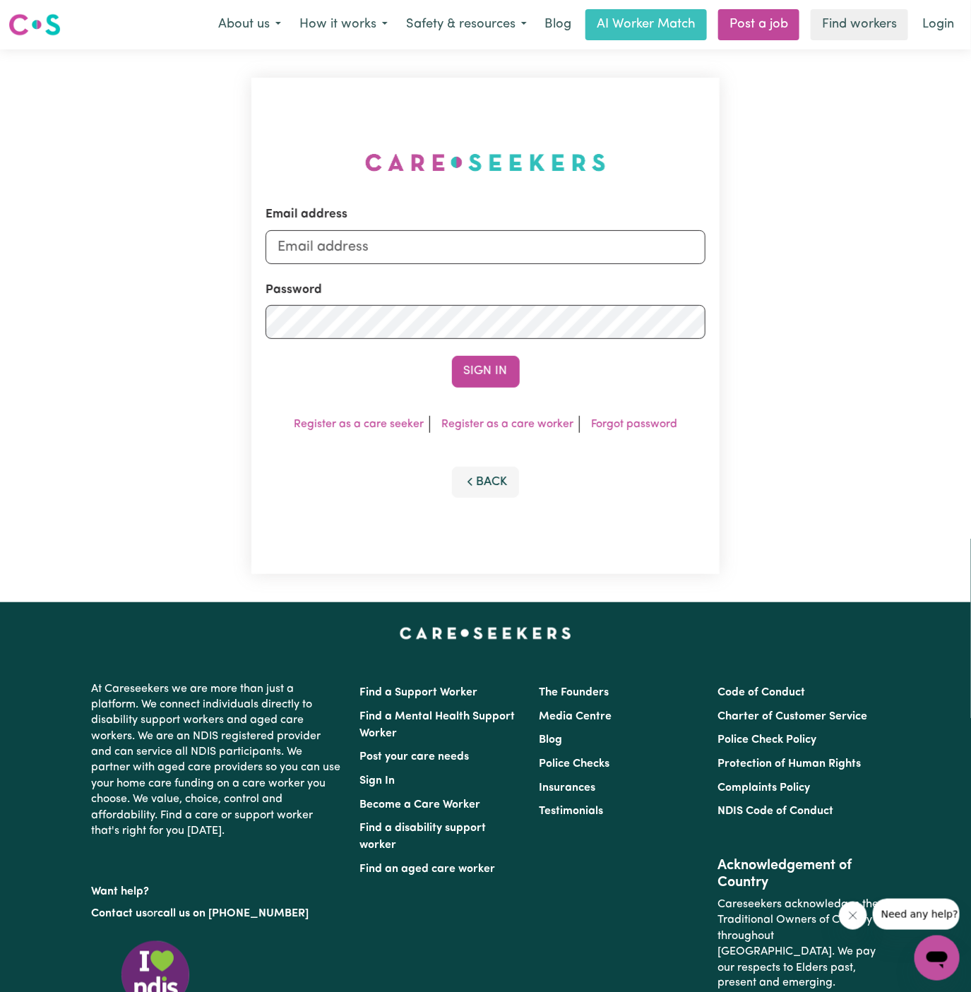
type input "[PERSON_NAME][EMAIL_ADDRESS][DOMAIN_NAME]"
click at [779, 28] on link "Post a job" at bounding box center [758, 24] width 81 height 31
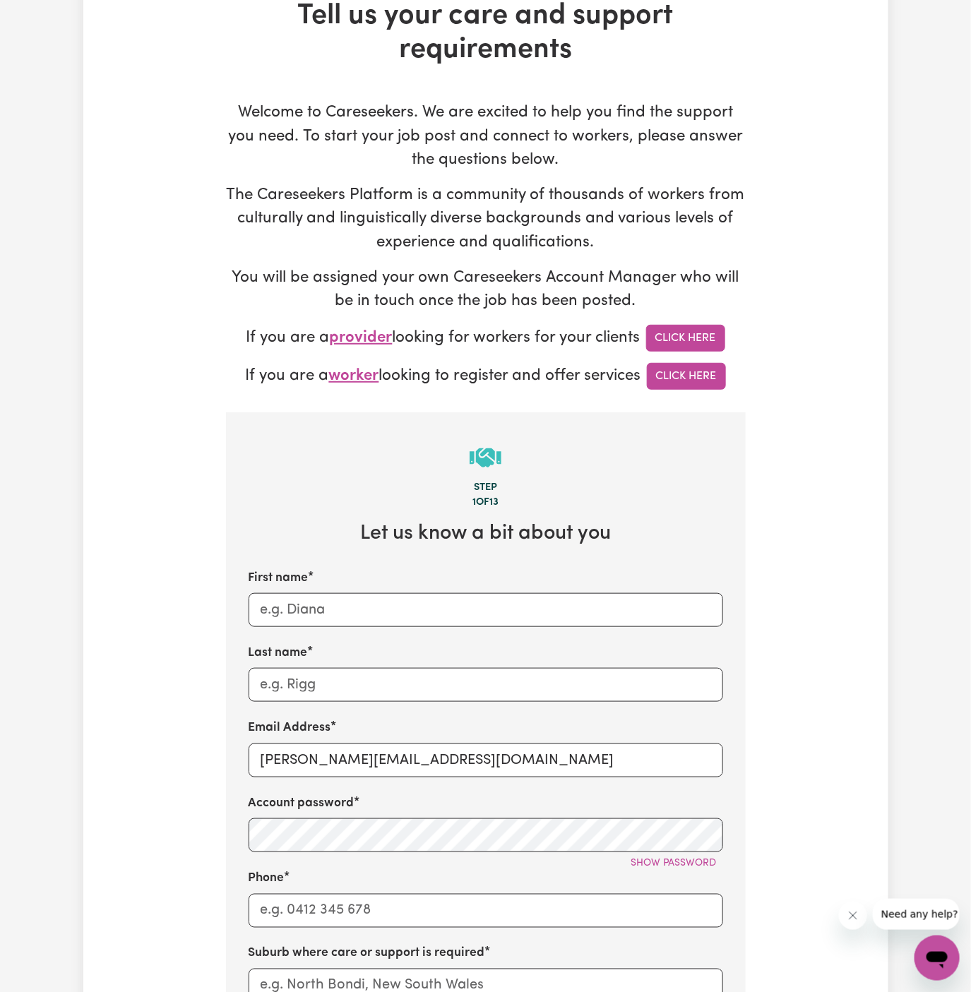
scroll to position [179, 0]
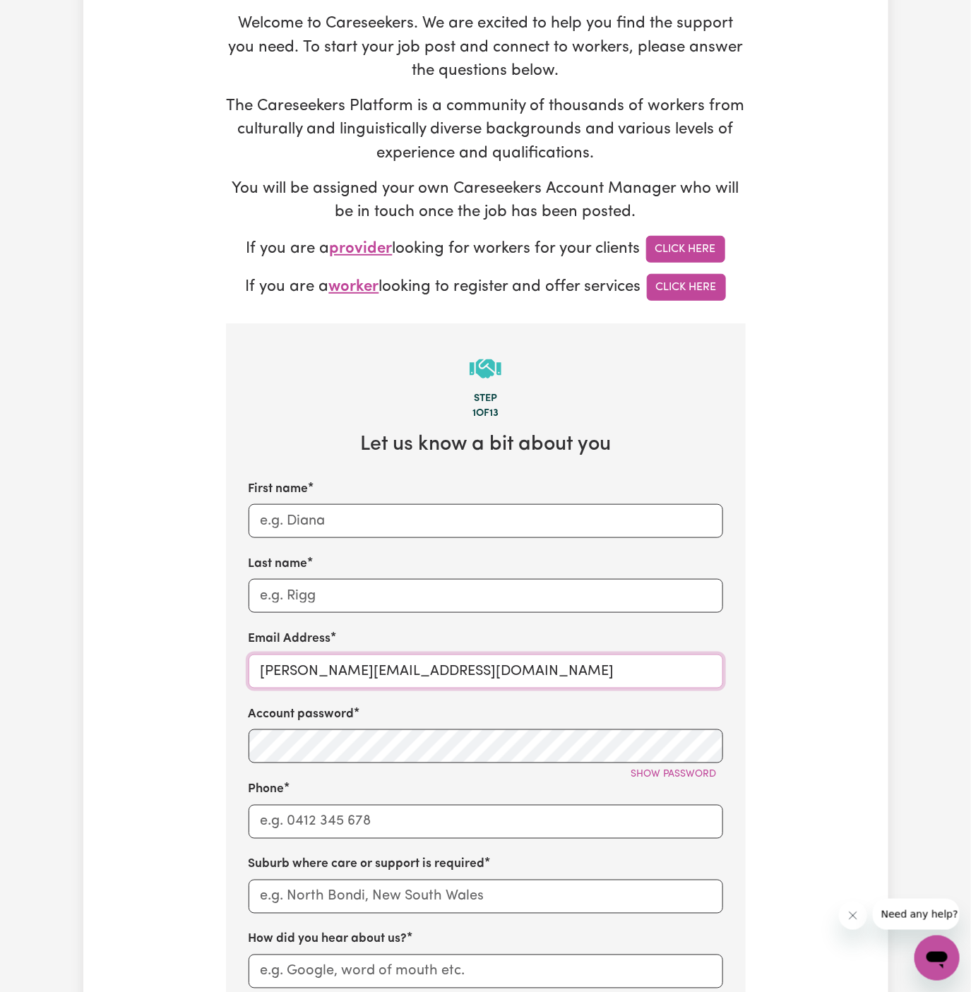
drag, startPoint x: 295, startPoint y: 668, endPoint x: 553, endPoint y: 666, distance: 257.7
click at [553, 667] on input "[PERSON_NAME][EMAIL_ADDRESS][DOMAIN_NAME]" at bounding box center [485, 671] width 474 height 34
click at [385, 663] on input "[PERSON_NAME][EMAIL_ADDRESS][DOMAIN_NAME]" at bounding box center [485, 671] width 474 height 34
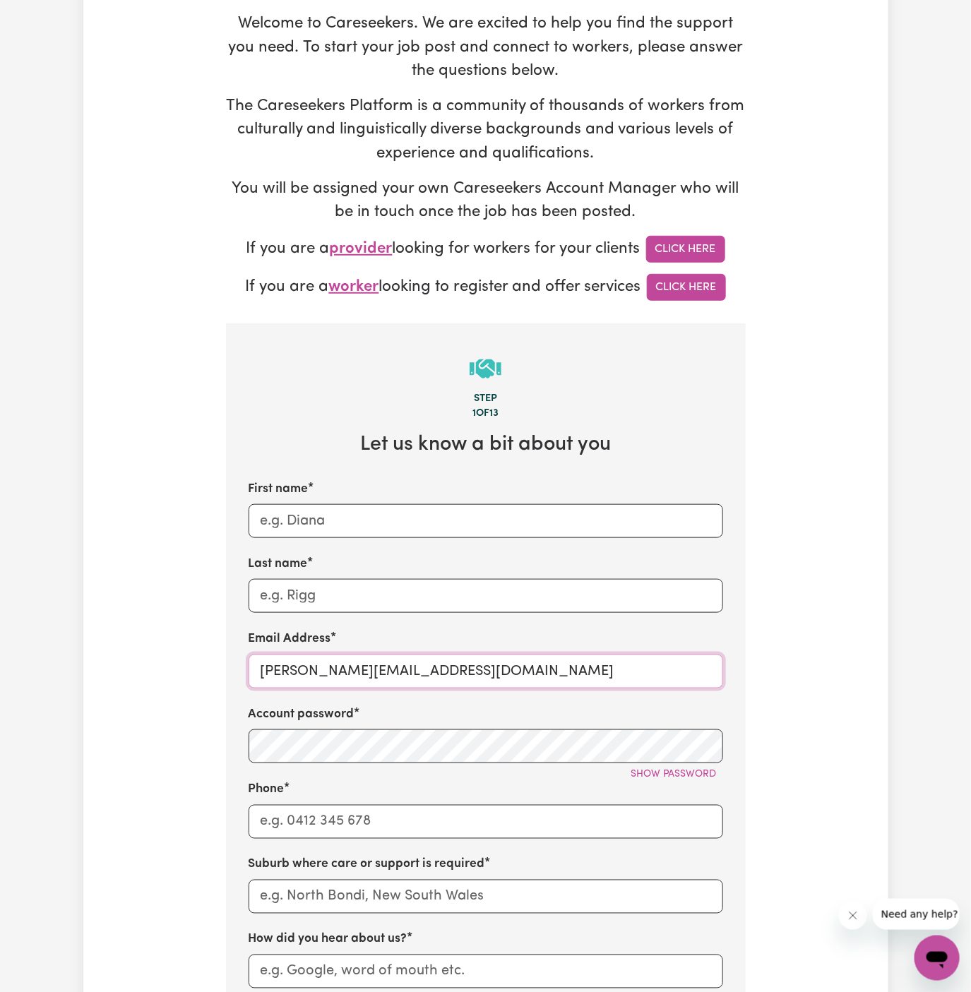
paste input "ClientCobblebankLifeful"
type input "[EMAIL_ADDRESS][DOMAIN_NAME]"
click at [541, 724] on div "Account password Show password" at bounding box center [485, 734] width 474 height 58
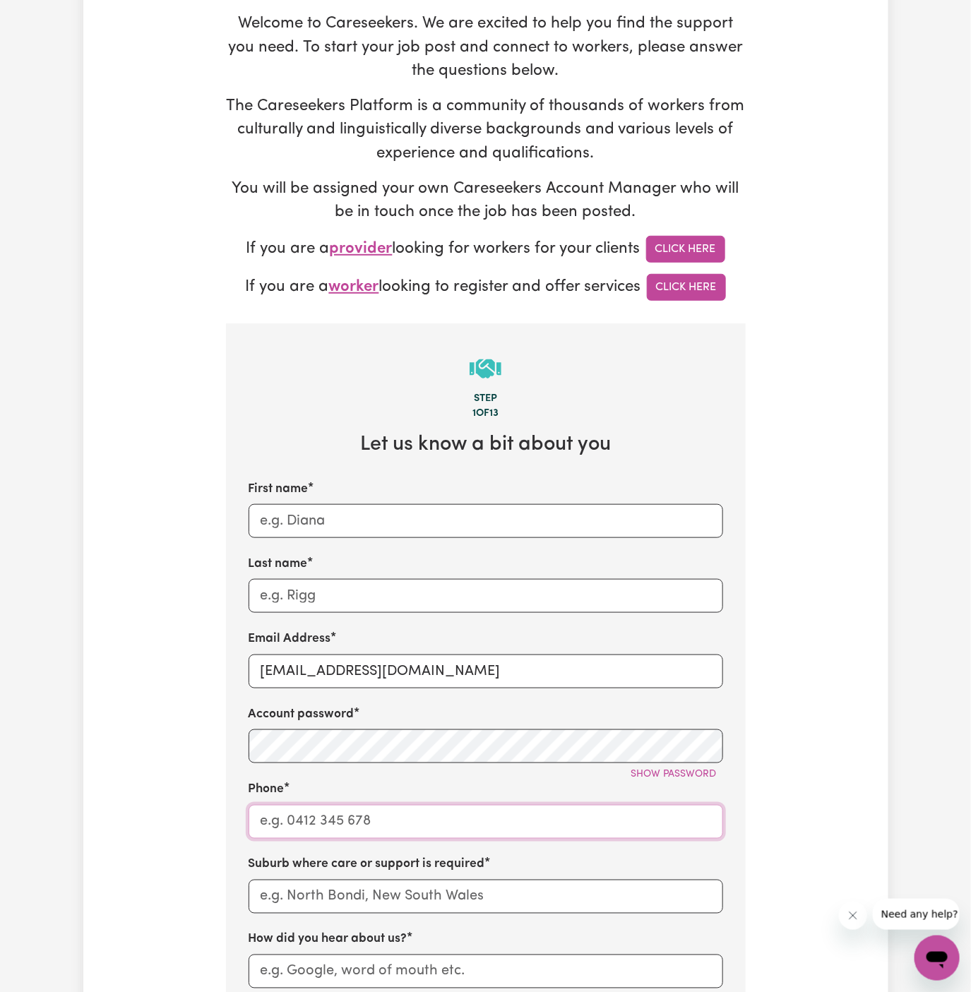
click at [446, 819] on input "Phone" at bounding box center [485, 822] width 474 height 34
type input "1300765465"
type input "[PERSON_NAME]"
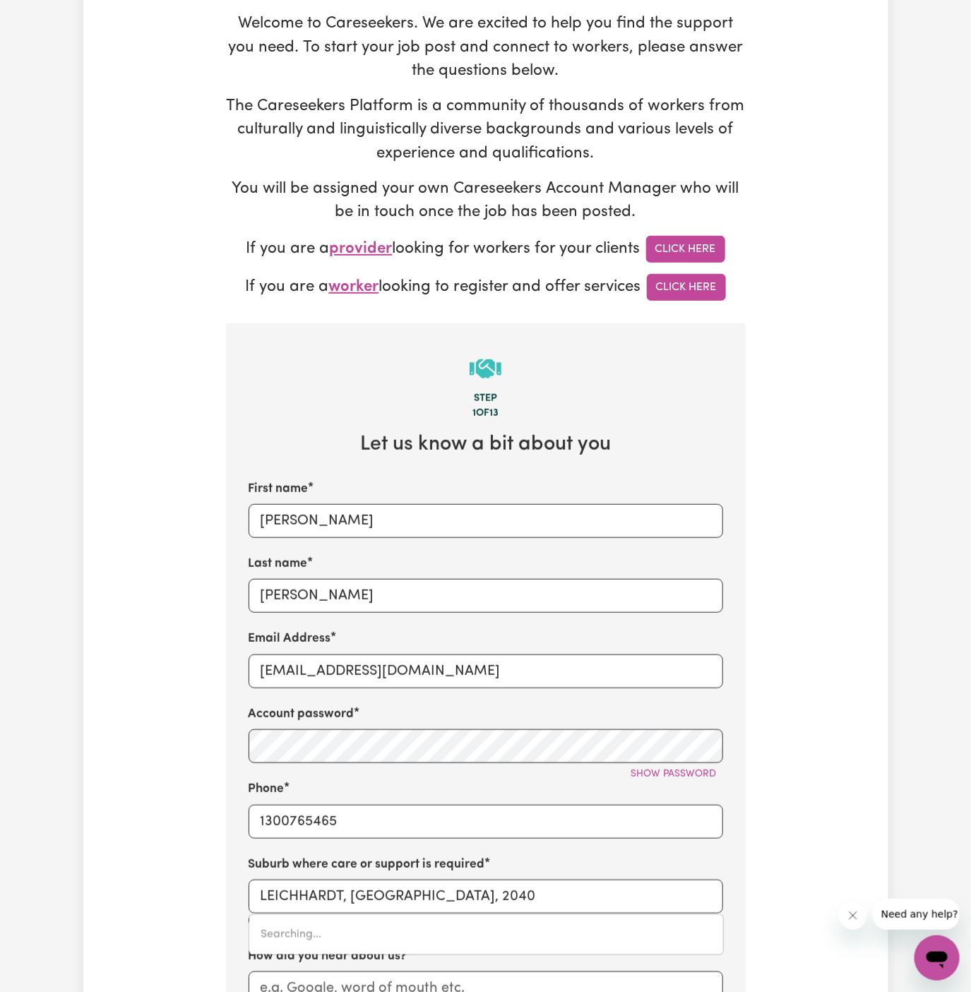
click at [473, 872] on label "Suburb where care or support is required" at bounding box center [366, 865] width 236 height 18
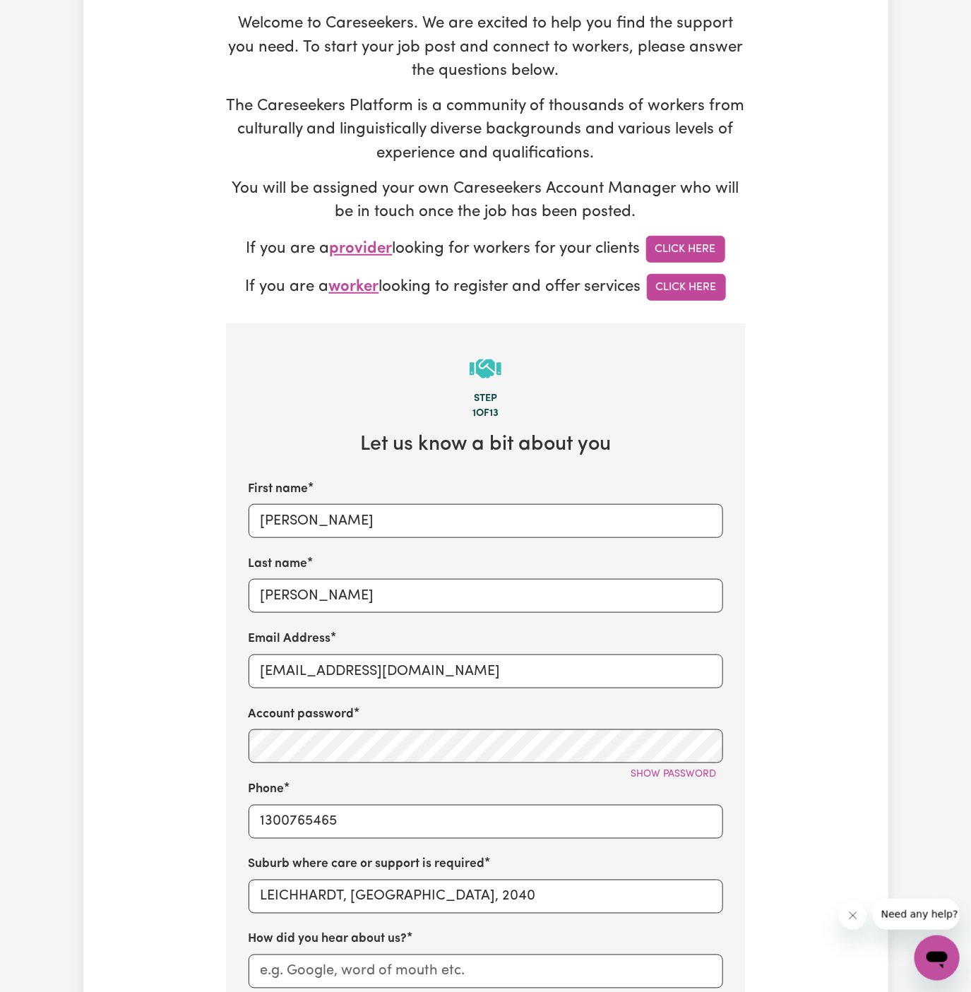
click at [565, 856] on div "Suburb where care or support is required LEICHHARDT, [GEOGRAPHIC_DATA], 2040" at bounding box center [485, 885] width 474 height 58
click at [565, 876] on div "Suburb where care or support is required LEICHHARDT, [GEOGRAPHIC_DATA], 2040" at bounding box center [485, 885] width 474 height 58
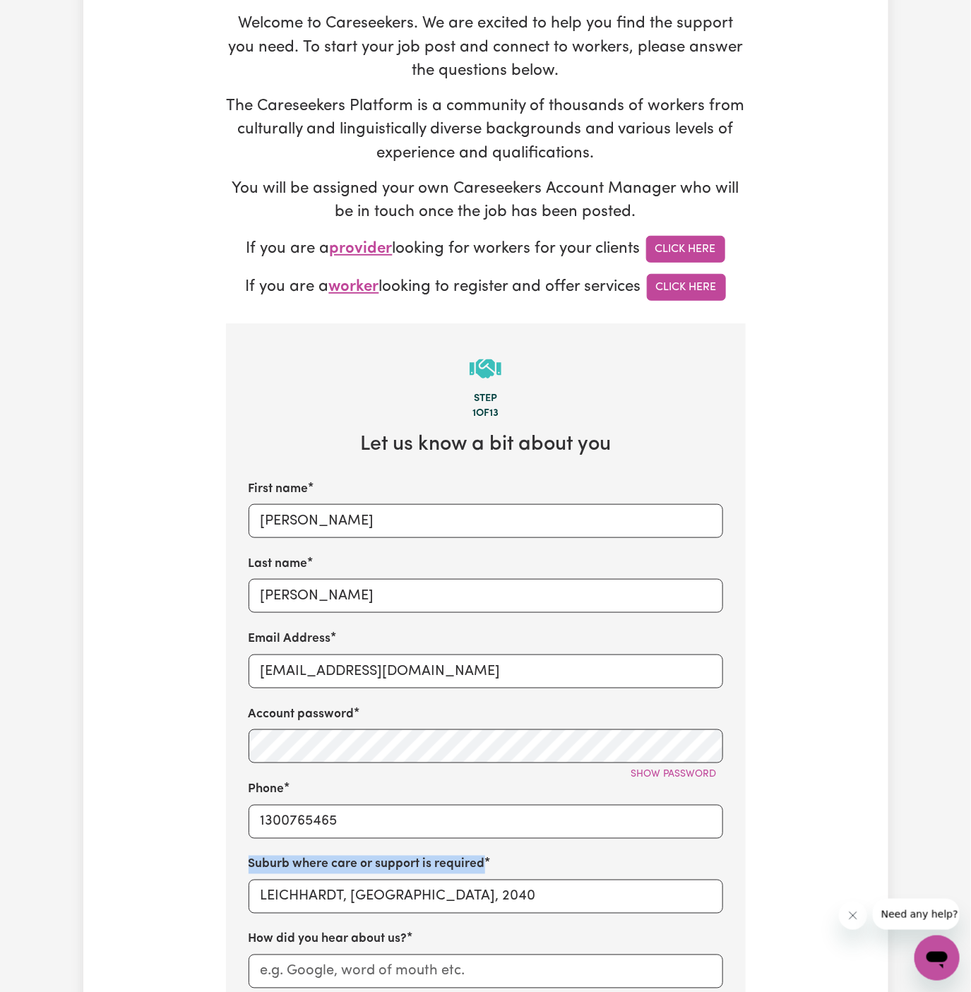
click at [565, 876] on div "Suburb where care or support is required LEICHHARDT, [GEOGRAPHIC_DATA], 2040" at bounding box center [485, 885] width 474 height 58
click at [566, 891] on input "LEICHHARDT, [GEOGRAPHIC_DATA], 2040" at bounding box center [485, 897] width 474 height 34
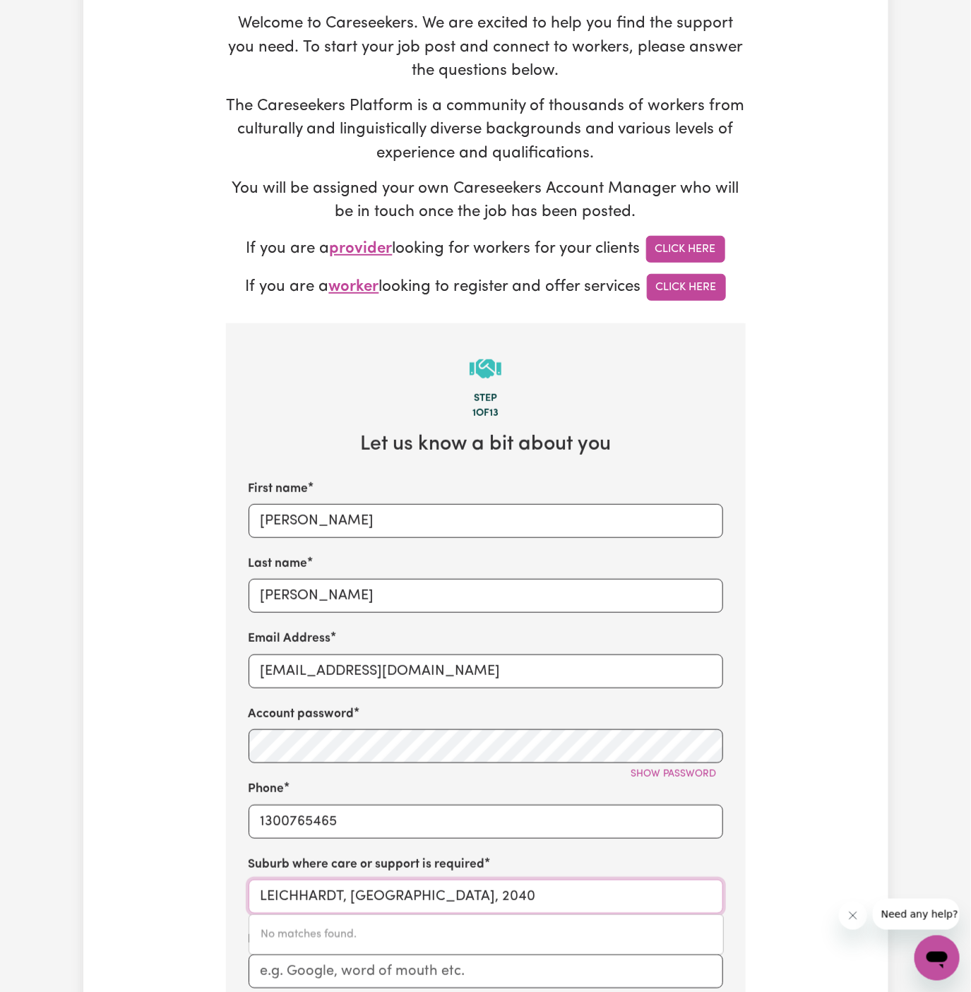
click at [566, 891] on input "LEICHHARDT, [GEOGRAPHIC_DATA], 2040" at bounding box center [485, 897] width 474 height 34
paste input "Cobblebank"
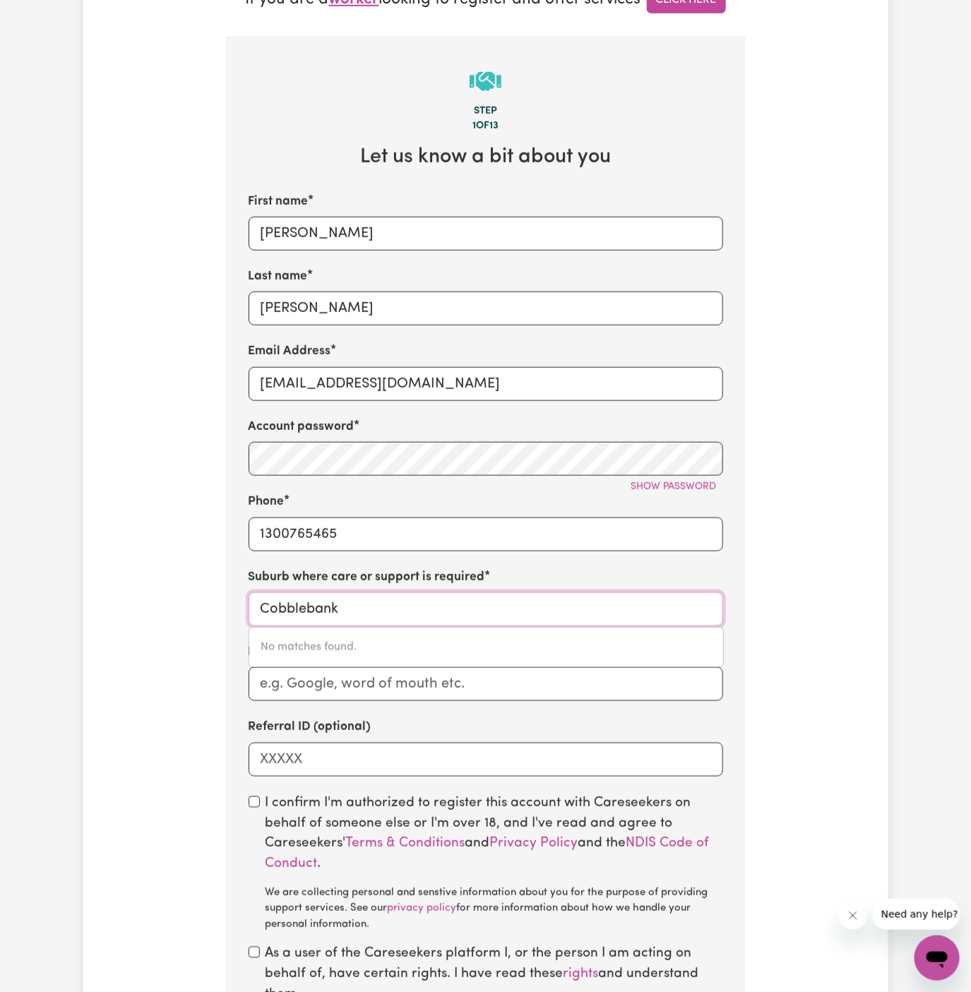
scroll to position [484, 0]
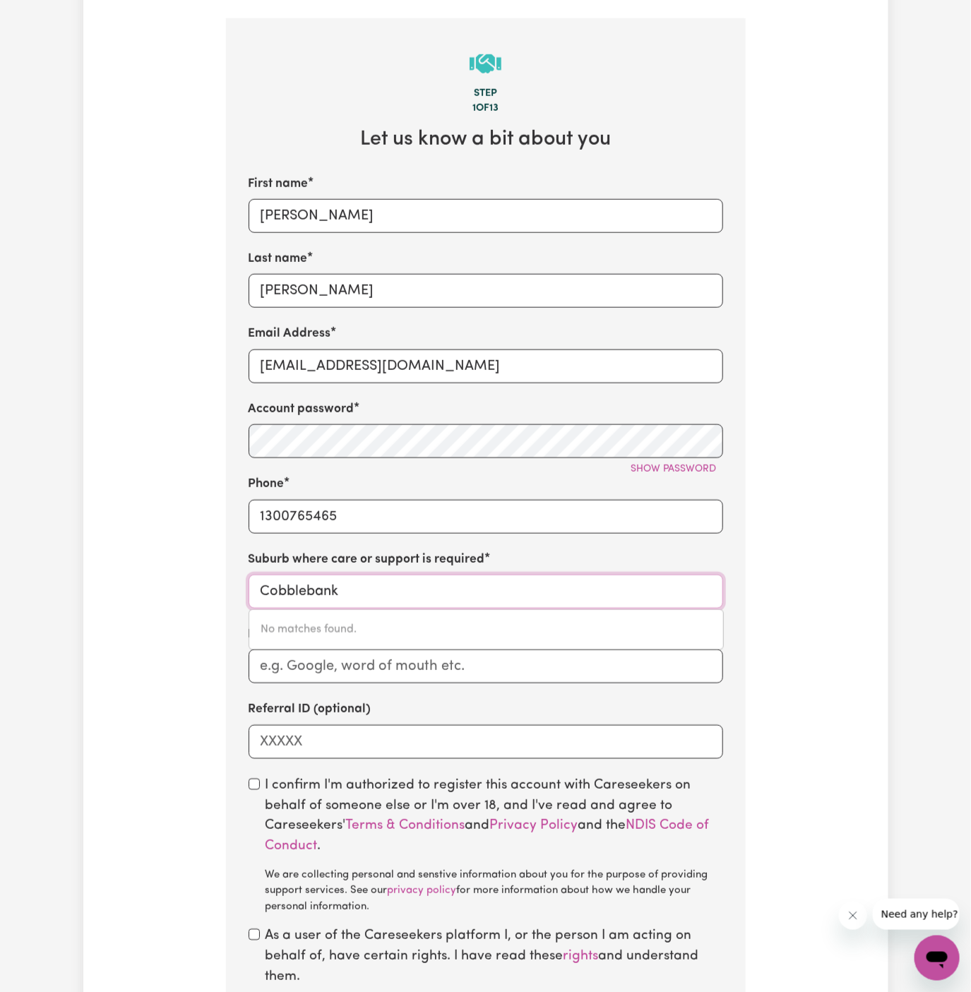
drag, startPoint x: 409, startPoint y: 625, endPoint x: 585, endPoint y: 214, distance: 447.5
click at [585, 214] on div "First name [PERSON_NAME] Last name [PERSON_NAME] Email Address [EMAIL_ADDRESS][…" at bounding box center [485, 467] width 474 height 584
type input "Cobblebank"
click at [585, 214] on input "[PERSON_NAME]" at bounding box center [485, 216] width 474 height 34
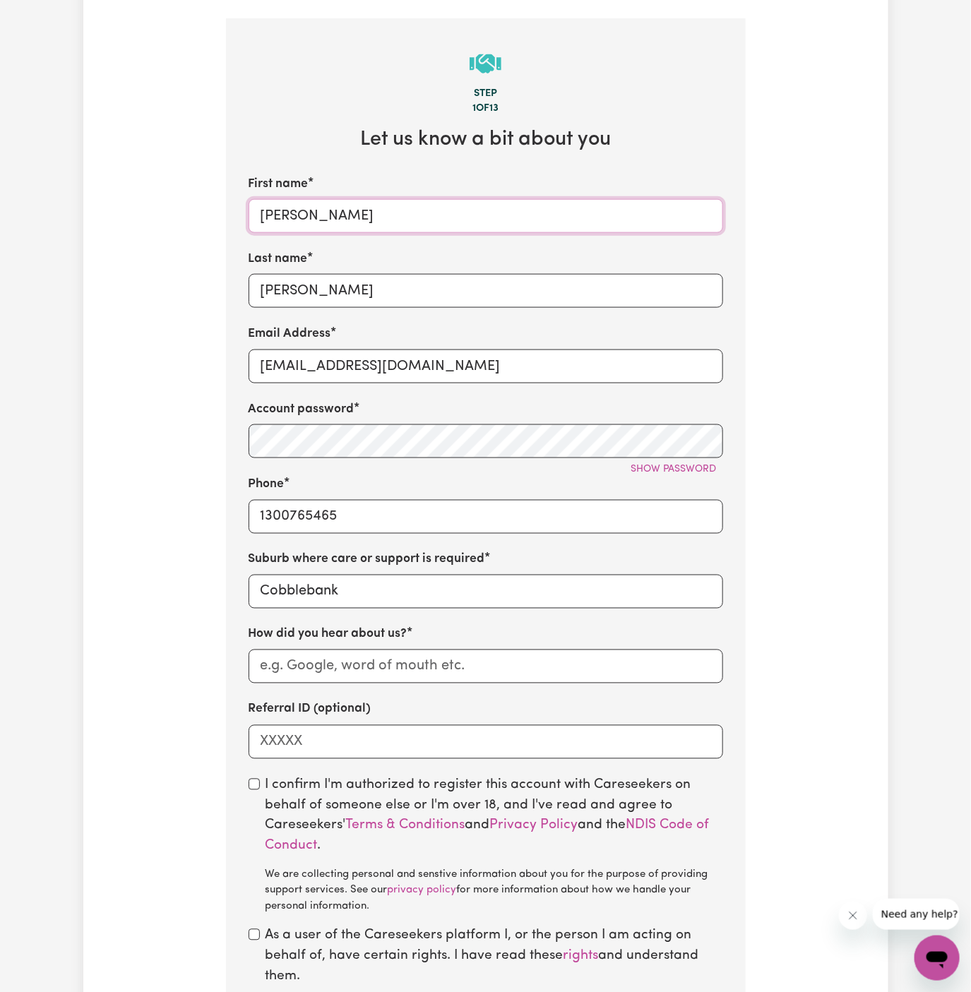
click at [333, 217] on input "[PERSON_NAME]" at bounding box center [485, 216] width 474 height 34
paste input "ClientCobblebankLifeful"
click at [295, 214] on input "ClientCobblebankLifeful" at bounding box center [485, 216] width 474 height 34
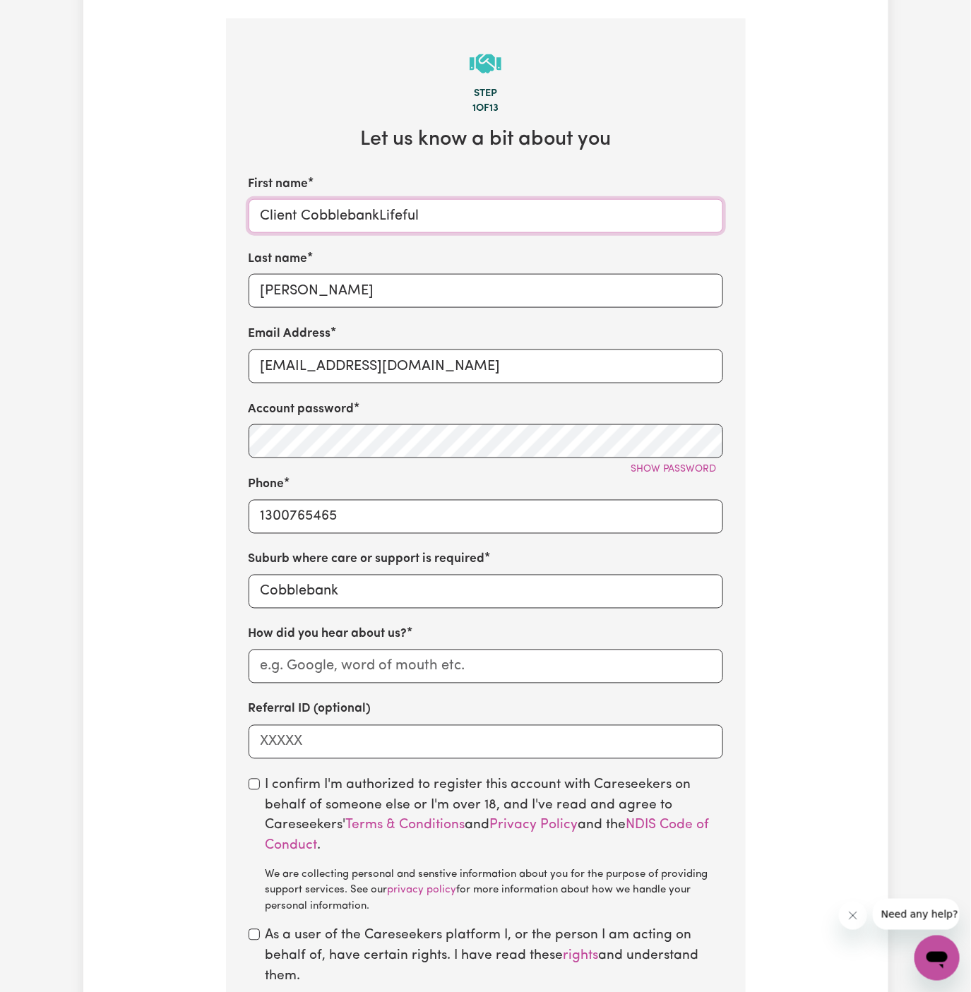
click at [380, 213] on input "Client CobblebankLifeful" at bounding box center [485, 216] width 474 height 34
click at [402, 213] on input "Client Cobblebank Lifeful" at bounding box center [485, 216] width 474 height 34
type input "Client Cobblebank"
click at [387, 274] on input "[PERSON_NAME]" at bounding box center [485, 291] width 474 height 34
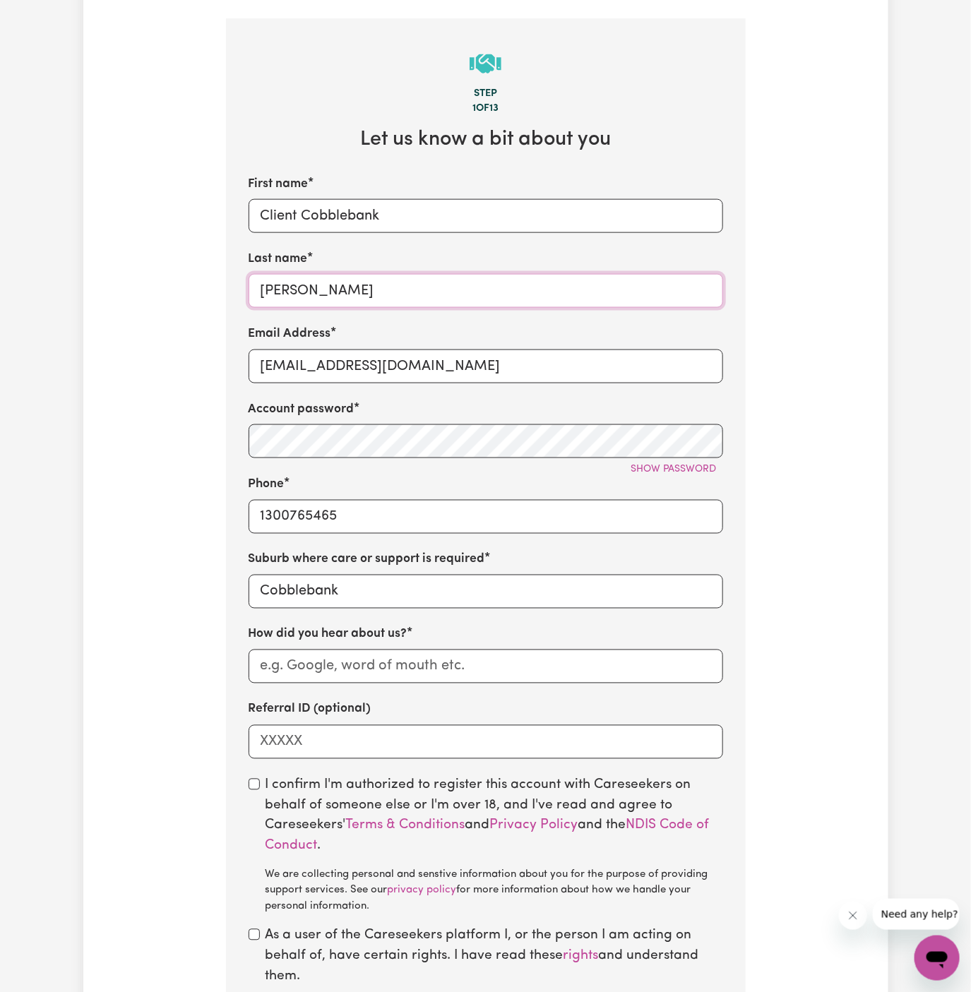
click at [387, 274] on input "[PERSON_NAME]" at bounding box center [485, 291] width 474 height 34
paste input "Lifeful"
type input "Lifeful"
click at [471, 492] on div "Phone [PHONE_NUMBER]" at bounding box center [485, 504] width 474 height 58
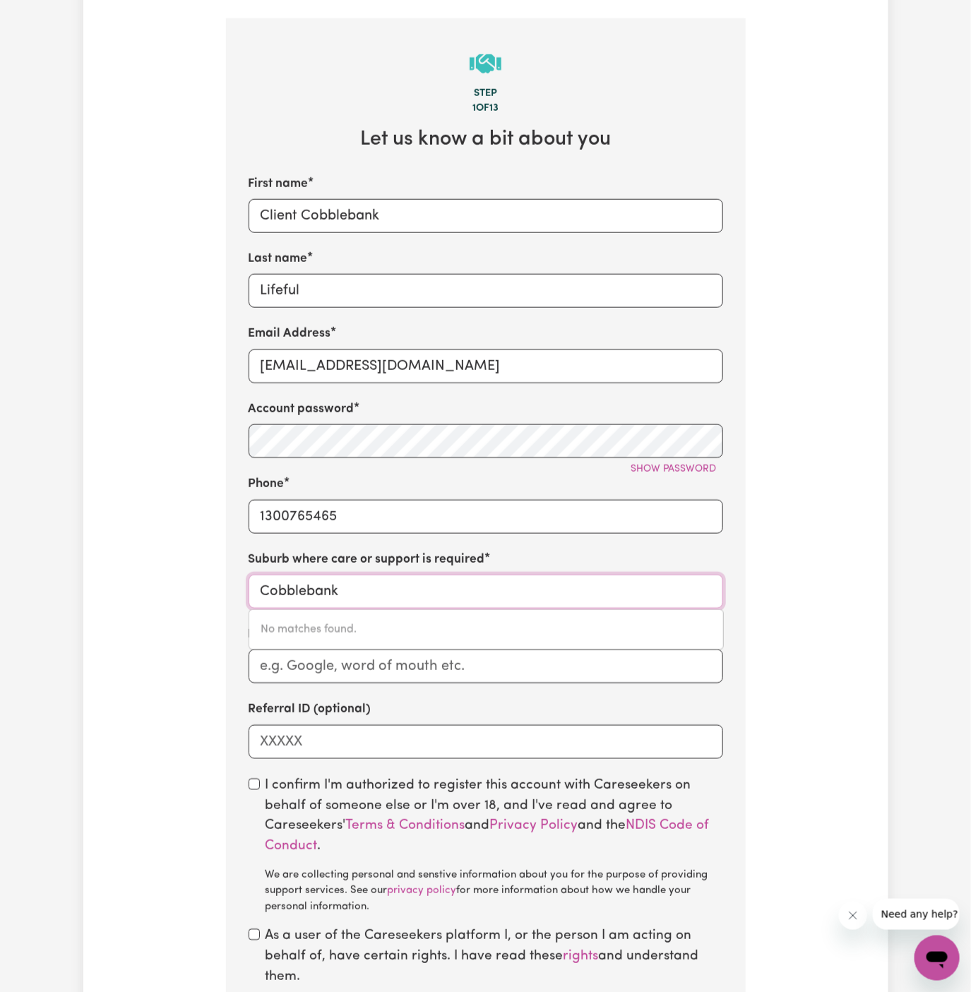
click at [434, 600] on input "Cobblebank" at bounding box center [485, 592] width 474 height 34
click at [263, 588] on input "Cobblebank" at bounding box center [485, 592] width 474 height 34
click at [332, 589] on input "Cobblebank" at bounding box center [485, 592] width 474 height 34
type input "Cob"
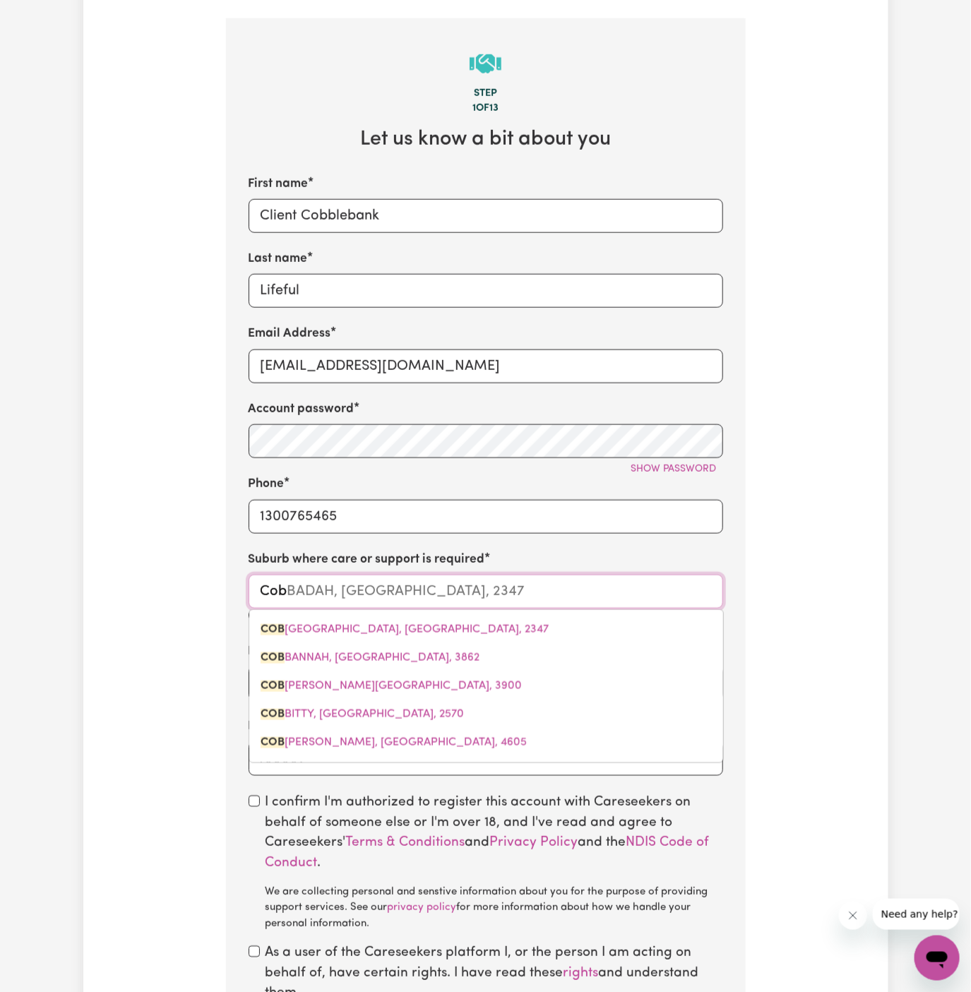
type input "CobAINS, Victoria, 3851"
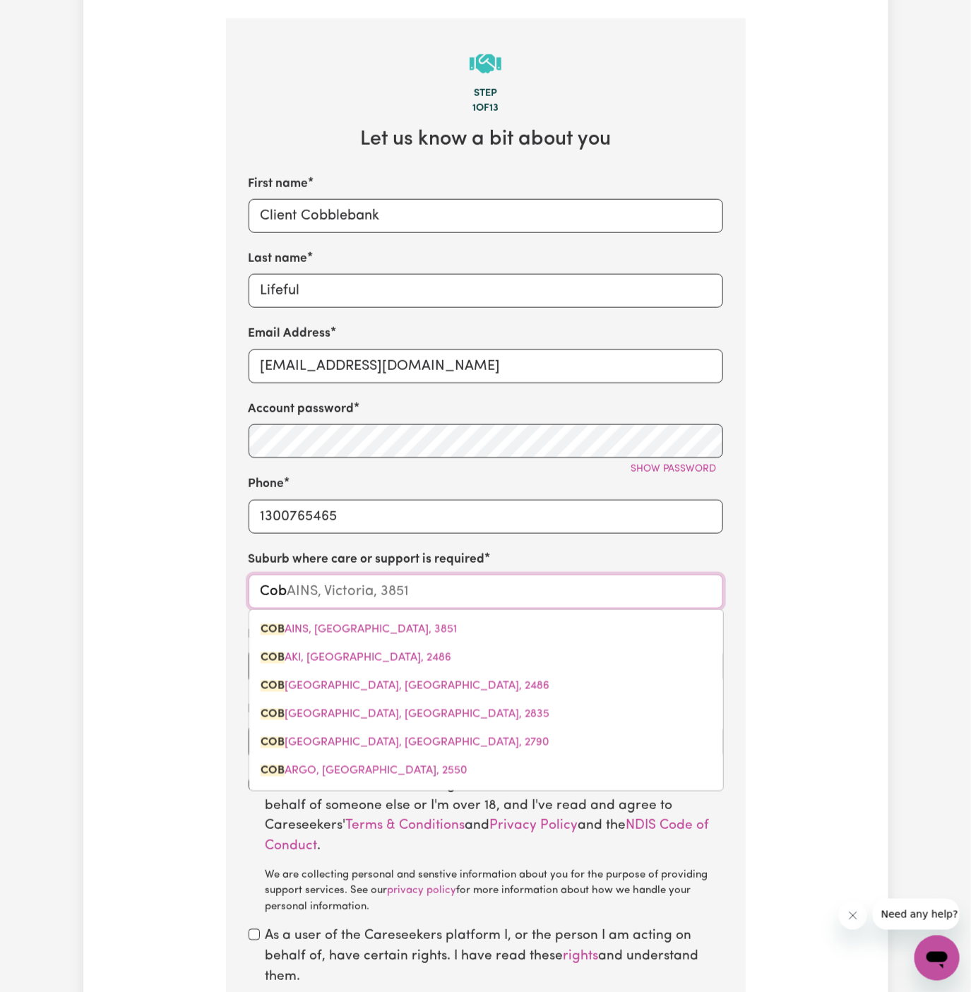
type input "Cob"
type input "CobAINS, Victoria, 3851"
click at [433, 590] on input "Cob" at bounding box center [485, 592] width 474 height 34
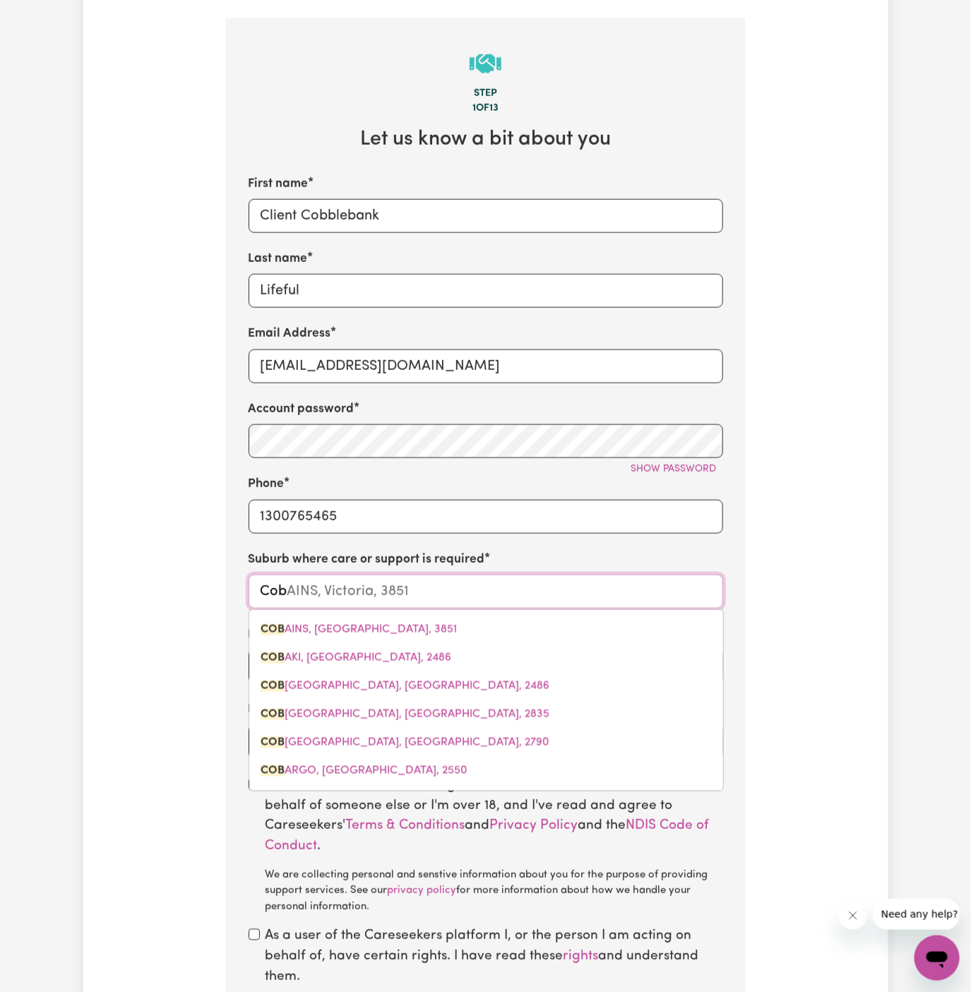
click at [433, 590] on input "Cob" at bounding box center [485, 592] width 474 height 34
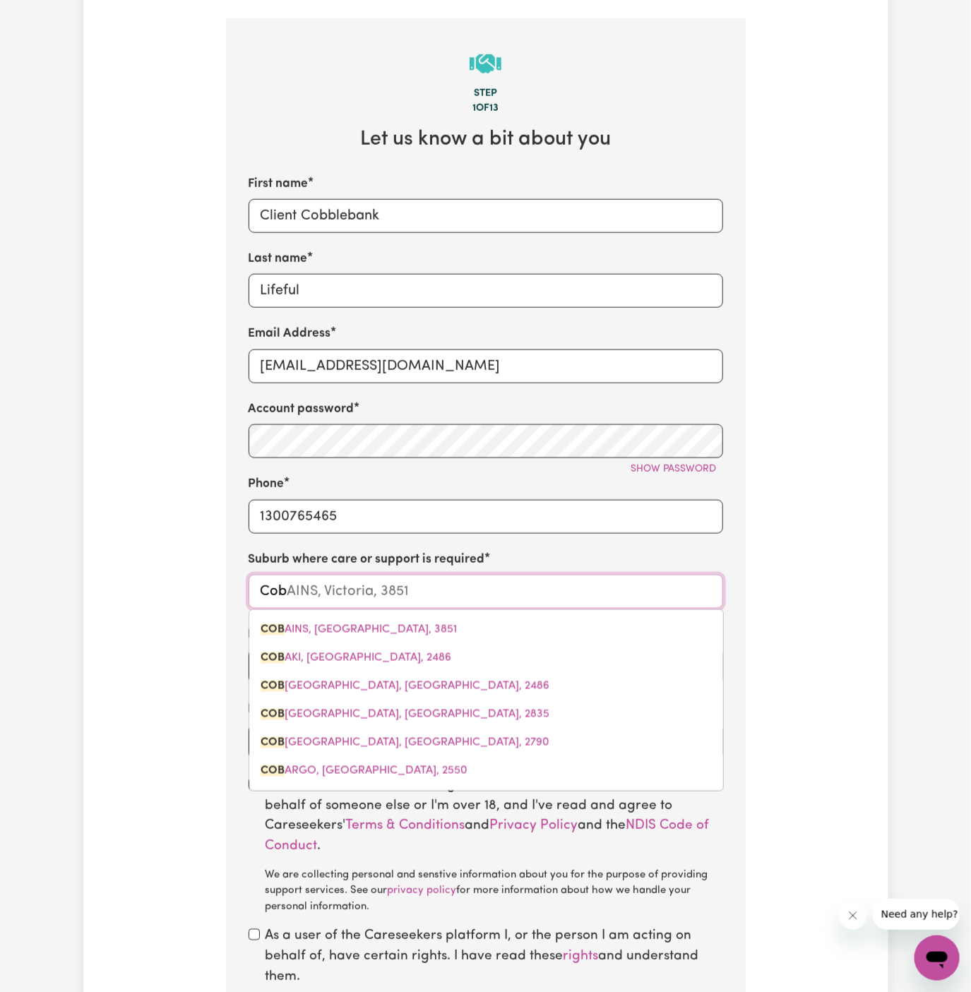
click at [433, 590] on input "Cob" at bounding box center [485, 592] width 474 height 34
click at [371, 594] on input "Cob" at bounding box center [485, 592] width 474 height 34
type input "m"
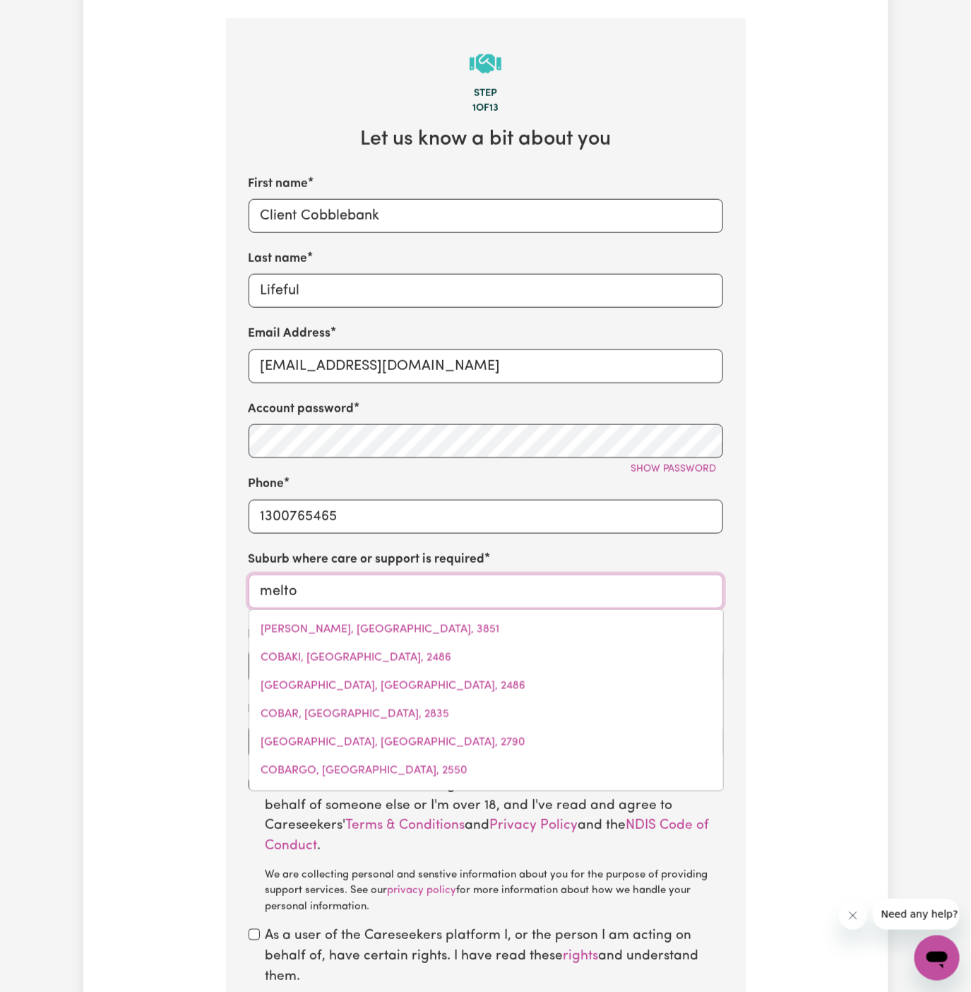
type input "[PERSON_NAME]"
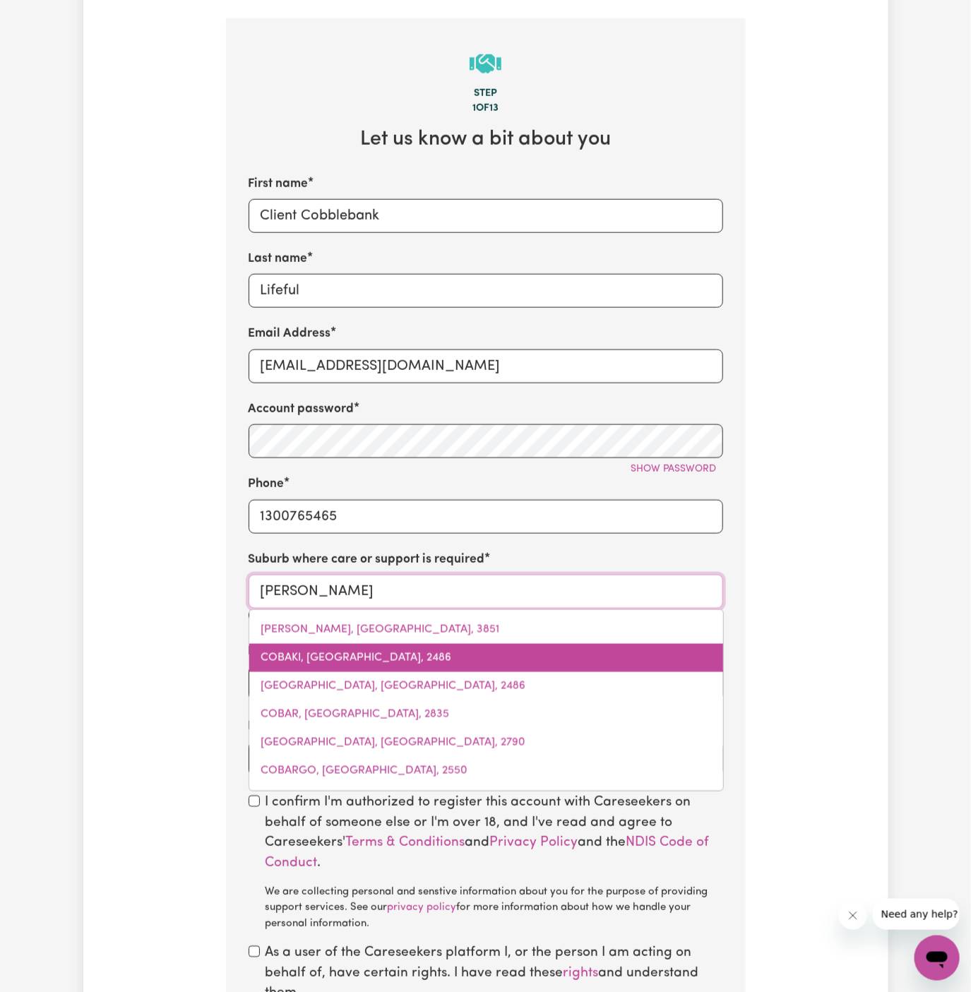
type input "[GEOGRAPHIC_DATA], [GEOGRAPHIC_DATA], 5552"
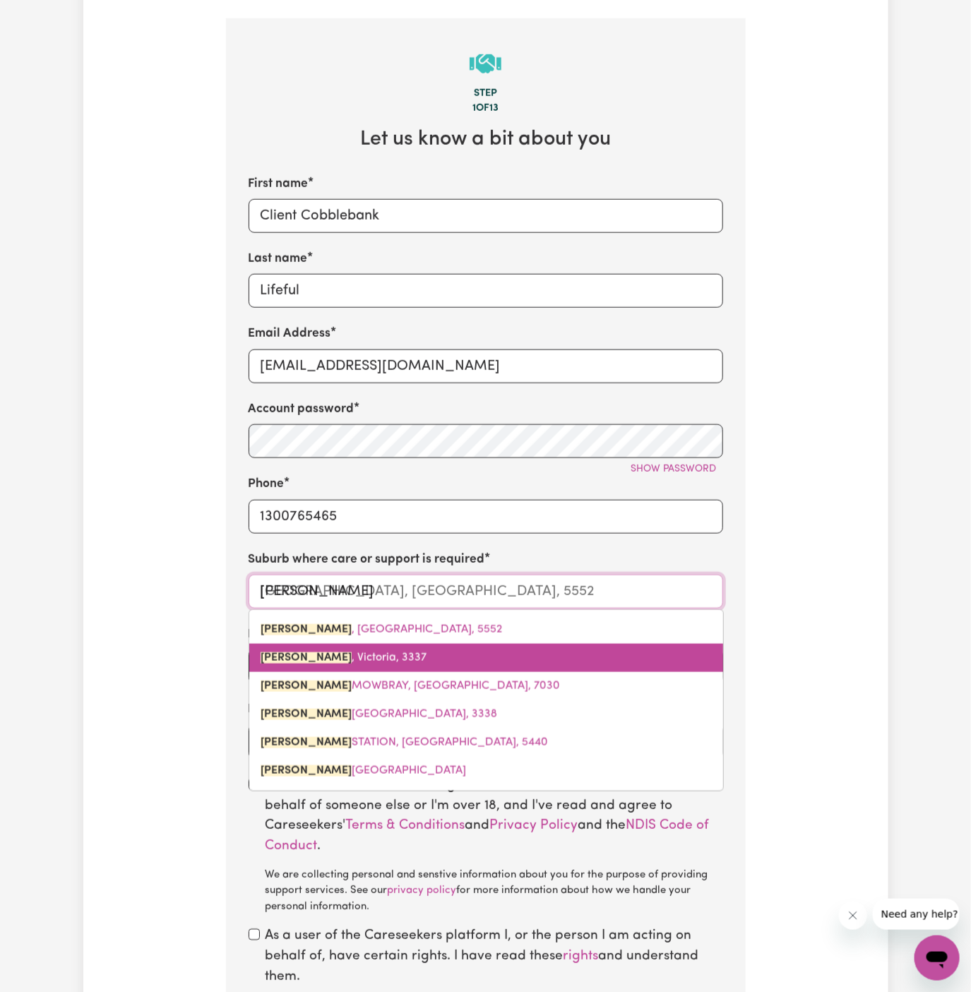
type input "[PERSON_NAME]"
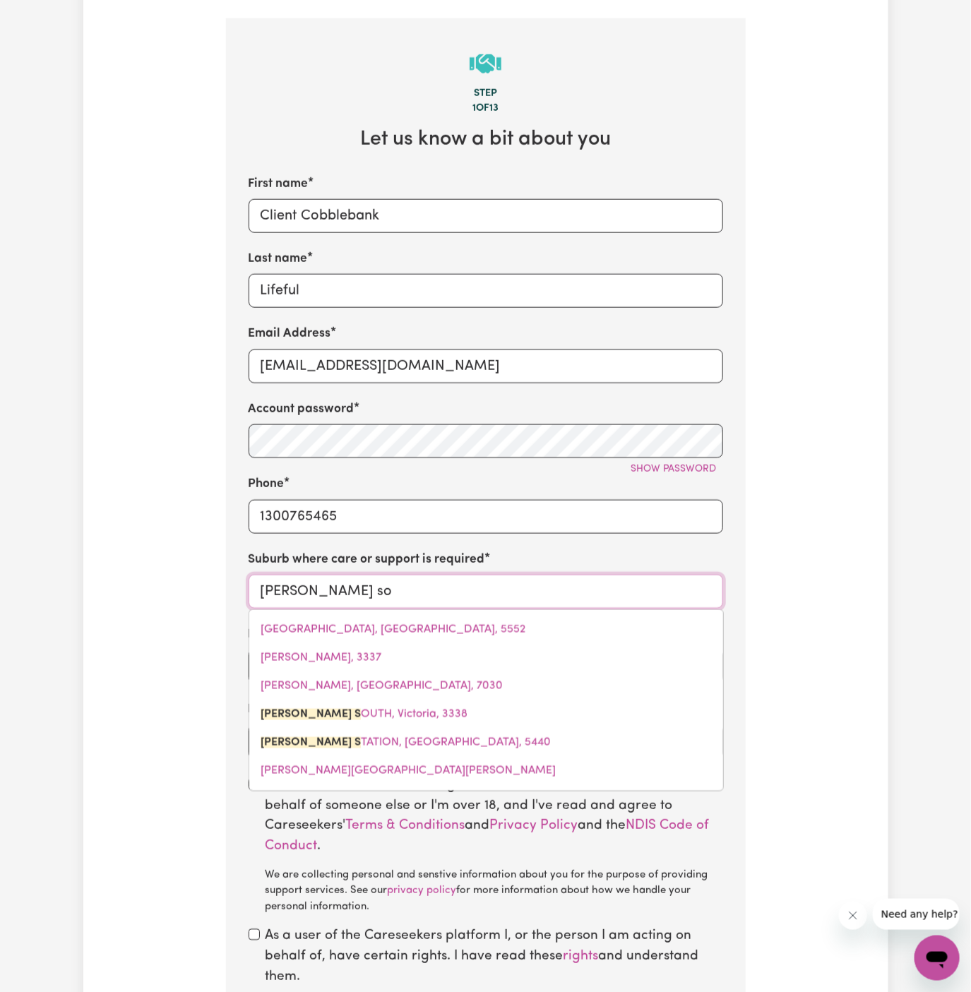
type input "[PERSON_NAME]"
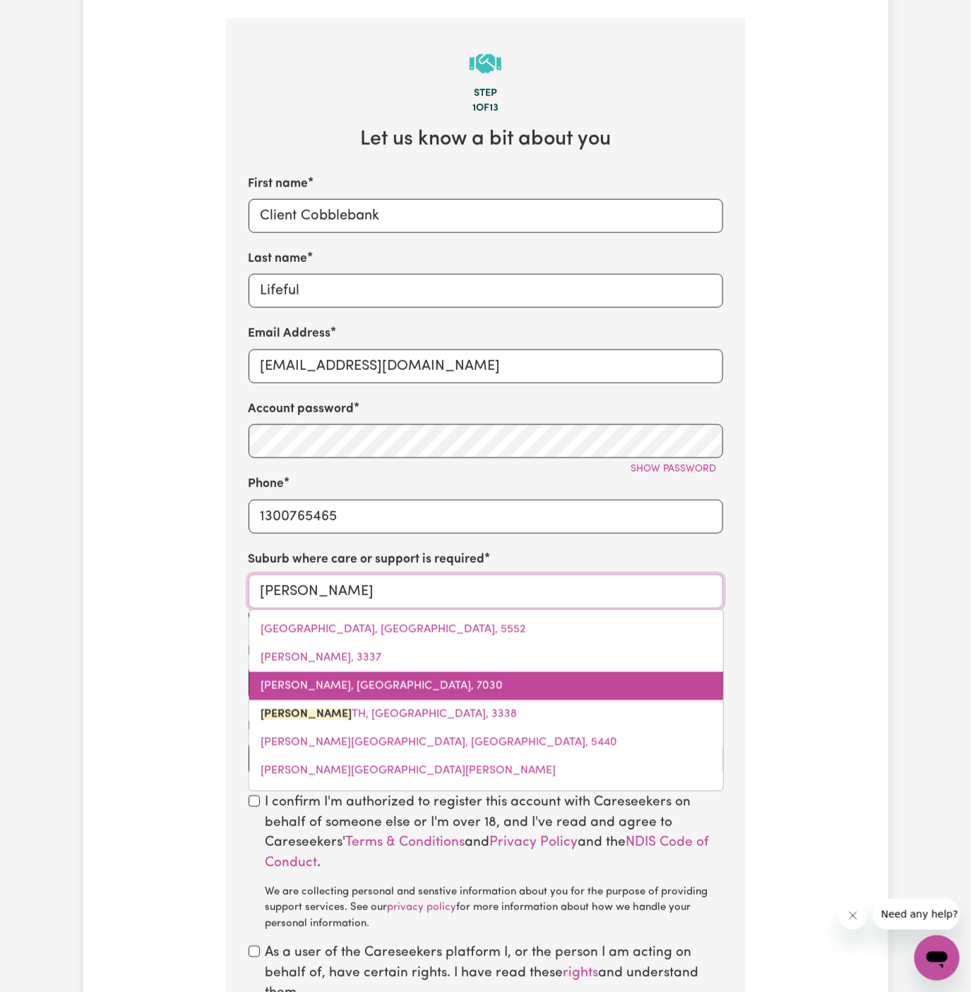
type input "[PERSON_NAME], [PERSON_NAME], 3338"
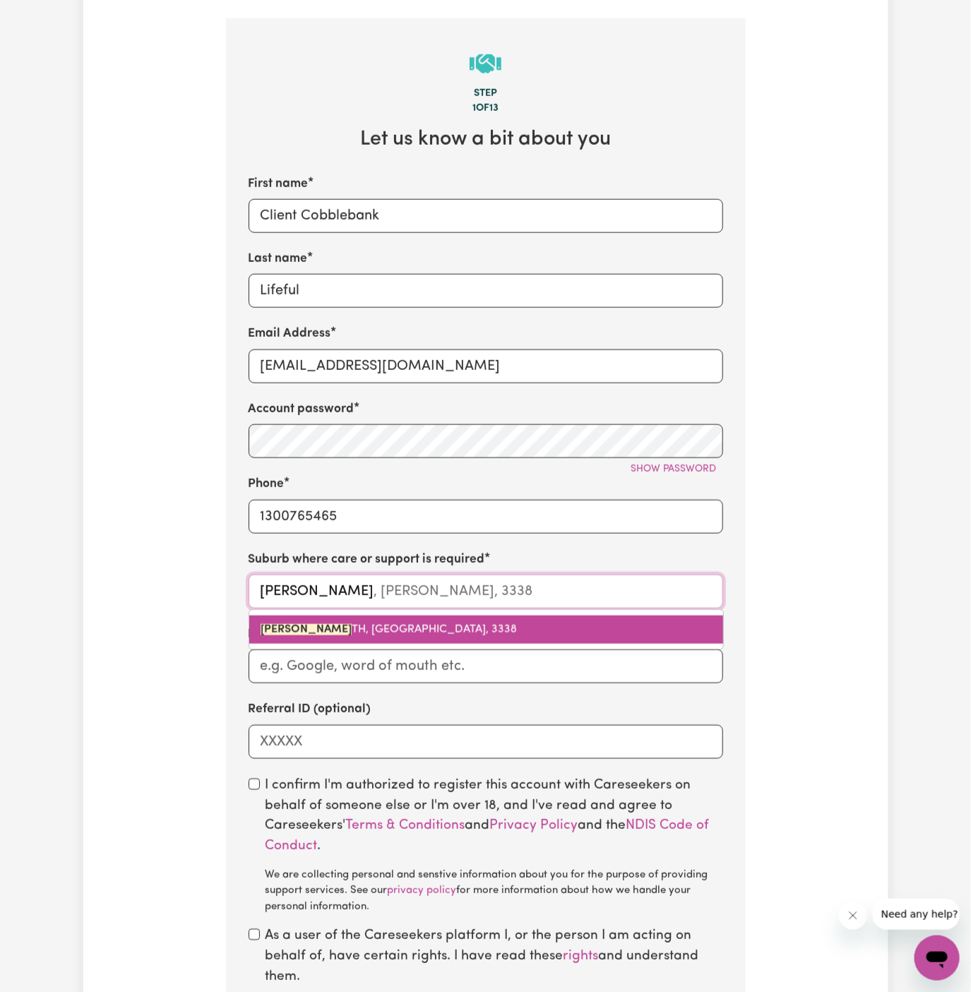
click at [375, 626] on span "[PERSON_NAME] TH, [PERSON_NAME], 3338" at bounding box center [388, 629] width 256 height 11
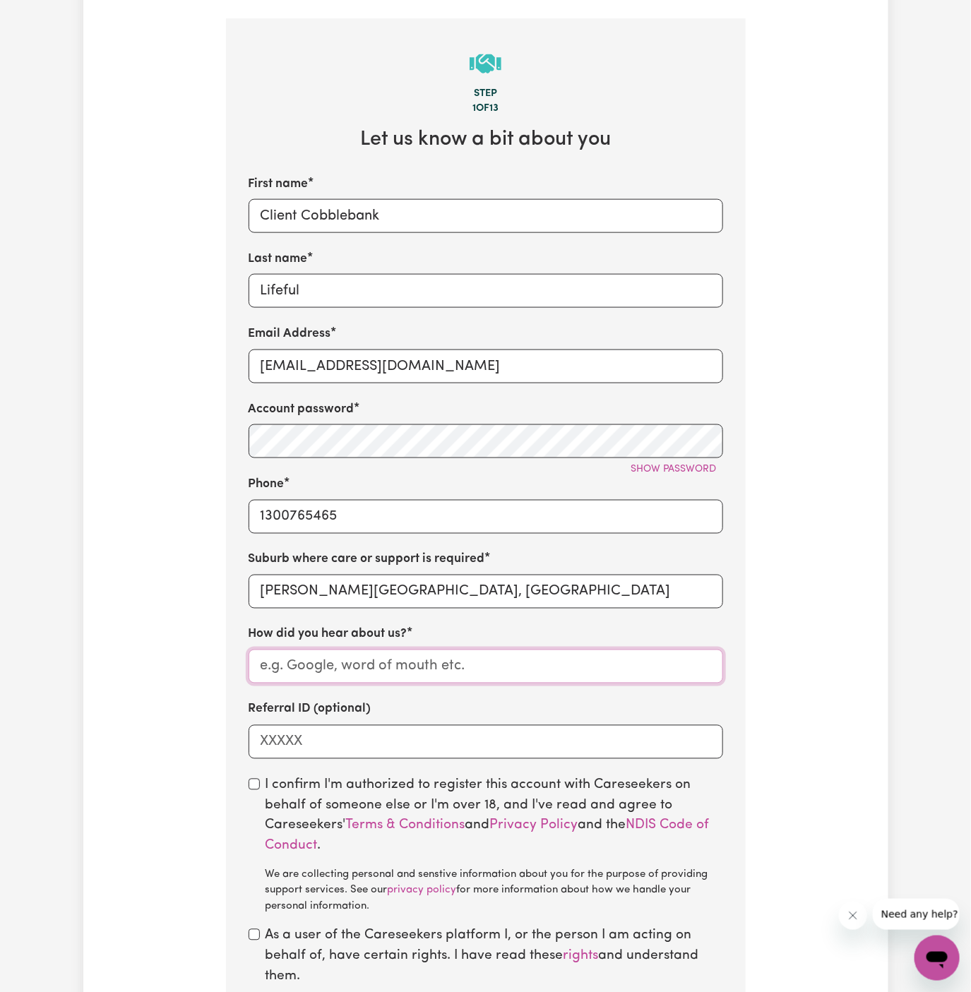
click at [395, 668] on input "How did you hear about us?" at bounding box center [485, 666] width 474 height 34
paste input "Lifeful"
type input "Lifeful"
click at [498, 742] on input "Referral ID (optional)" at bounding box center [485, 742] width 474 height 34
click at [251, 779] on input "checkbox" at bounding box center [253, 784] width 11 height 11
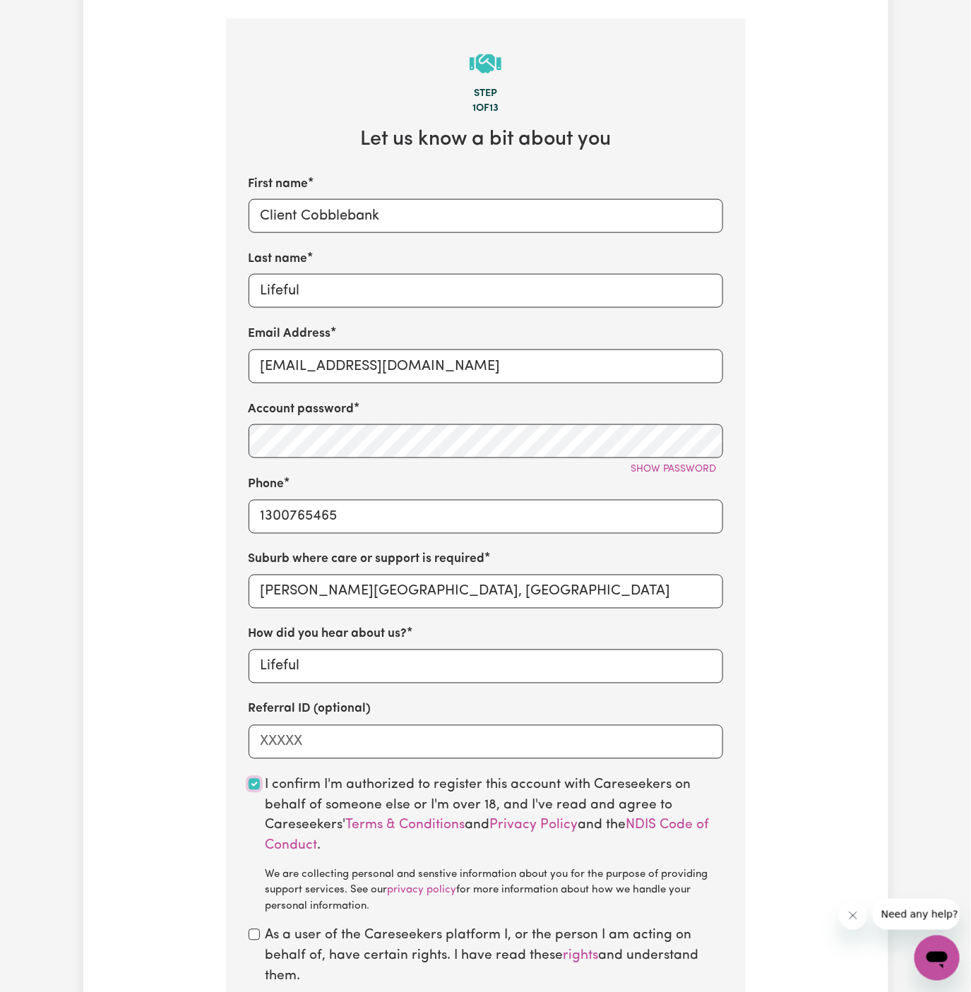
checkbox input "true"
click at [256, 937] on input "checkbox" at bounding box center [253, 934] width 11 height 11
checkbox input "true"
click at [572, 312] on div "First name Client Cobblebank Last name Lifeful Email Address [EMAIL_ADDRESS][DO…" at bounding box center [485, 467] width 474 height 584
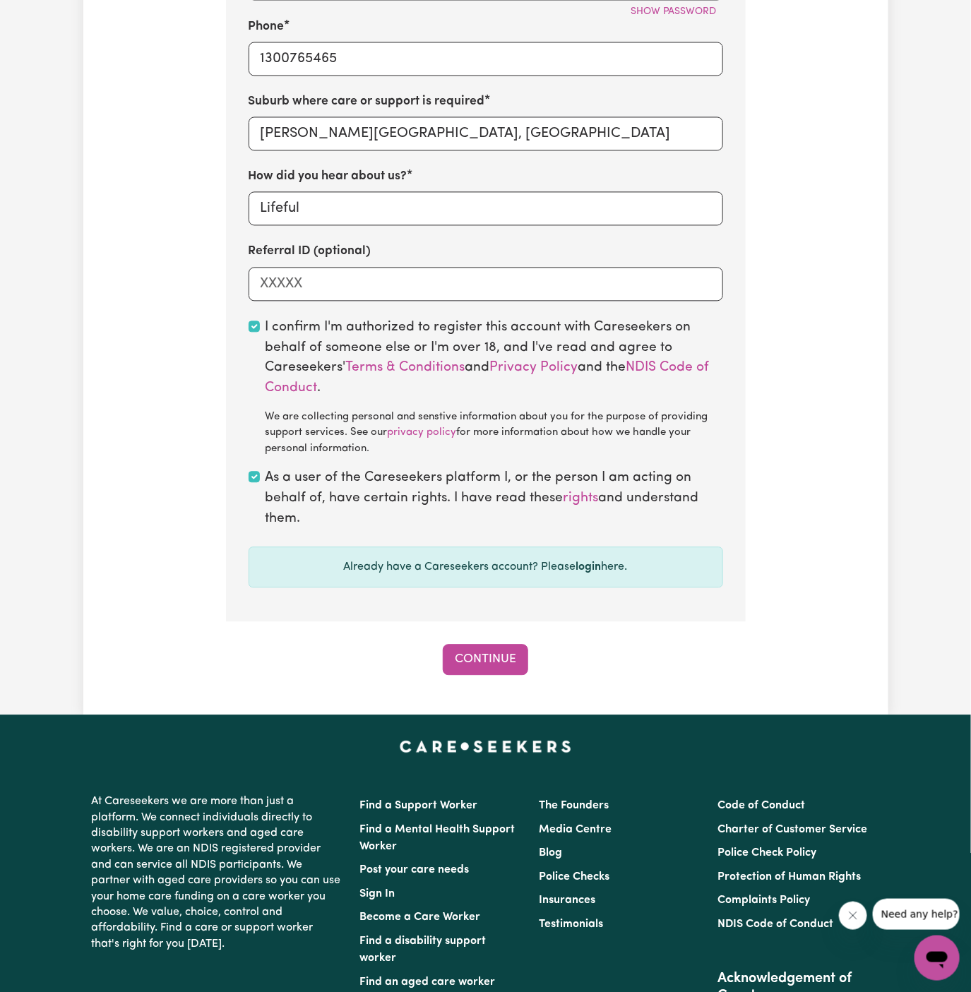
scroll to position [1031, 0]
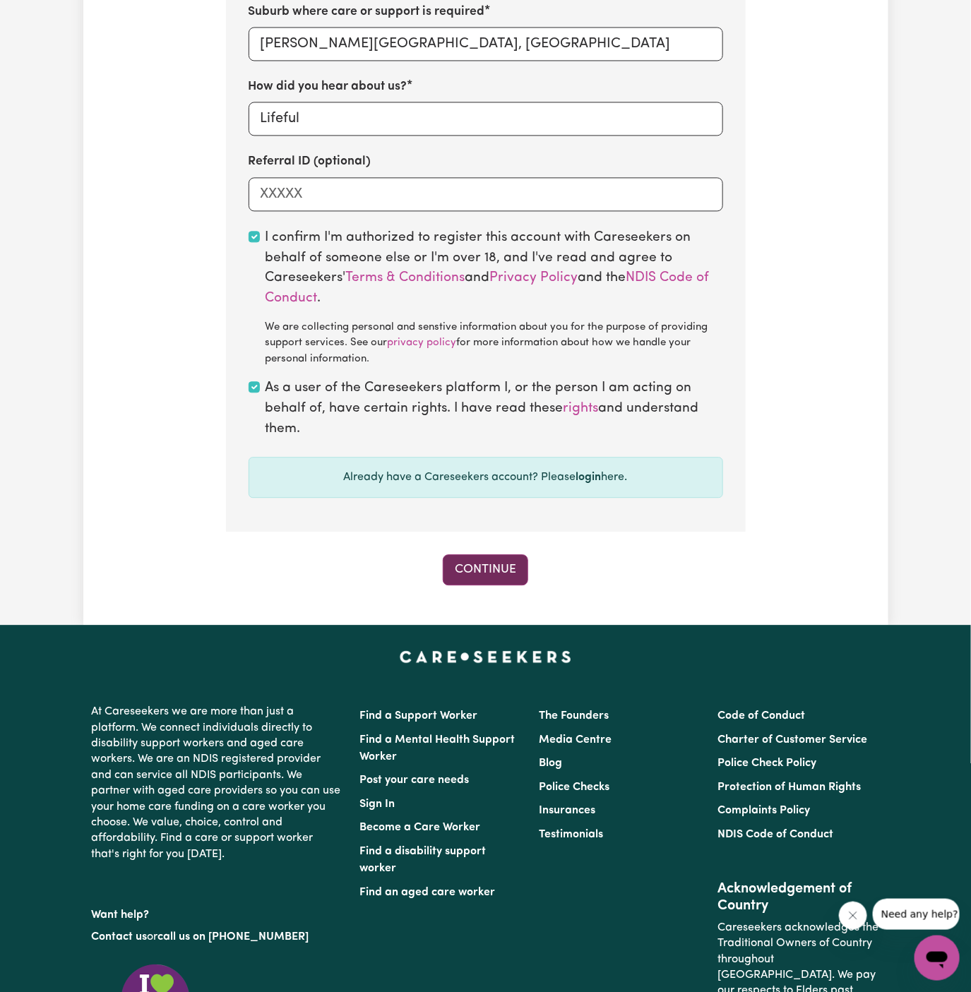
click at [490, 580] on button "Continue" at bounding box center [485, 569] width 85 height 31
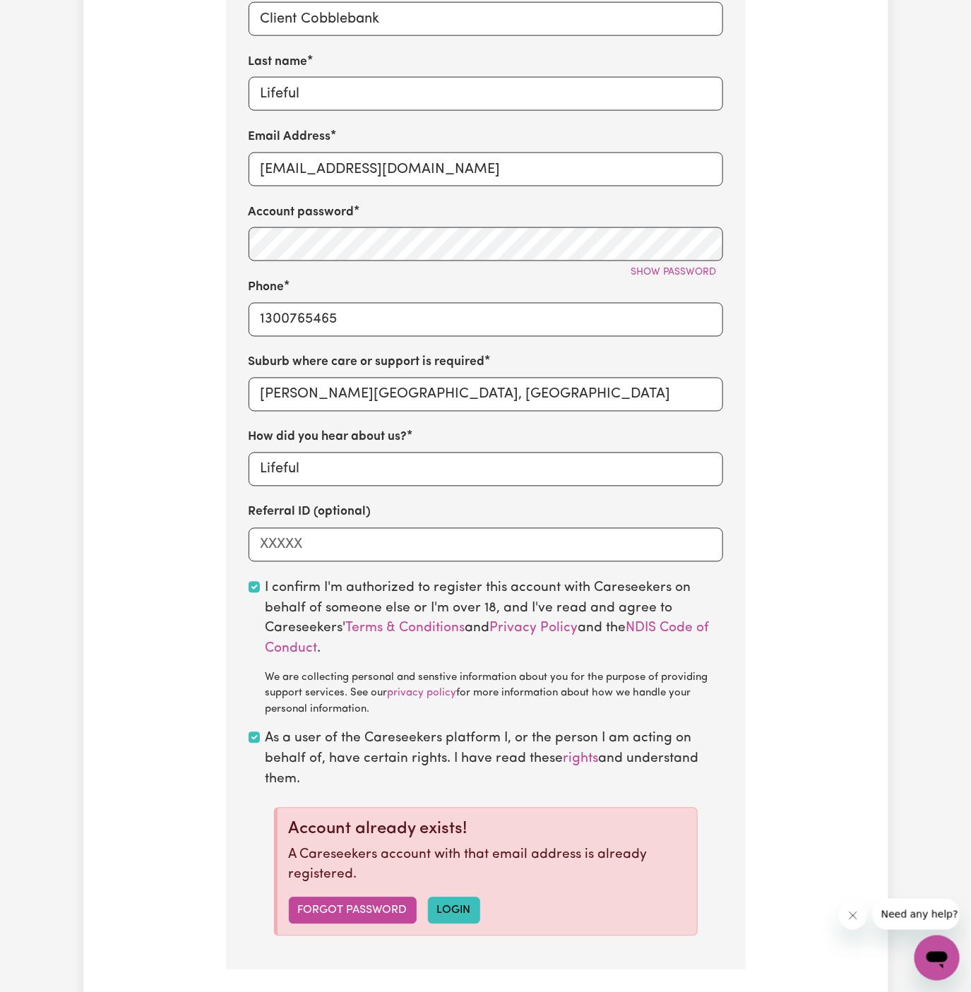
scroll to position [562, 0]
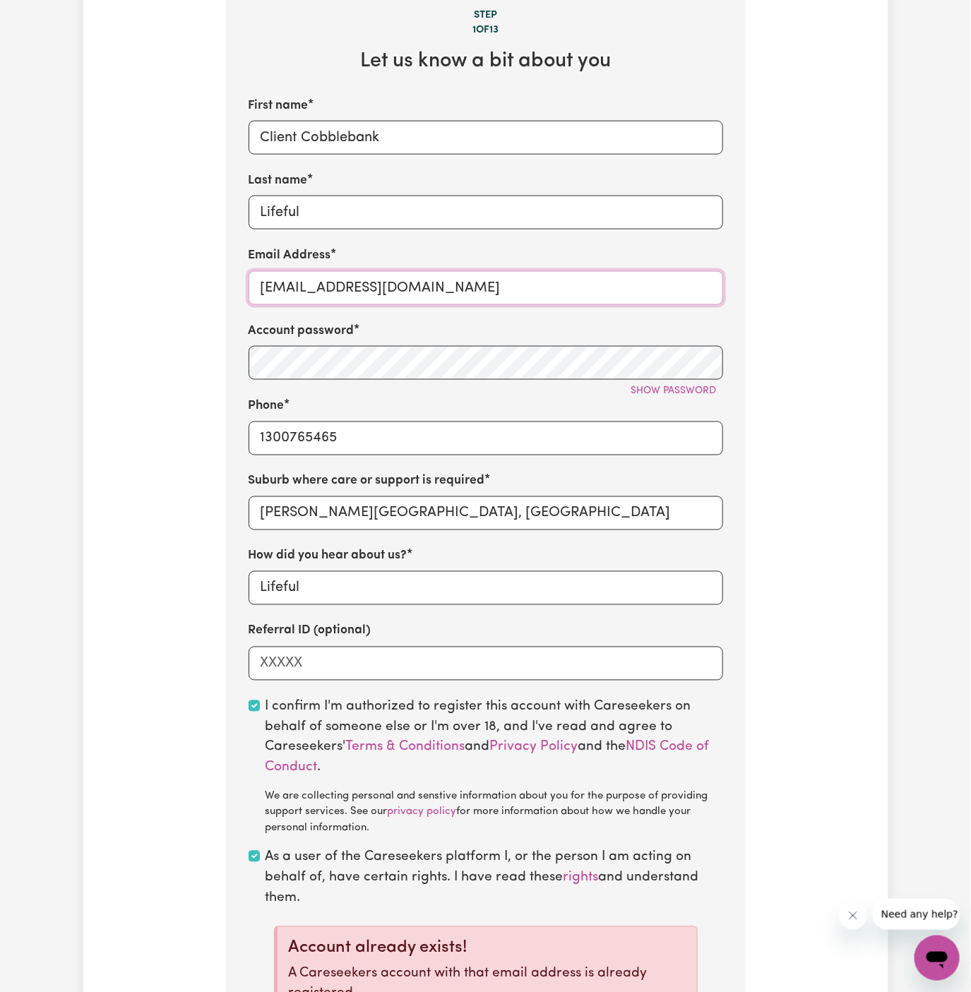
click at [375, 288] on input "[EMAIL_ADDRESS][DOMAIN_NAME]" at bounding box center [485, 288] width 474 height 34
type input "[EMAIL_ADDRESS][DOMAIN_NAME]"
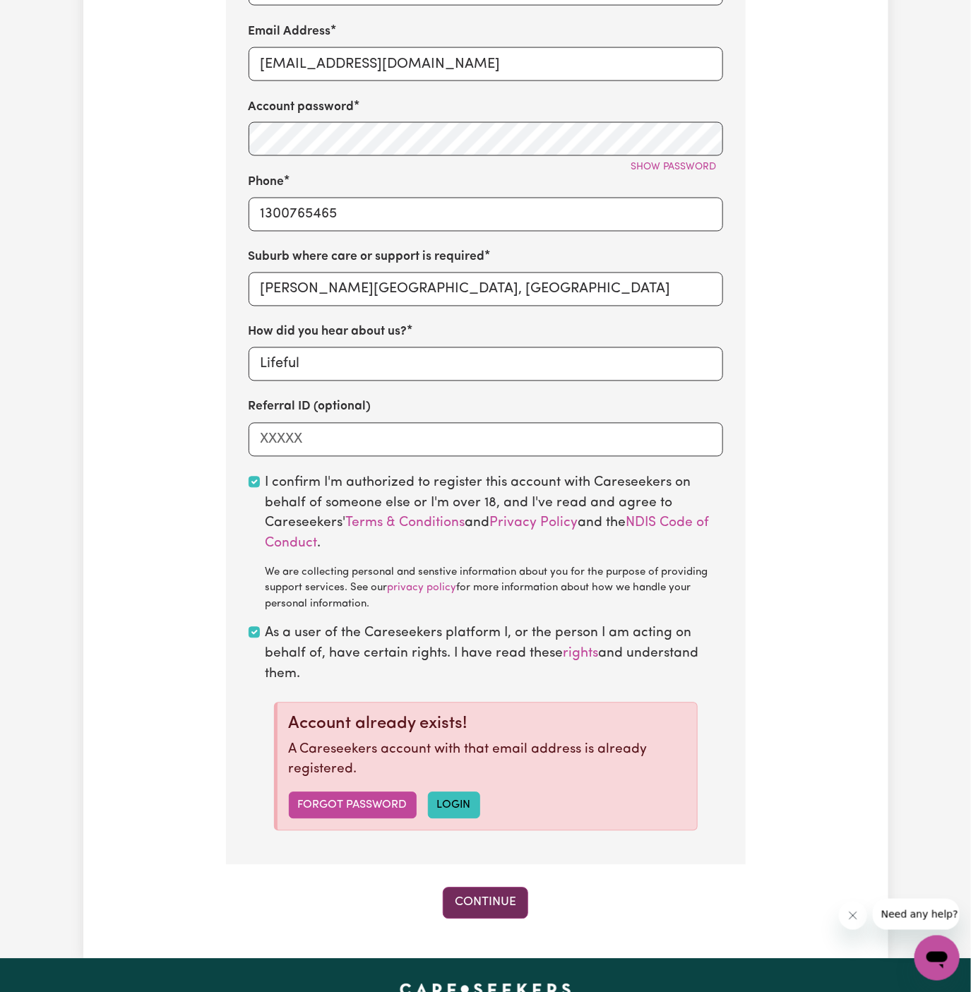
click at [486, 892] on button "Continue" at bounding box center [485, 902] width 85 height 31
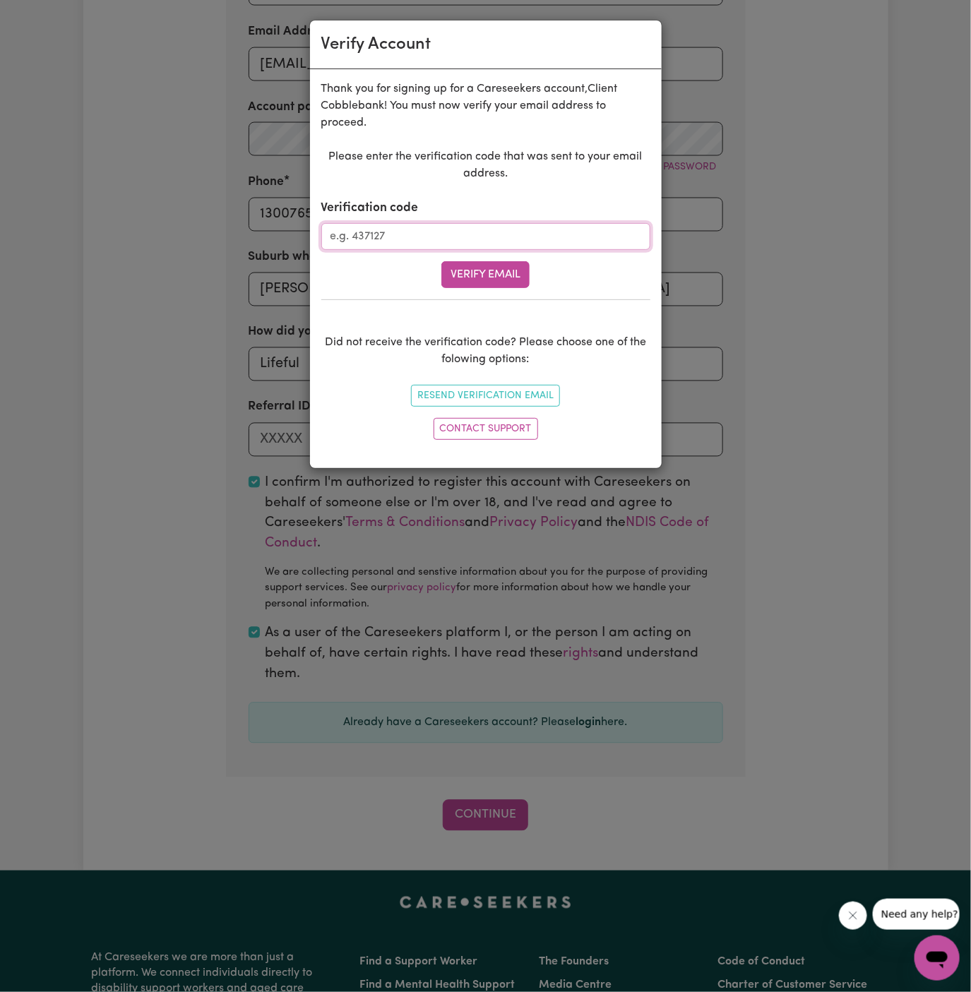
click at [380, 238] on input "Verification code" at bounding box center [485, 236] width 329 height 27
paste input "895157"
type input "895157"
click at [434, 277] on div "Verify Email" at bounding box center [485, 274] width 329 height 27
click at [505, 268] on button "Verify Email" at bounding box center [485, 274] width 88 height 27
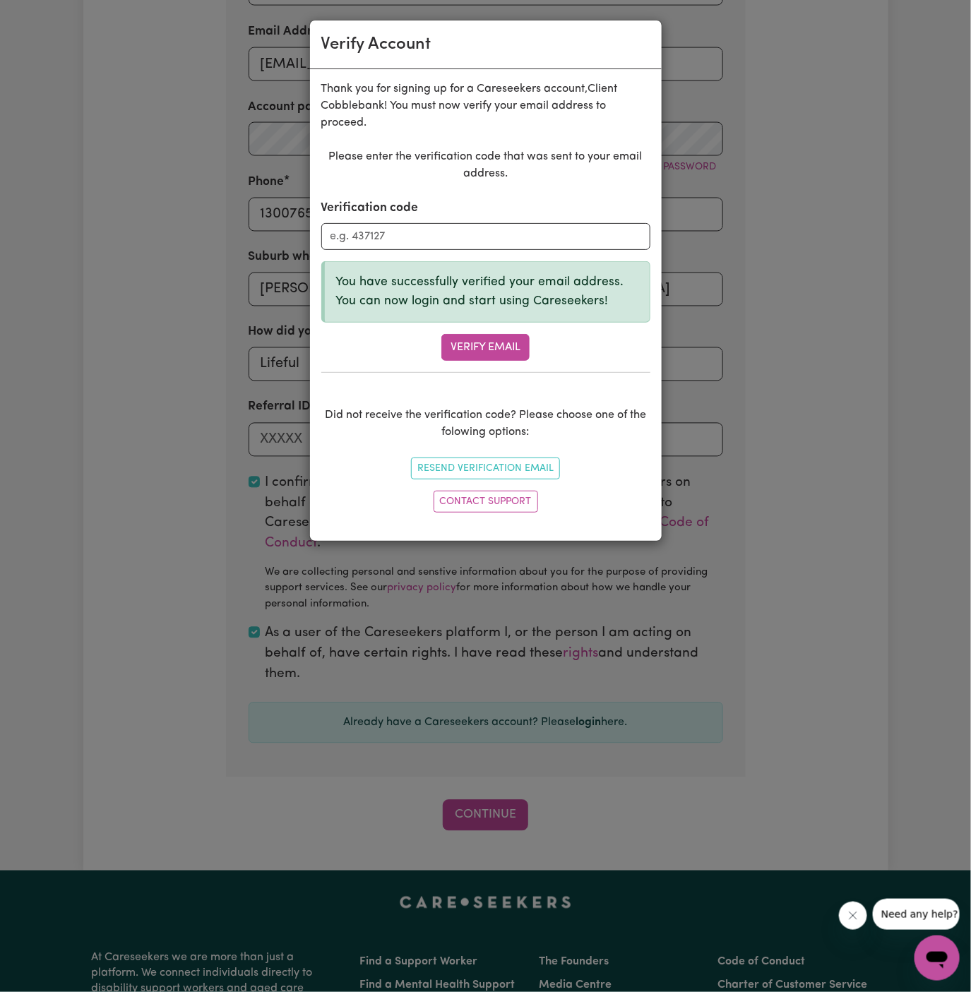
scroll to position [487, 0]
